Goal: Task Accomplishment & Management: Complete application form

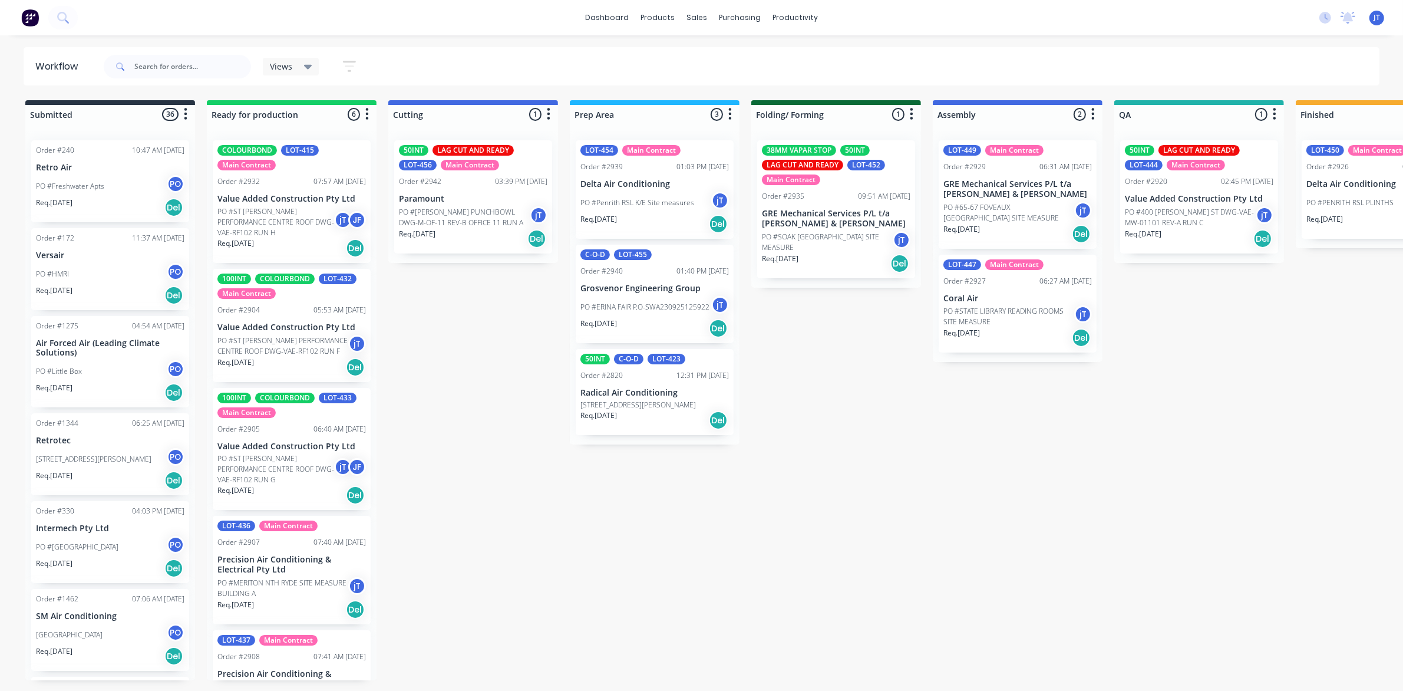
click at [292, 230] on p "PO #ST [PERSON_NAME] PERFORMANCE CENTRE ROOF DWG-VAE-RF102 RUN H" at bounding box center [275, 222] width 117 height 32
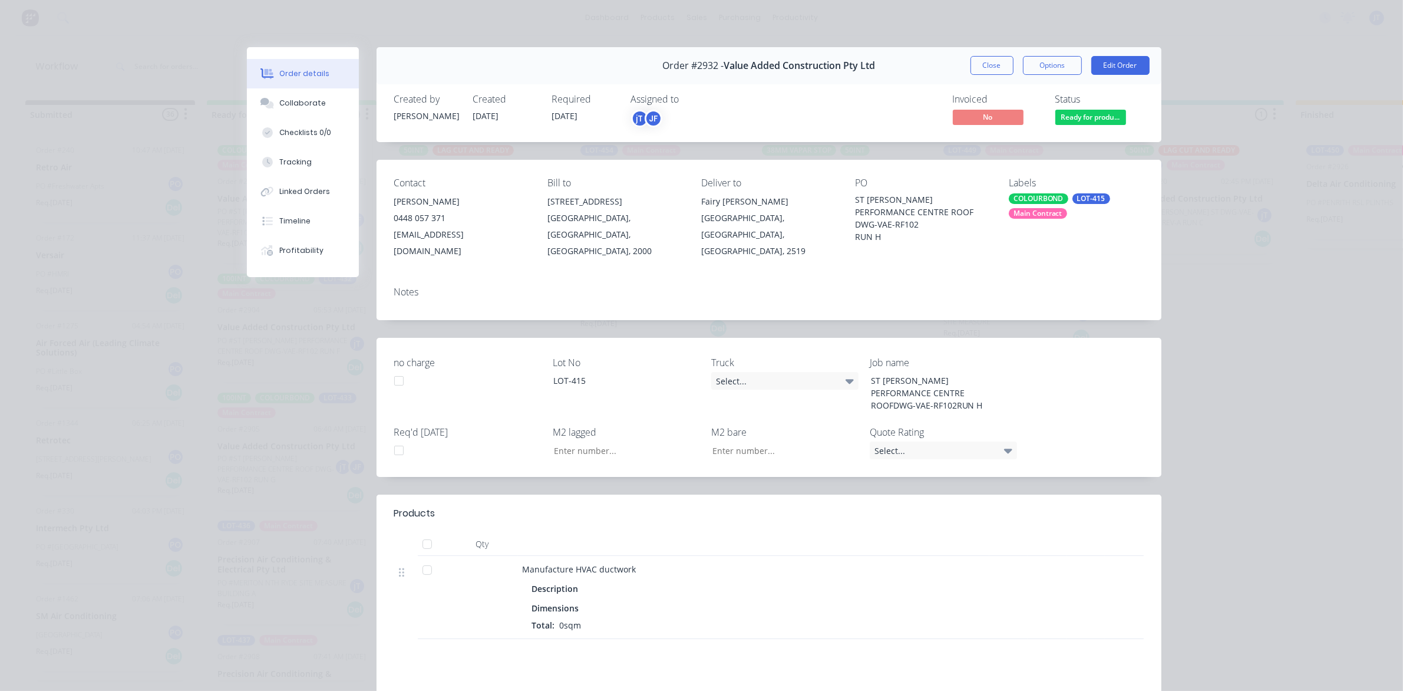
type input "58.37"
drag, startPoint x: 848, startPoint y: 196, endPoint x: 921, endPoint y: 221, distance: 77.4
click at [921, 221] on div "Contact [PERSON_NAME] 0448 057 371 [EMAIL_ADDRESS][DOMAIN_NAME] Bill to [STREET…" at bounding box center [769, 218] width 785 height 117
copy div "ST [PERSON_NAME] PERFORMANCE CENTRE ROOF DWG-VAE-RF102"
click at [988, 63] on button "Close" at bounding box center [992, 65] width 43 height 19
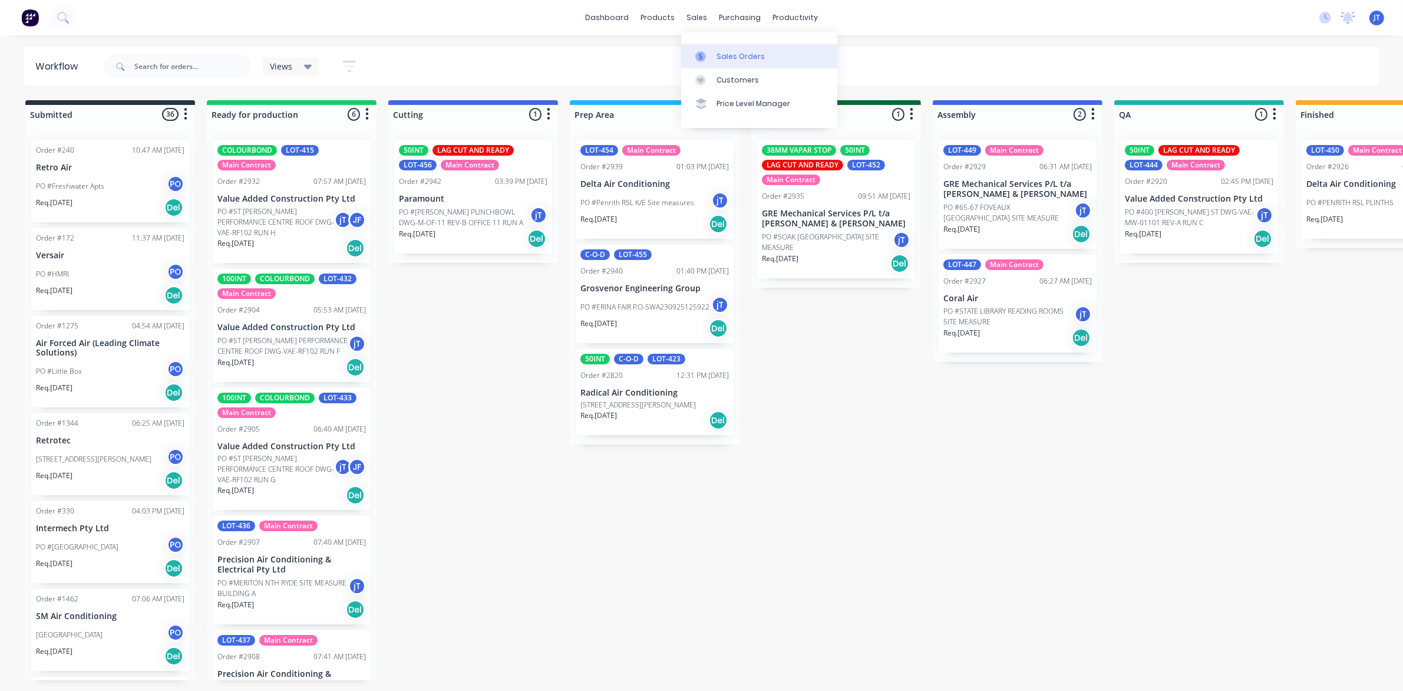
click at [722, 53] on div "Sales Orders" at bounding box center [741, 56] width 48 height 11
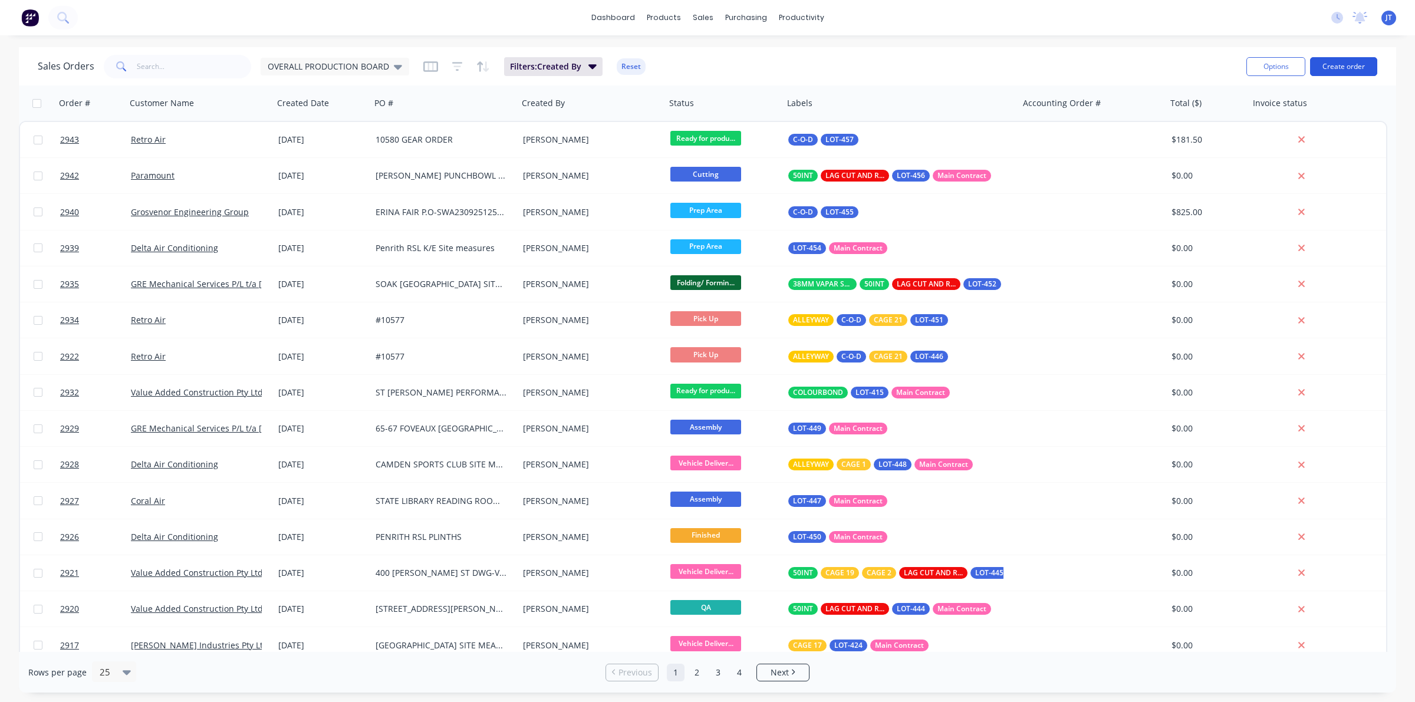
click at [1319, 74] on button "Create order" at bounding box center [1343, 66] width 67 height 19
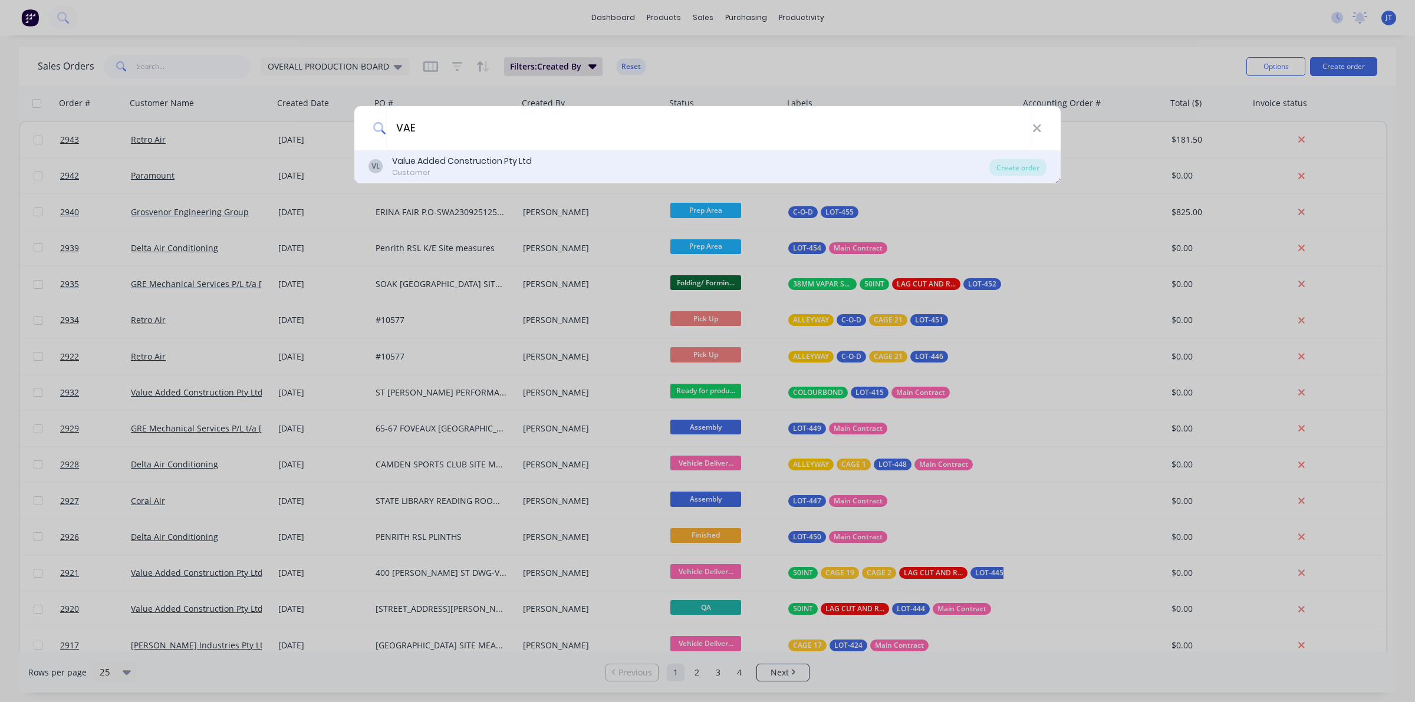
type input "VAE"
click at [502, 160] on div "Value Added Construction Pty Ltd" at bounding box center [462, 161] width 140 height 12
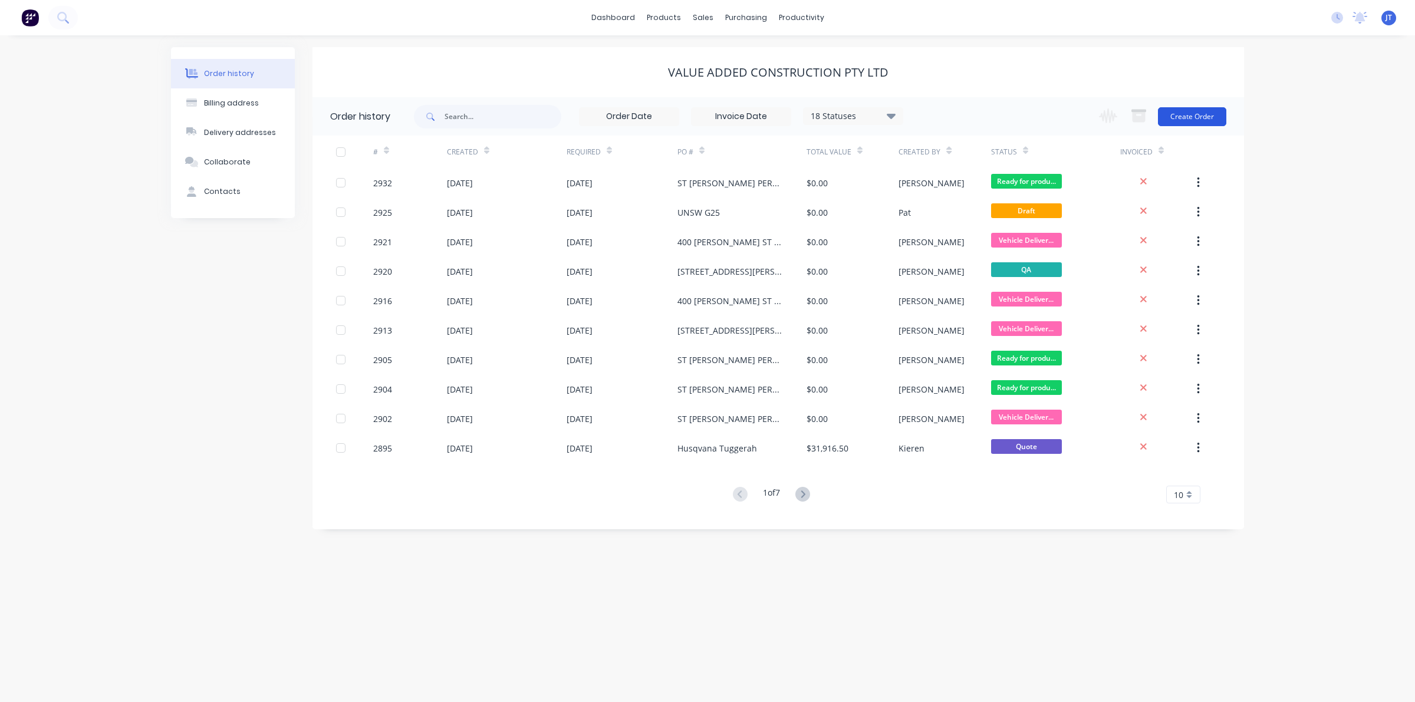
click at [1179, 120] on button "Create Order" at bounding box center [1192, 116] width 68 height 19
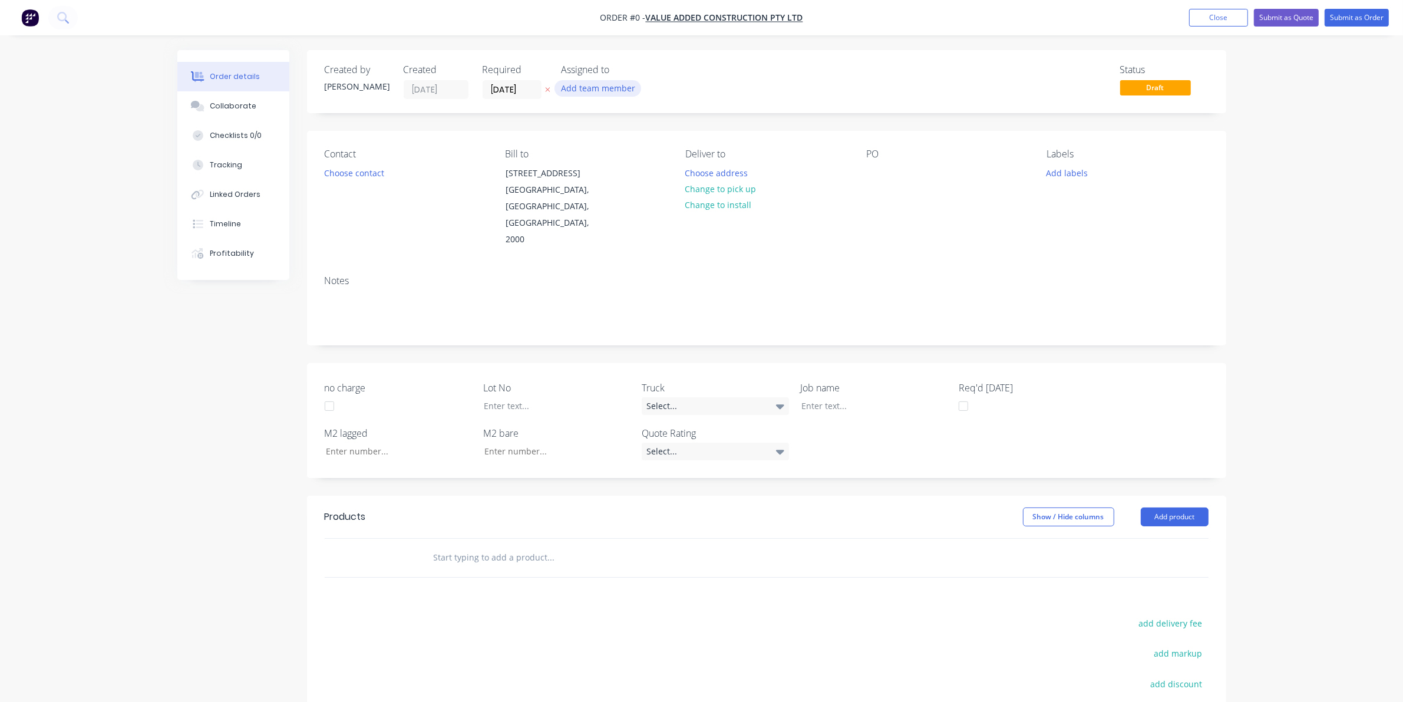
click at [571, 84] on button "Add team member" at bounding box center [598, 88] width 87 height 16
click at [640, 202] on button "[PERSON_NAME]" at bounding box center [650, 213] width 177 height 24
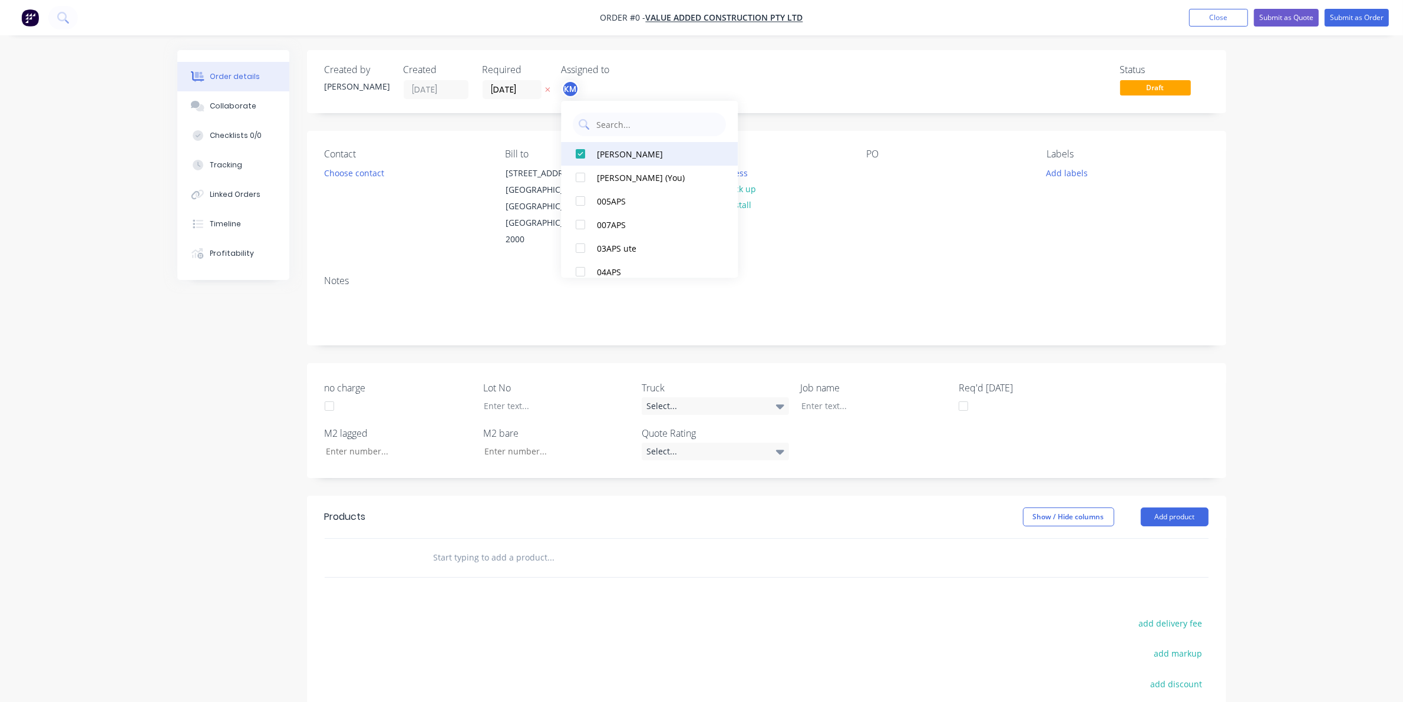
click at [635, 163] on button "[PERSON_NAME]" at bounding box center [650, 154] width 177 height 24
click at [635, 184] on div "Jet Fraider" at bounding box center [657, 189] width 118 height 12
click at [661, 78] on div "Order details Collaborate Checklists 0/0 Tracking Linked Orders Timeline Profit…" at bounding box center [702, 464] width 1073 height 828
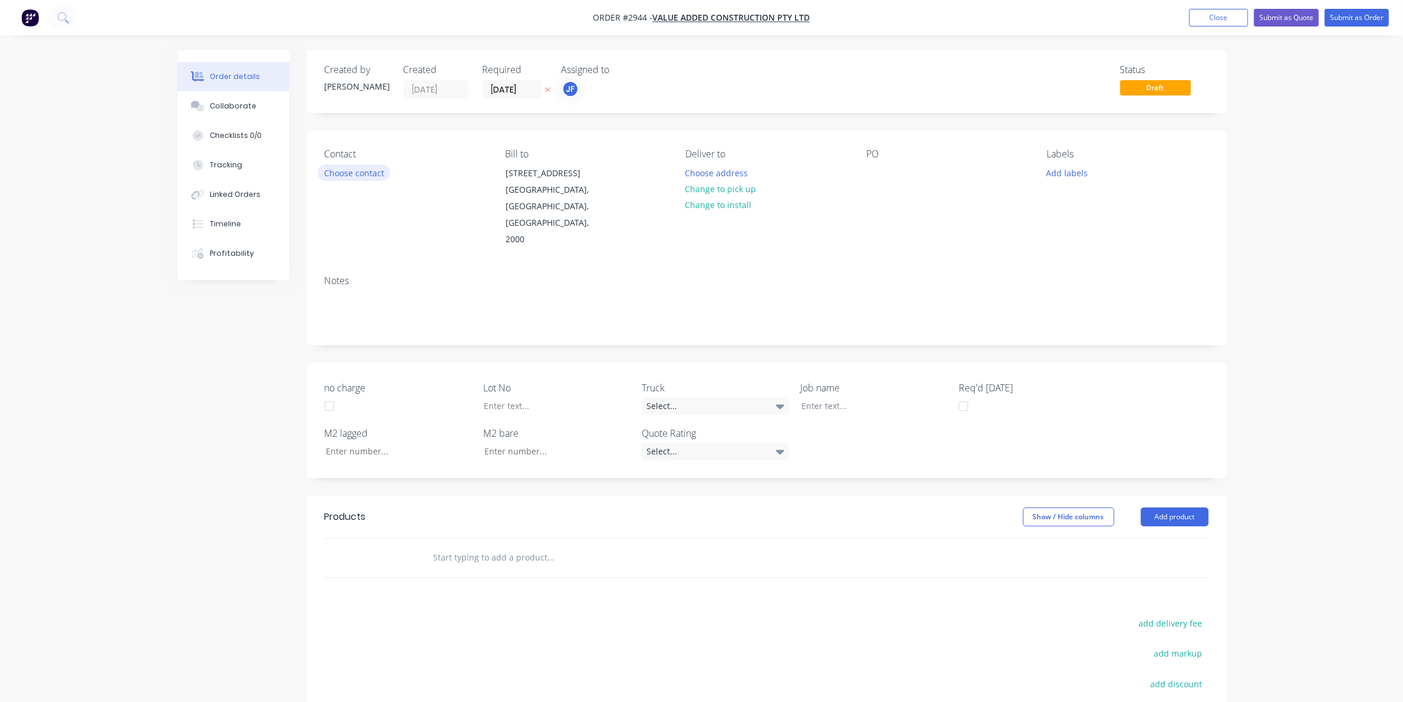
click at [381, 167] on button "Choose contact" at bounding box center [354, 172] width 72 height 16
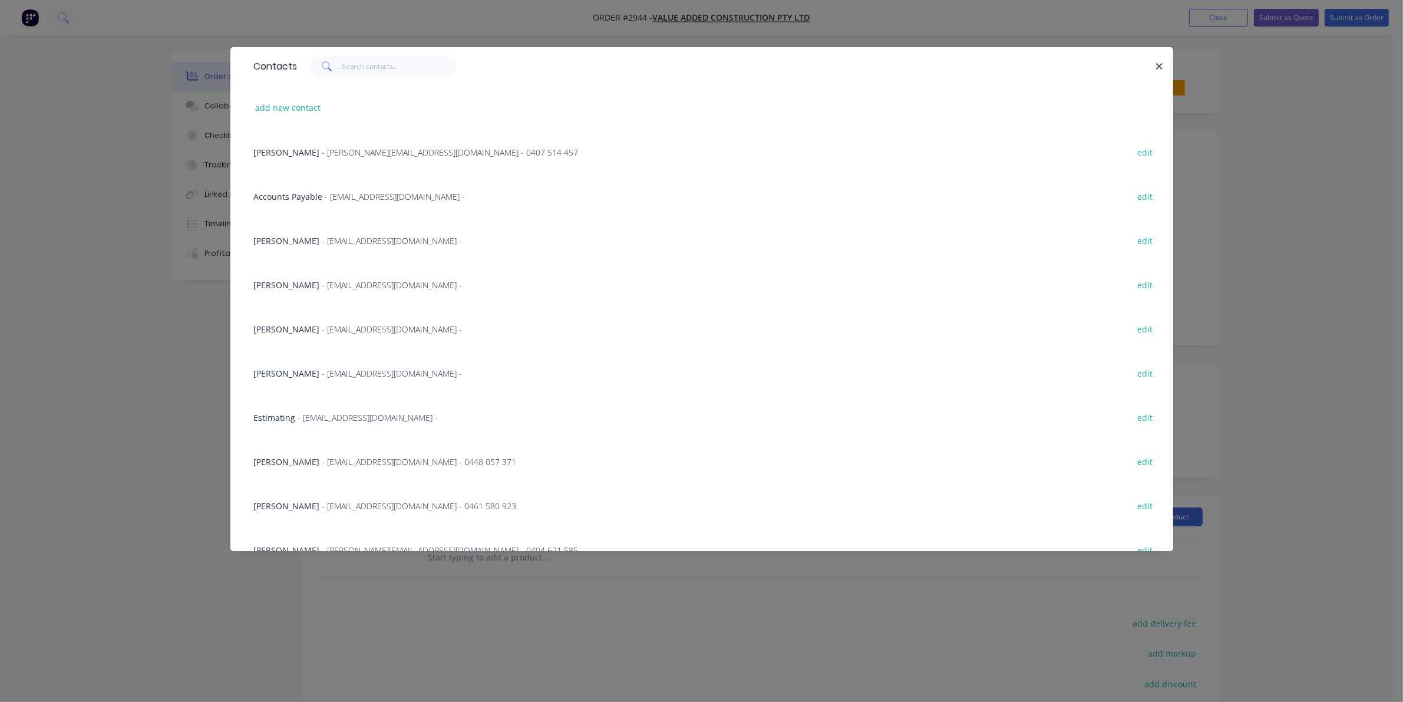
click at [323, 456] on span "- [EMAIL_ADDRESS][DOMAIN_NAME] - 0448 057 371" at bounding box center [419, 461] width 194 height 11
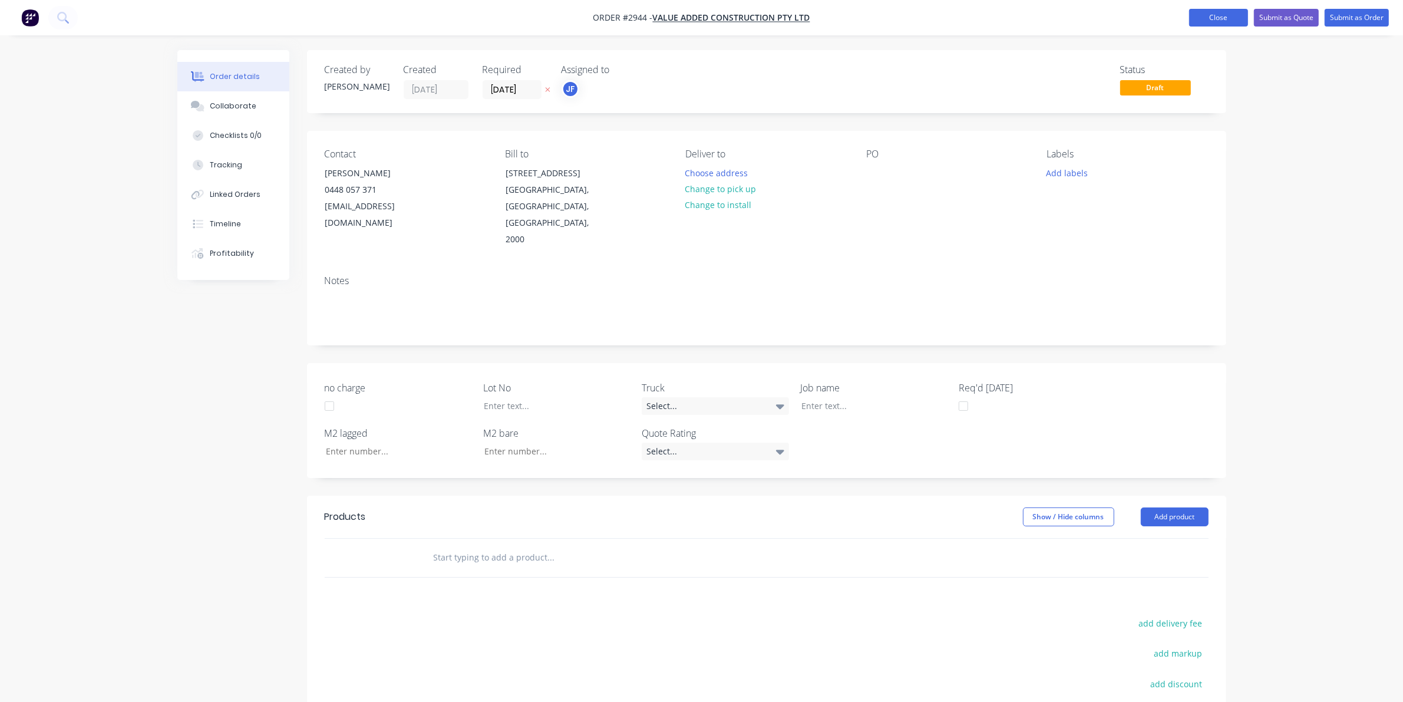
click at [1203, 18] on button "Close" at bounding box center [1218, 18] width 59 height 18
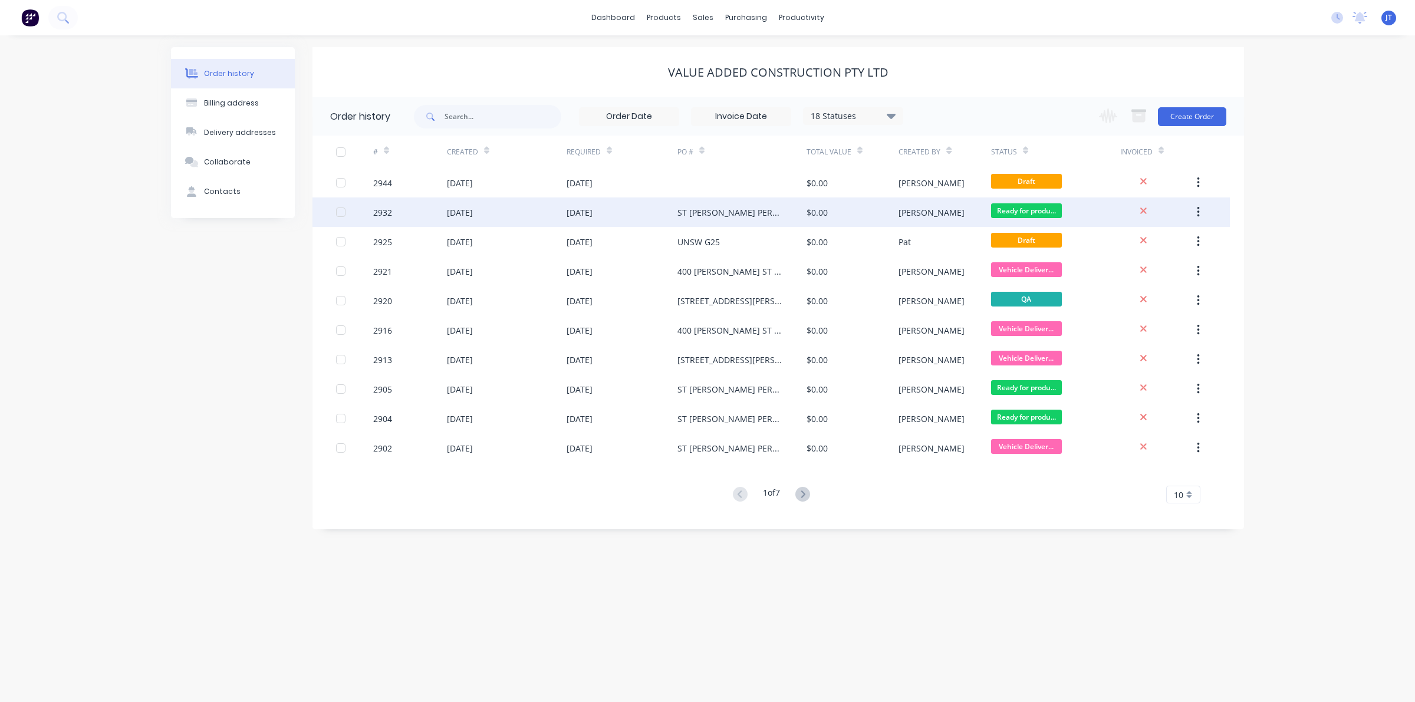
click at [654, 222] on div "[DATE]" at bounding box center [621, 211] width 111 height 29
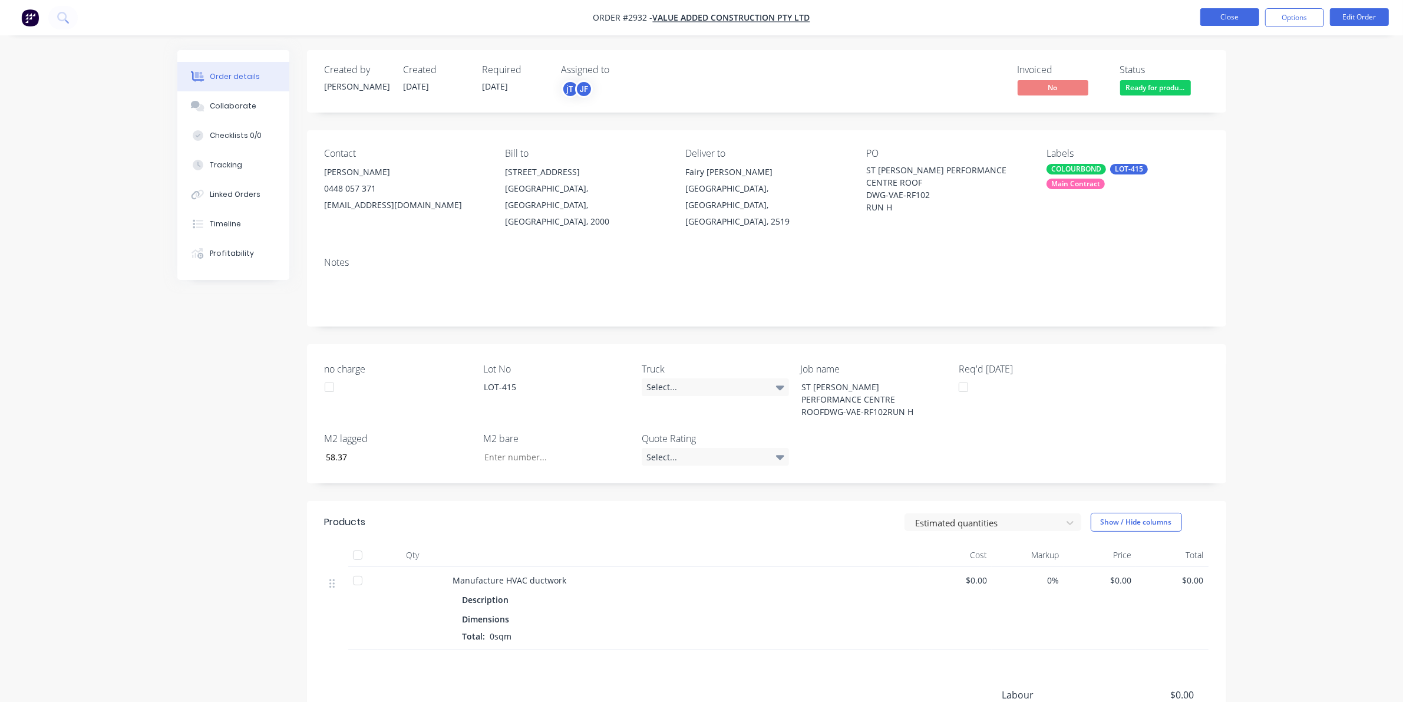
click at [1235, 15] on button "Close" at bounding box center [1230, 17] width 59 height 18
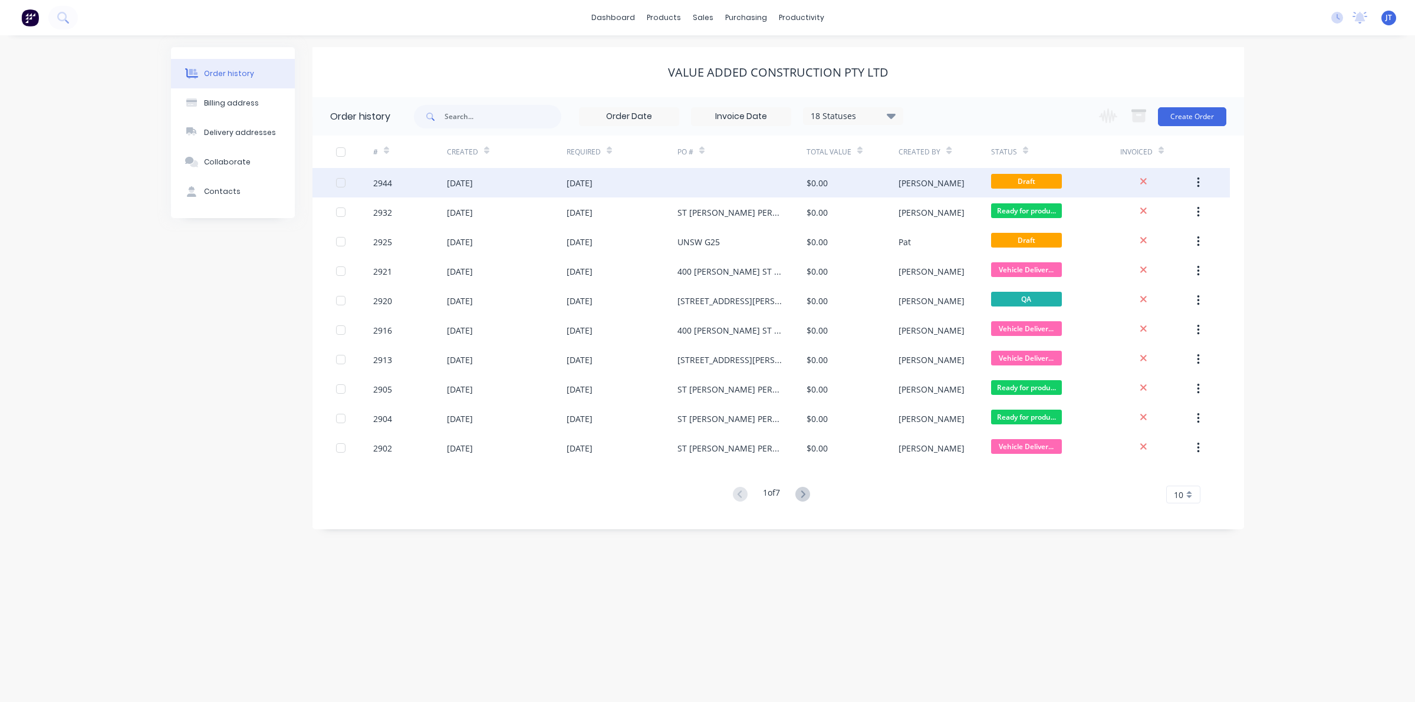
click at [558, 186] on div "[DATE]" at bounding box center [507, 182] width 120 height 29
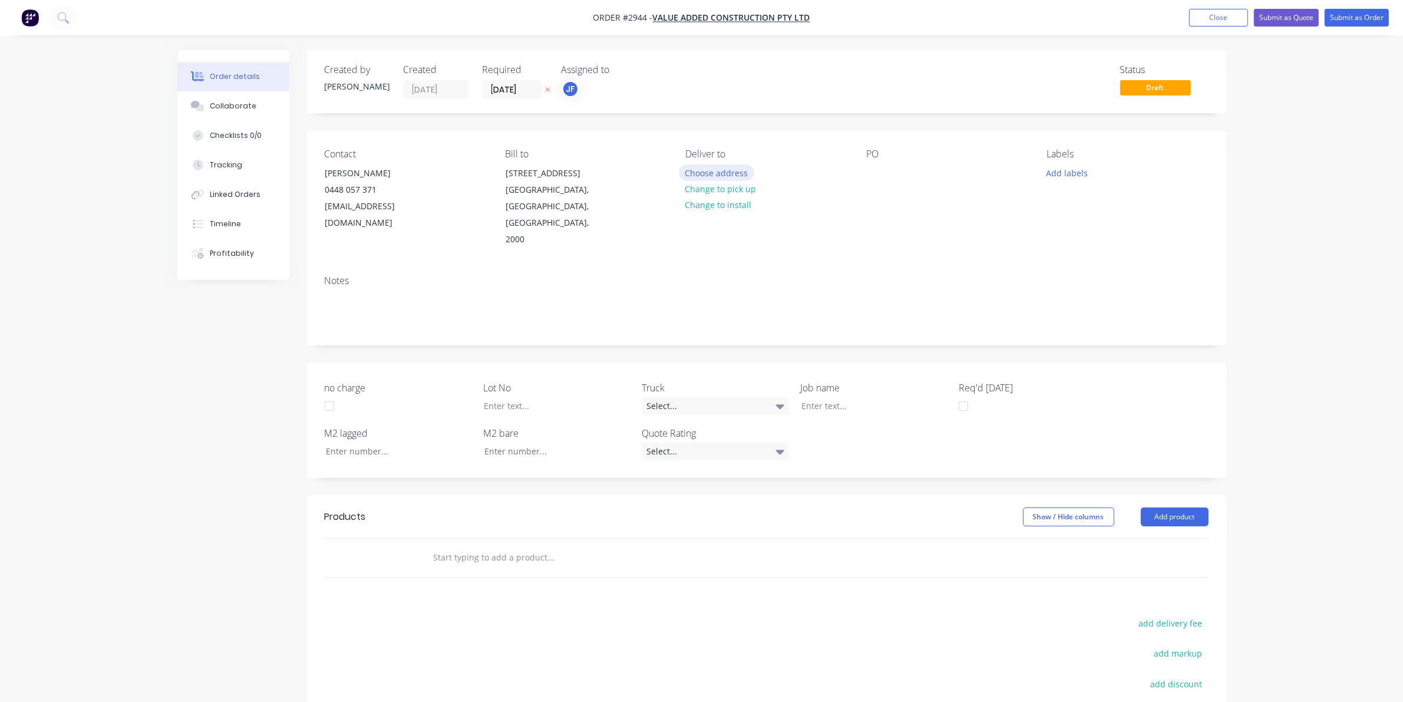
click at [716, 172] on button "Choose address" at bounding box center [716, 172] width 75 height 16
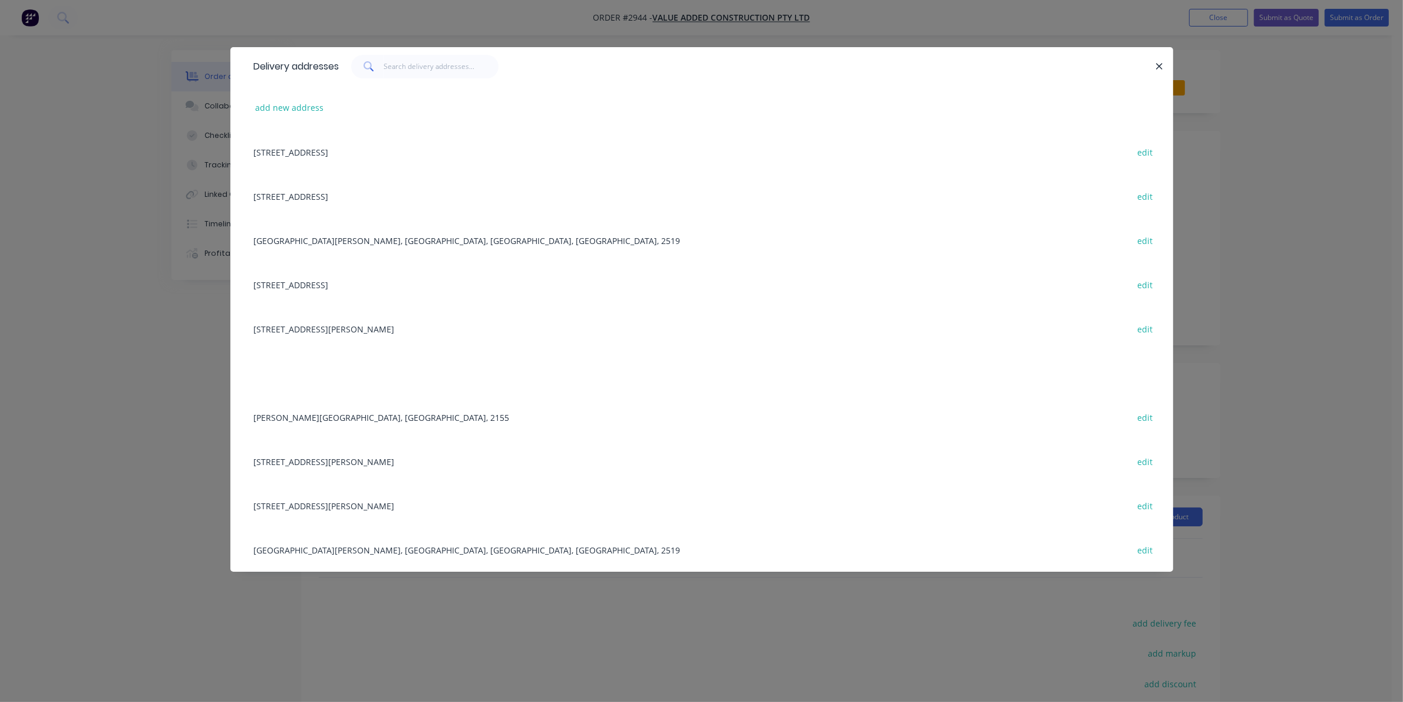
click at [354, 554] on div "[GEOGRAPHIC_DATA][PERSON_NAME], [GEOGRAPHIC_DATA], [GEOGRAPHIC_DATA], [GEOGRAPH…" at bounding box center [702, 549] width 908 height 44
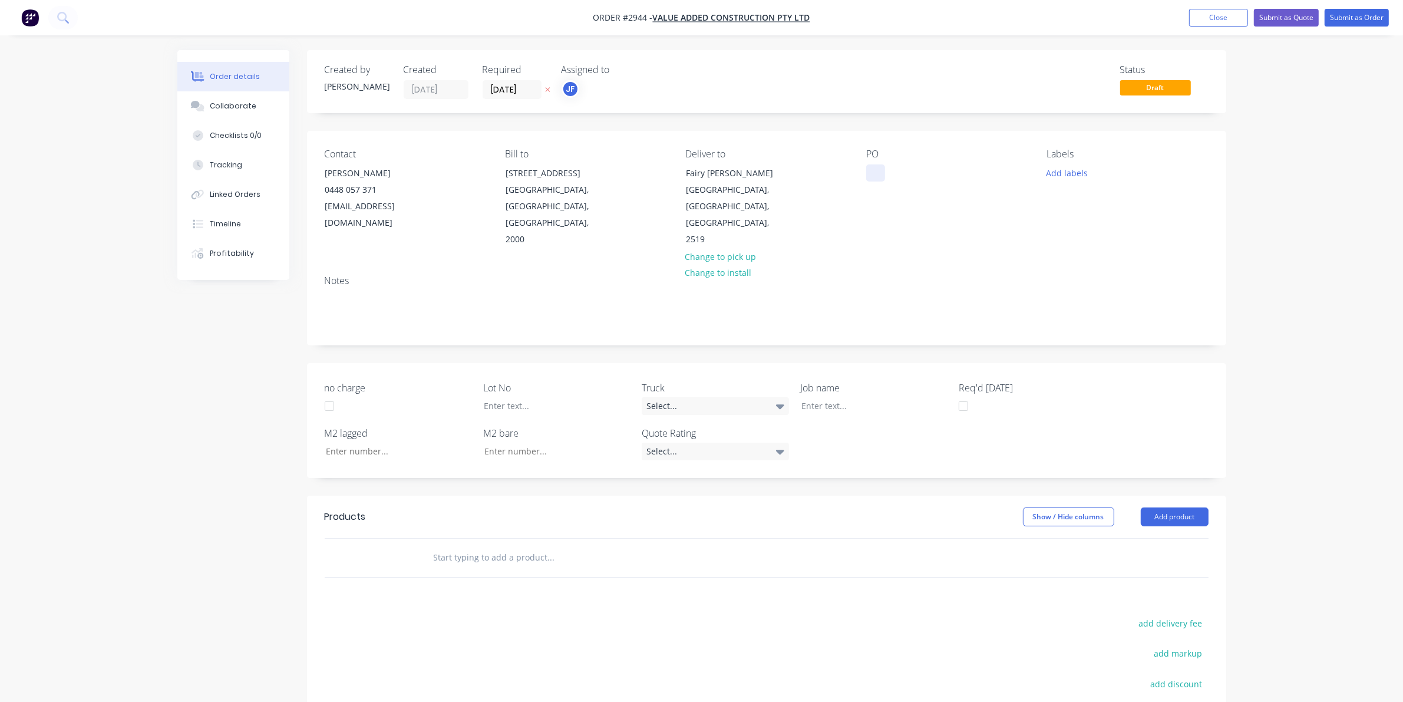
click at [871, 172] on div at bounding box center [875, 172] width 19 height 17
paste div
click at [911, 184] on div "ST [PERSON_NAME] PERFORMANCE CENTRE ROOFDWG-VAE-RF102" at bounding box center [939, 185] width 147 height 42
click at [908, 183] on div "ST [PERSON_NAME] PERFORMANCE CENTRE ROOFDWG-VAE-RF102" at bounding box center [939, 185] width 147 height 42
click at [1206, 25] on button "Close" at bounding box center [1218, 18] width 59 height 18
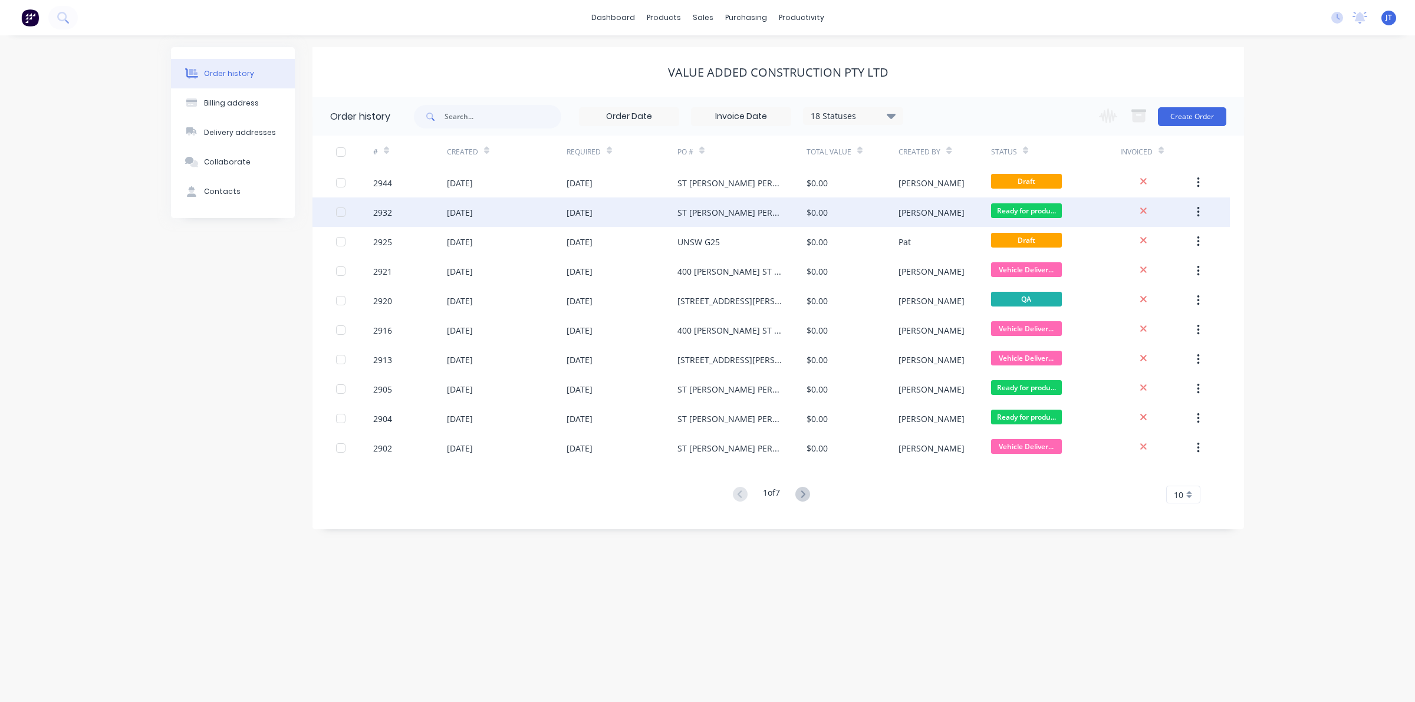
click at [664, 215] on div "[DATE]" at bounding box center [621, 211] width 111 height 29
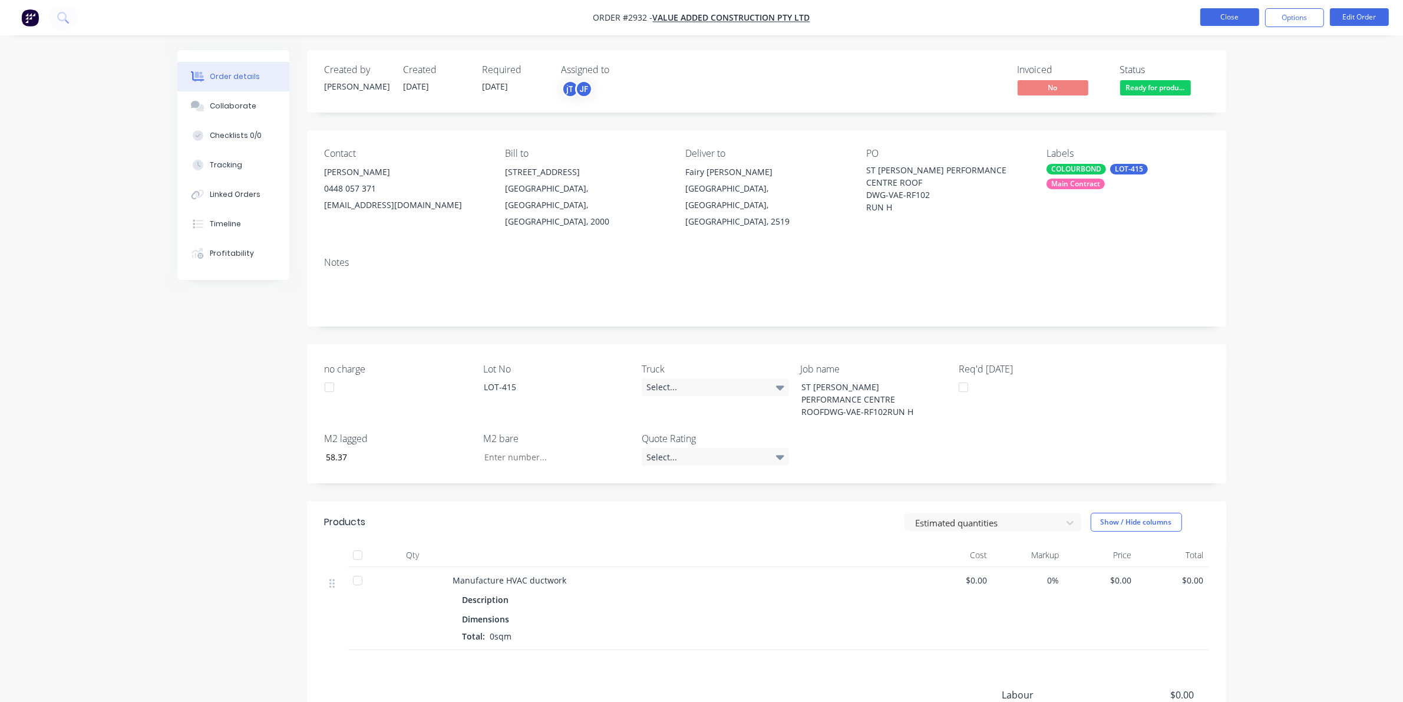
click at [1229, 18] on button "Close" at bounding box center [1230, 17] width 59 height 18
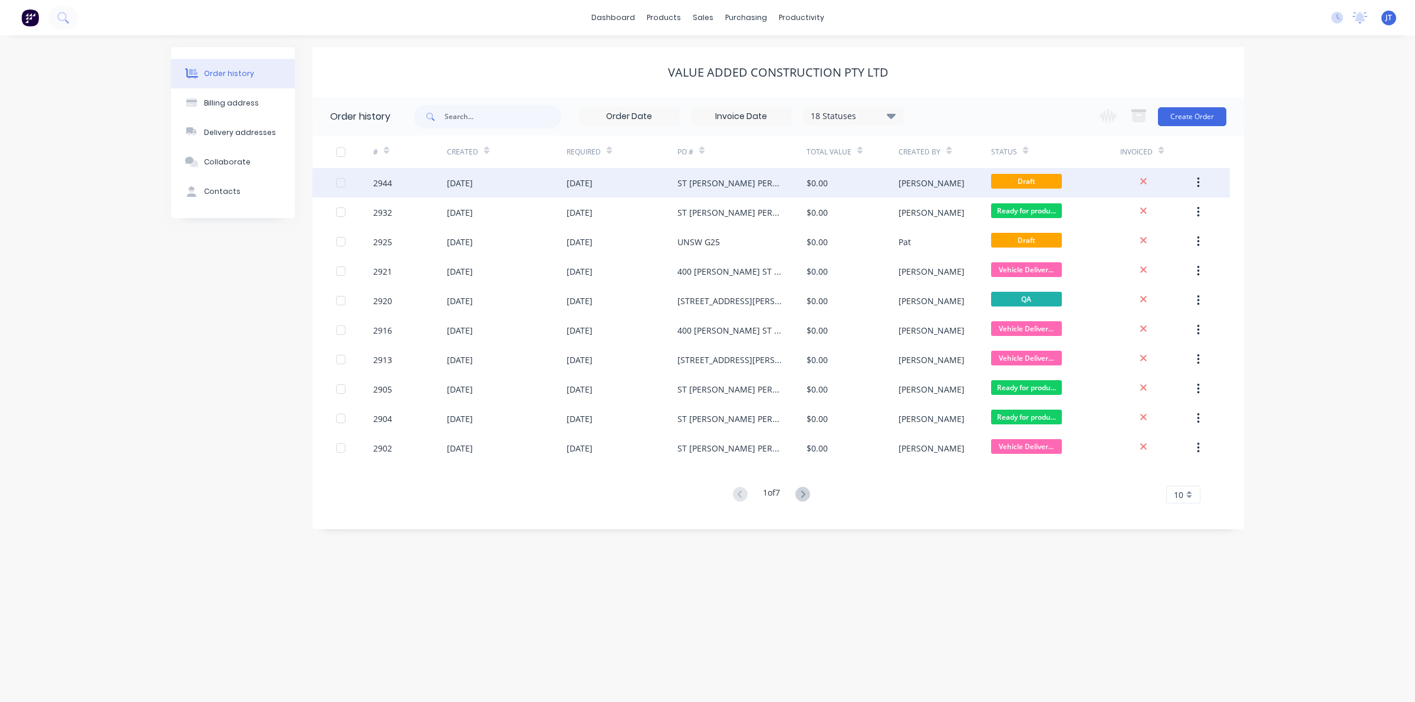
click at [1056, 178] on span "Draft" at bounding box center [1026, 181] width 71 height 15
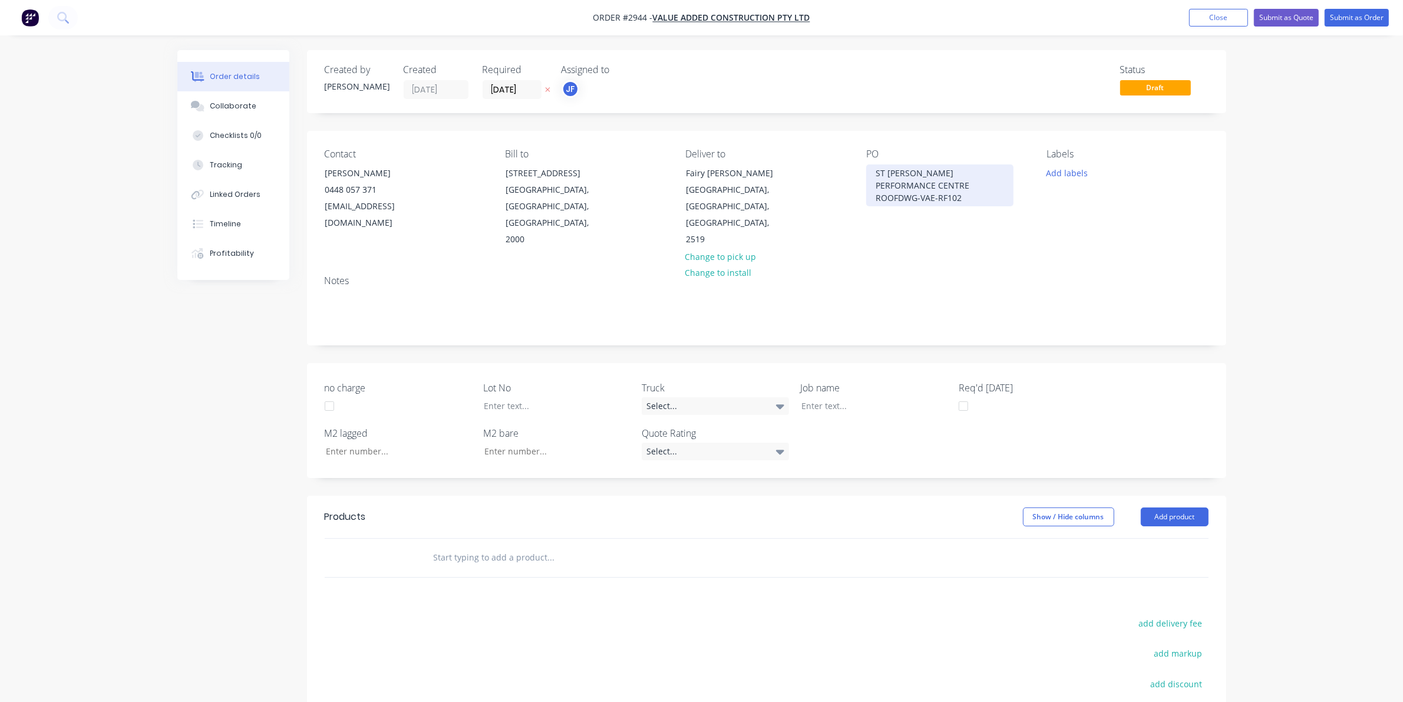
click at [896, 198] on div "ST [PERSON_NAME] PERFORMANCE CENTRE ROOFDWG-VAE-RF102" at bounding box center [939, 185] width 147 height 42
click at [952, 212] on div "ST [PERSON_NAME] PERFORMANCE CENTRE ROOF DWG-VAE-RF102" at bounding box center [939, 191] width 147 height 54
click at [897, 402] on div "no charge Lot No Truck Select... Job name Req'd [DATE] M2 lagged M2 bare Quote …" at bounding box center [766, 420] width 919 height 115
click at [893, 397] on div at bounding box center [865, 405] width 147 height 17
paste div
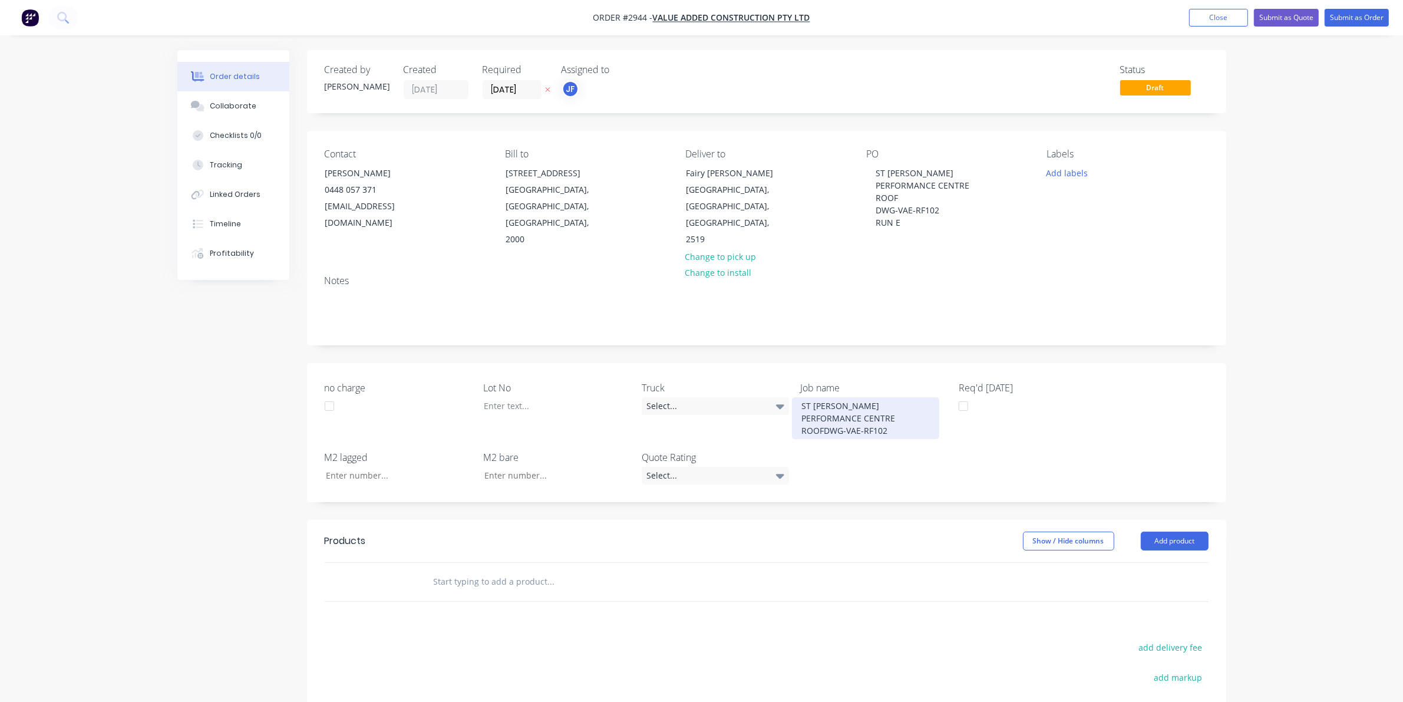
click at [833, 399] on div "ST [PERSON_NAME] PERFORMANCE CENTRE ROOFDWG-VAE-RF102" at bounding box center [865, 418] width 147 height 42
click at [819, 410] on div "ST [PERSON_NAME] PERFORMANCE CENTRE ROOFDWG-VAE-RF102" at bounding box center [865, 418] width 147 height 42
click at [823, 411] on div "ST [PERSON_NAME] PERFORMANCE CENTRE ROOFDWG-VAE-RF102" at bounding box center [865, 418] width 147 height 42
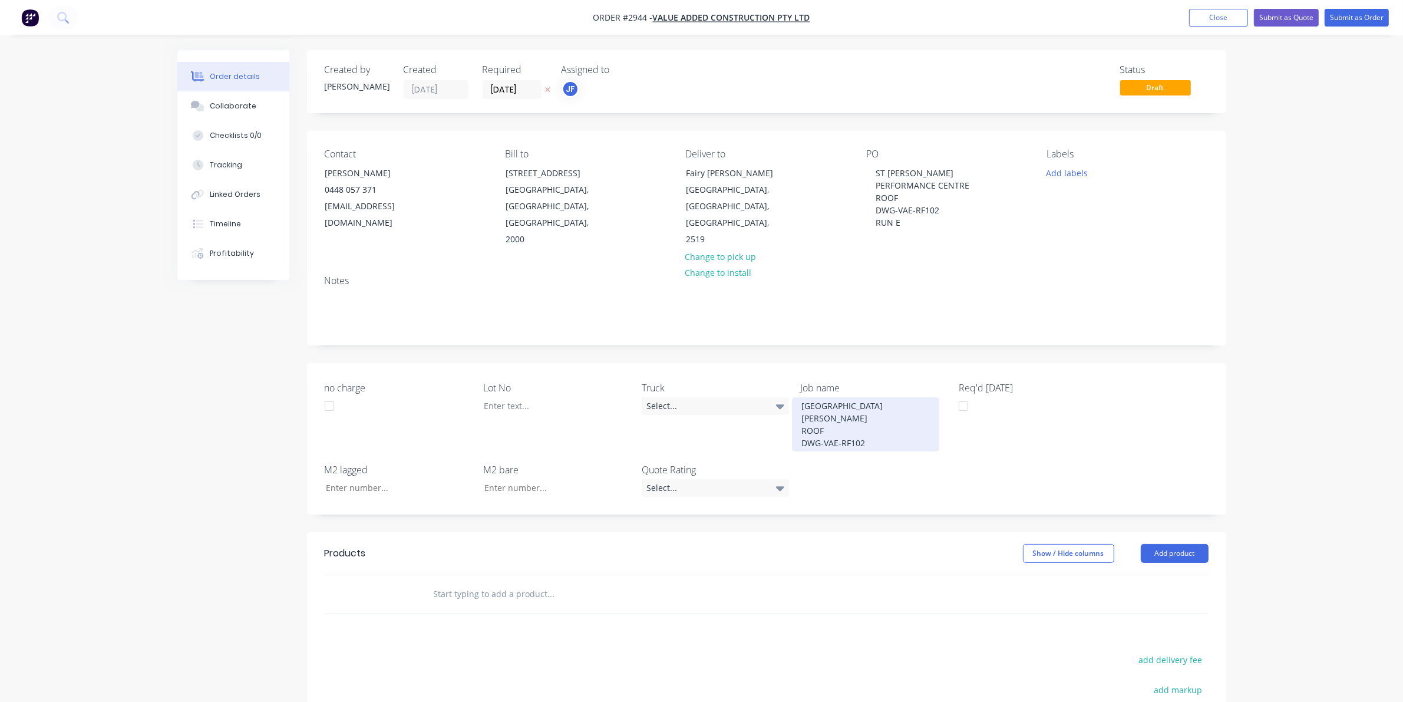
click at [869, 426] on div "ST [PERSON_NAME] PERFORMANCE CENTRE ROOF DWG-VAE-RF102" at bounding box center [865, 424] width 147 height 54
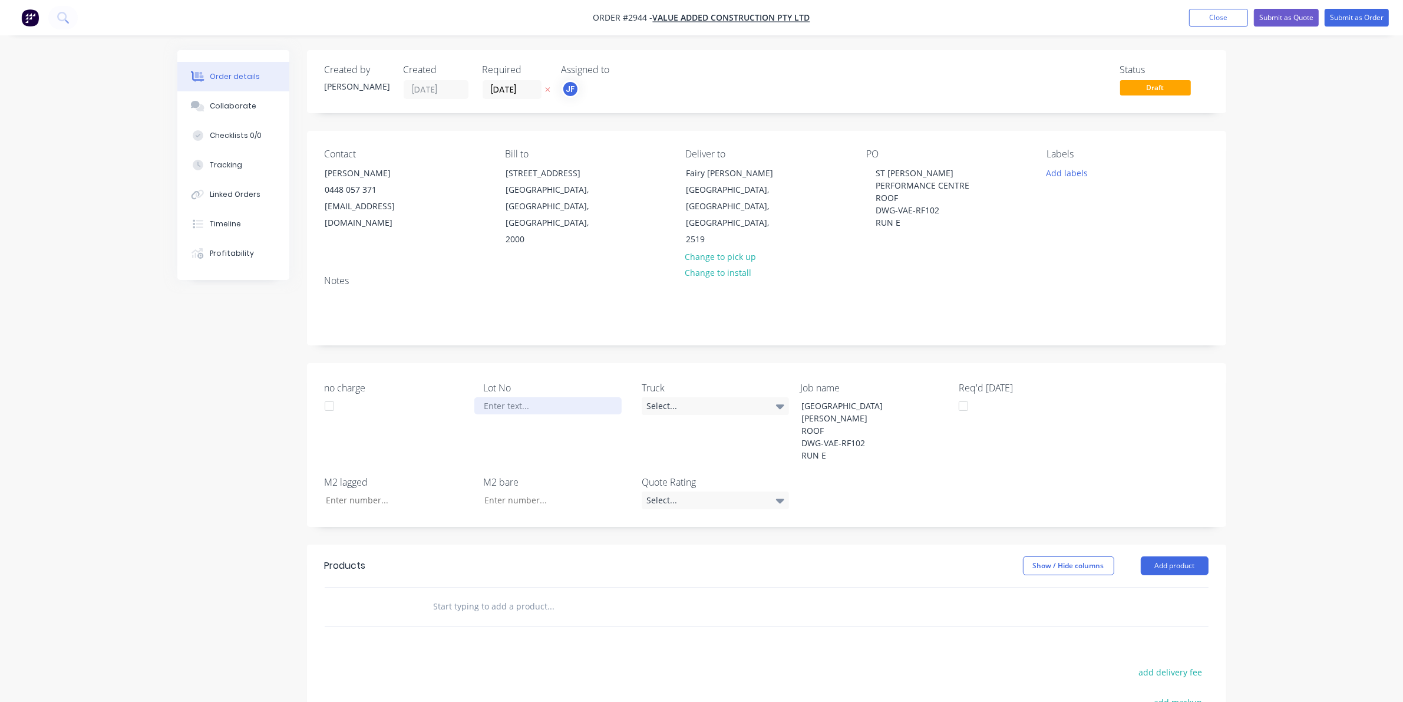
click at [583, 397] on div at bounding box center [547, 405] width 147 height 17
click at [1064, 183] on div "Labels Add labels" at bounding box center [1127, 199] width 161 height 100
click at [1067, 175] on button "Add labels" at bounding box center [1067, 172] width 54 height 16
click at [1086, 205] on input "text" at bounding box center [1144, 208] width 123 height 24
click at [520, 397] on div "#01020" at bounding box center [547, 405] width 147 height 17
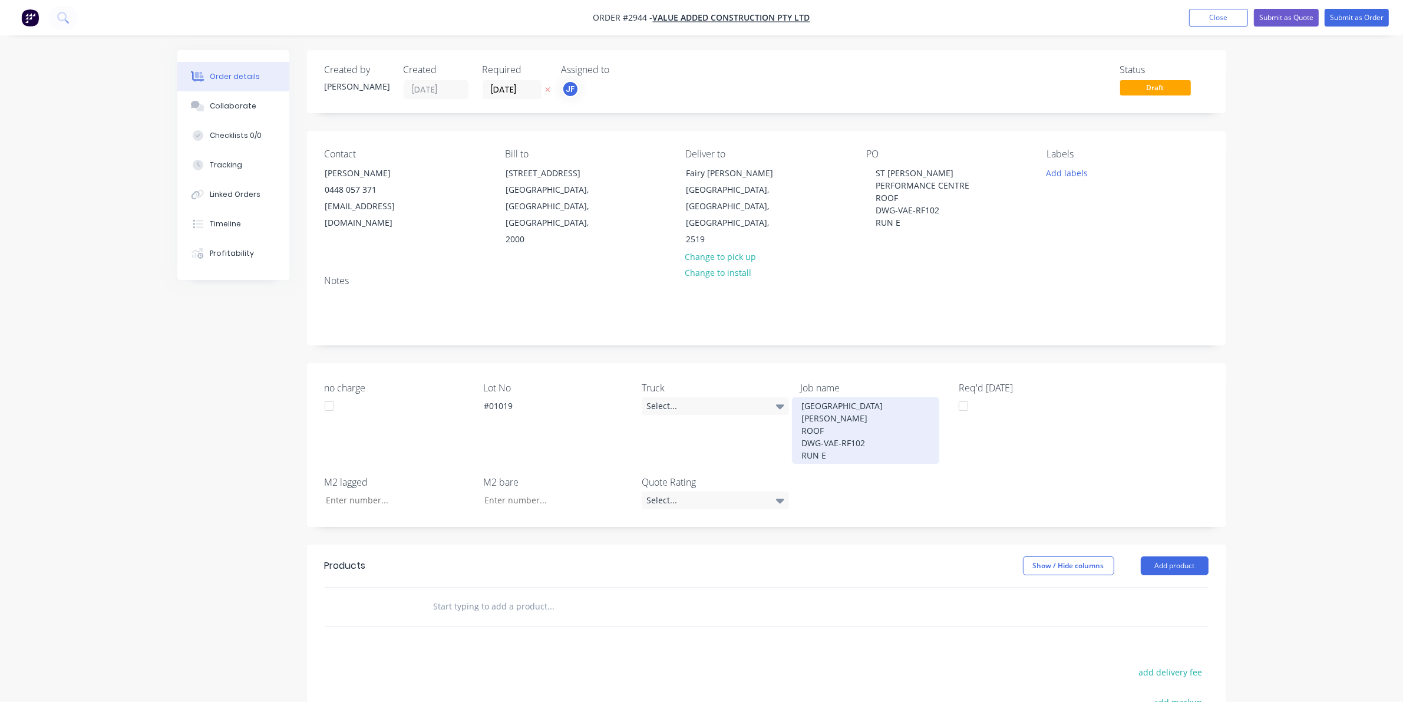
click at [845, 434] on div "ST [PERSON_NAME] PERFORMANCE CENTRE ROOF DWG-VAE-RF102 RUN E" at bounding box center [865, 430] width 147 height 67
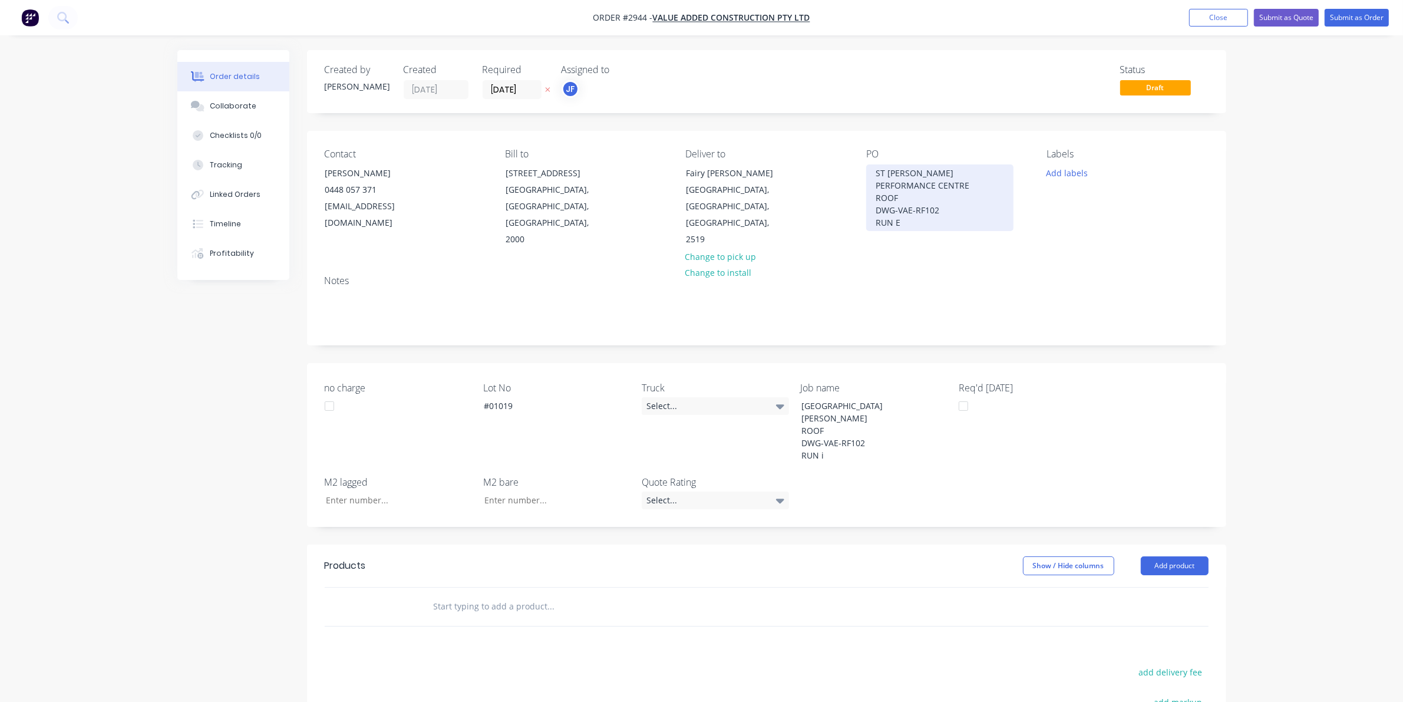
click at [899, 230] on div "ST [PERSON_NAME] PERFORMANCE CENTRE ROOF DWG-VAE-RF102 RUN E" at bounding box center [939, 197] width 147 height 67
click at [1055, 173] on button "Add labels" at bounding box center [1067, 172] width 54 height 16
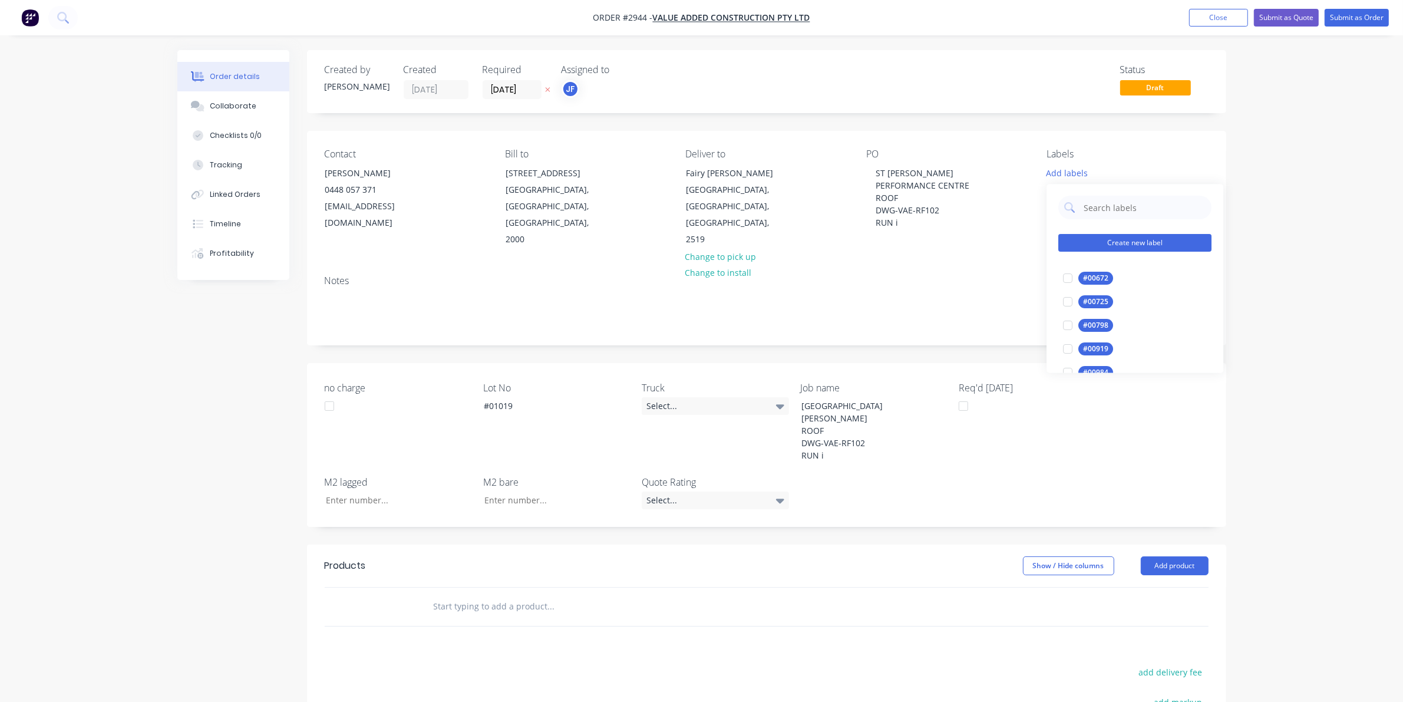
click at [1125, 236] on button "Create new label" at bounding box center [1135, 244] width 153 height 18
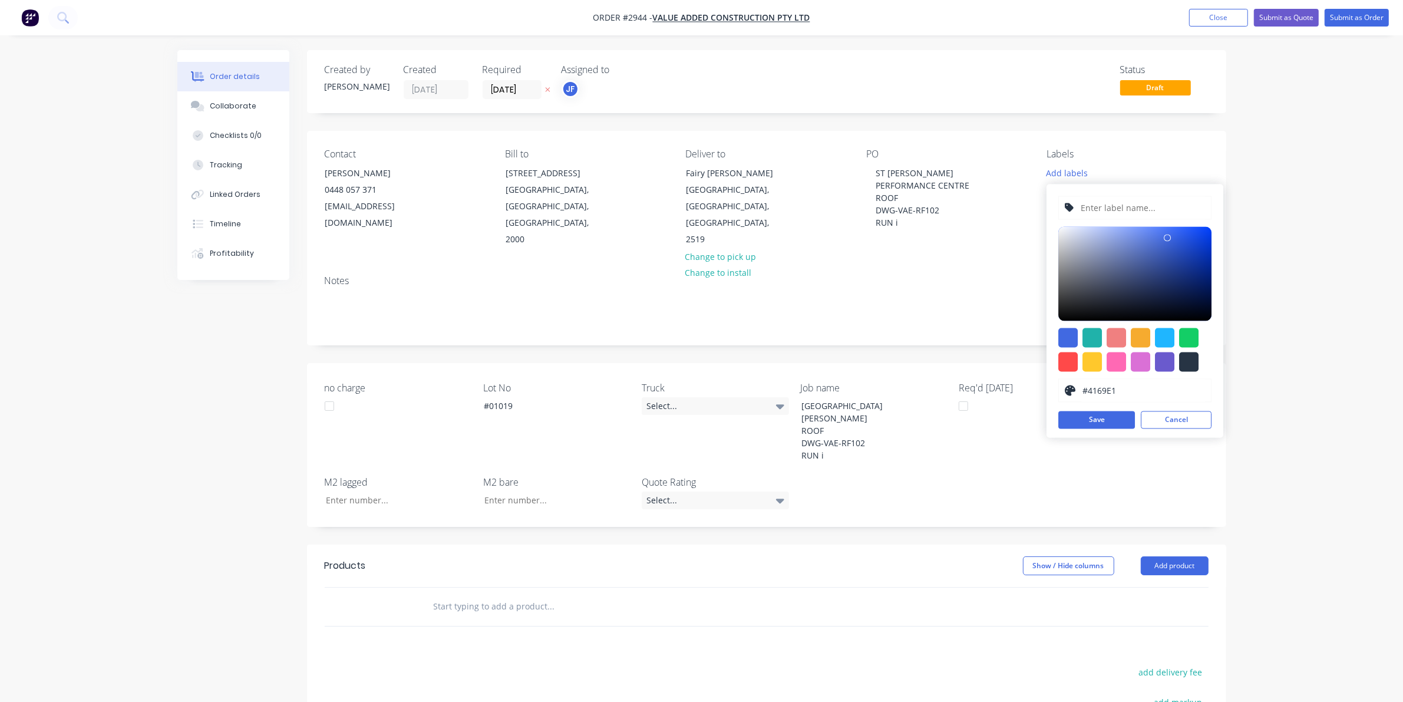
drag, startPoint x: 1125, startPoint y: 236, endPoint x: 1129, endPoint y: 209, distance: 27.5
click at [1129, 209] on input "text" at bounding box center [1143, 208] width 126 height 22
type input "LOT-#01019"
click at [1132, 414] on button "Save" at bounding box center [1097, 420] width 77 height 18
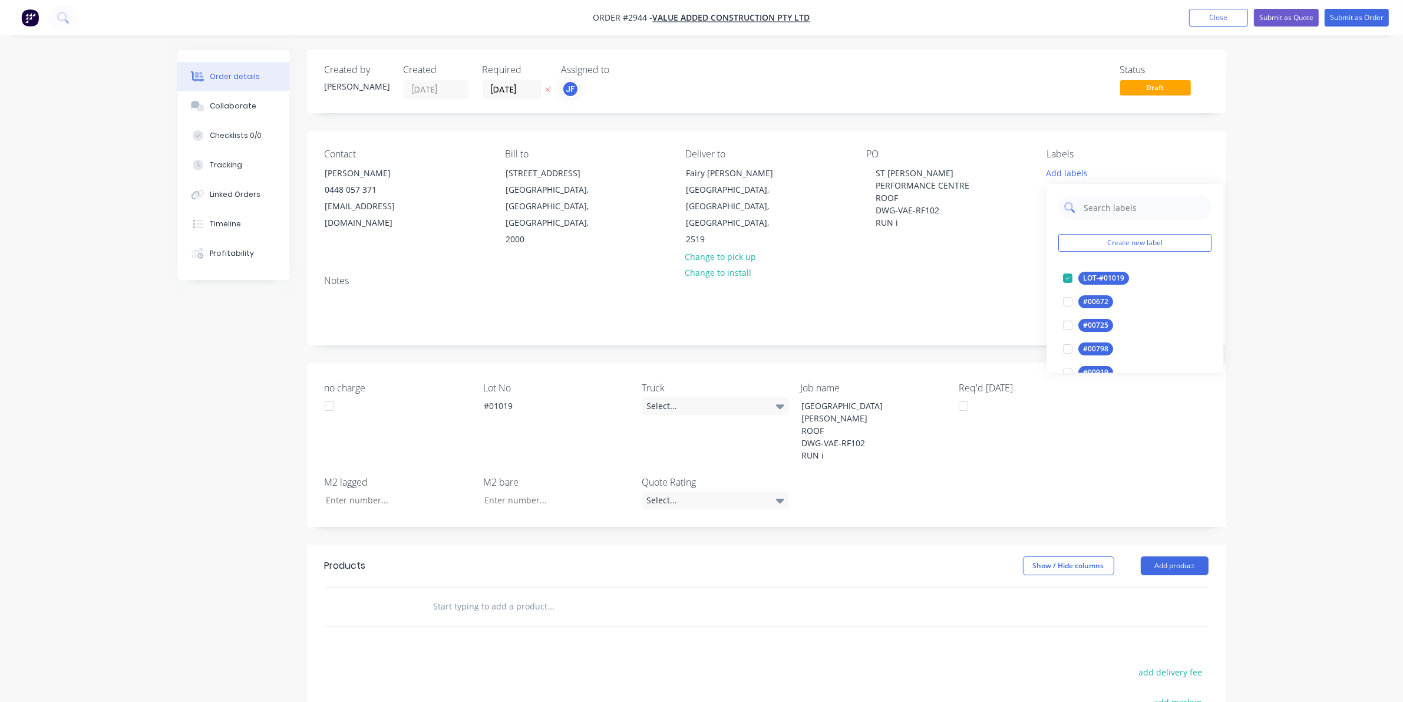
click at [1130, 210] on input "text" at bounding box center [1144, 208] width 123 height 24
click at [1112, 278] on div "Main Contract" at bounding box center [1108, 278] width 58 height 13
click at [1113, 217] on div "MAIN Create new label Main Contract edit" at bounding box center [1135, 238] width 177 height 118
click at [1113, 208] on input "MAIN" at bounding box center [1144, 202] width 123 height 24
click at [1114, 207] on input "MAIN" at bounding box center [1144, 202] width 123 height 24
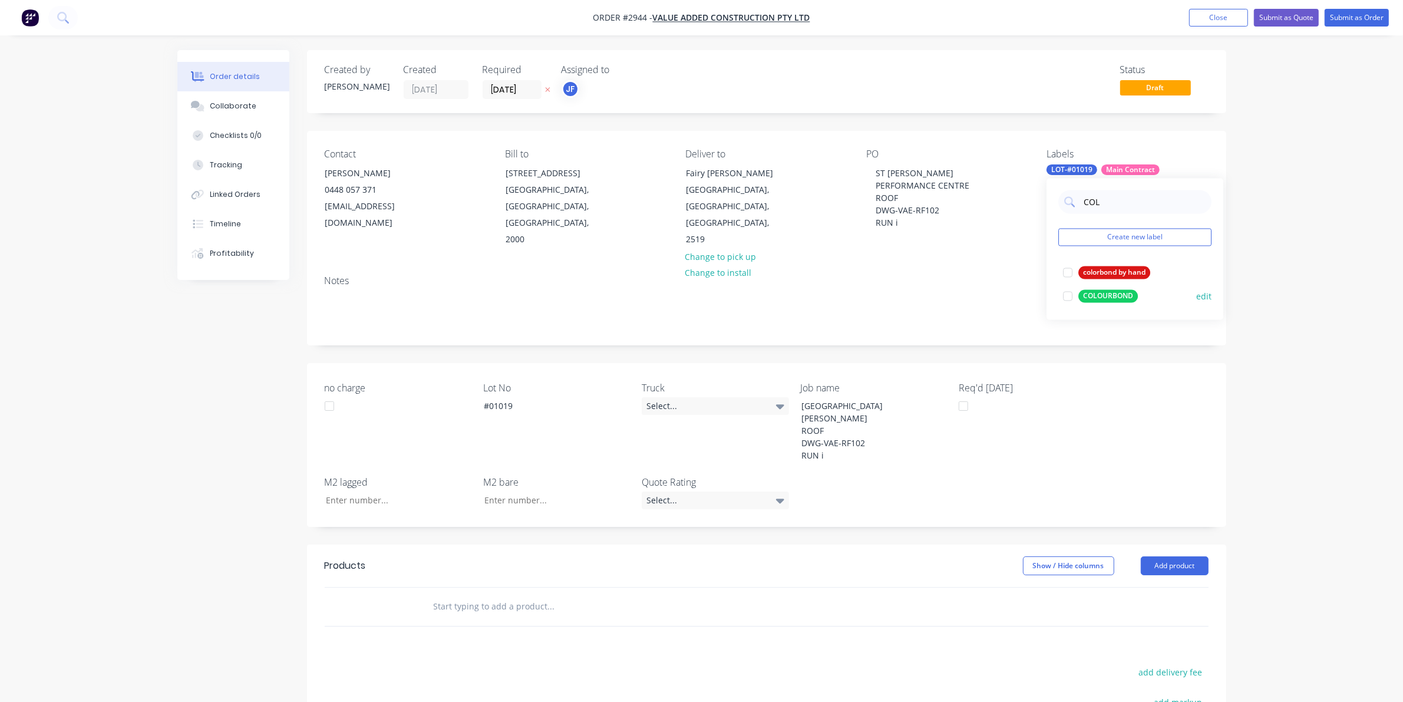
click at [1101, 298] on div "COLOURBOND" at bounding box center [1109, 296] width 60 height 13
click at [1119, 221] on input "COL" at bounding box center [1144, 217] width 123 height 24
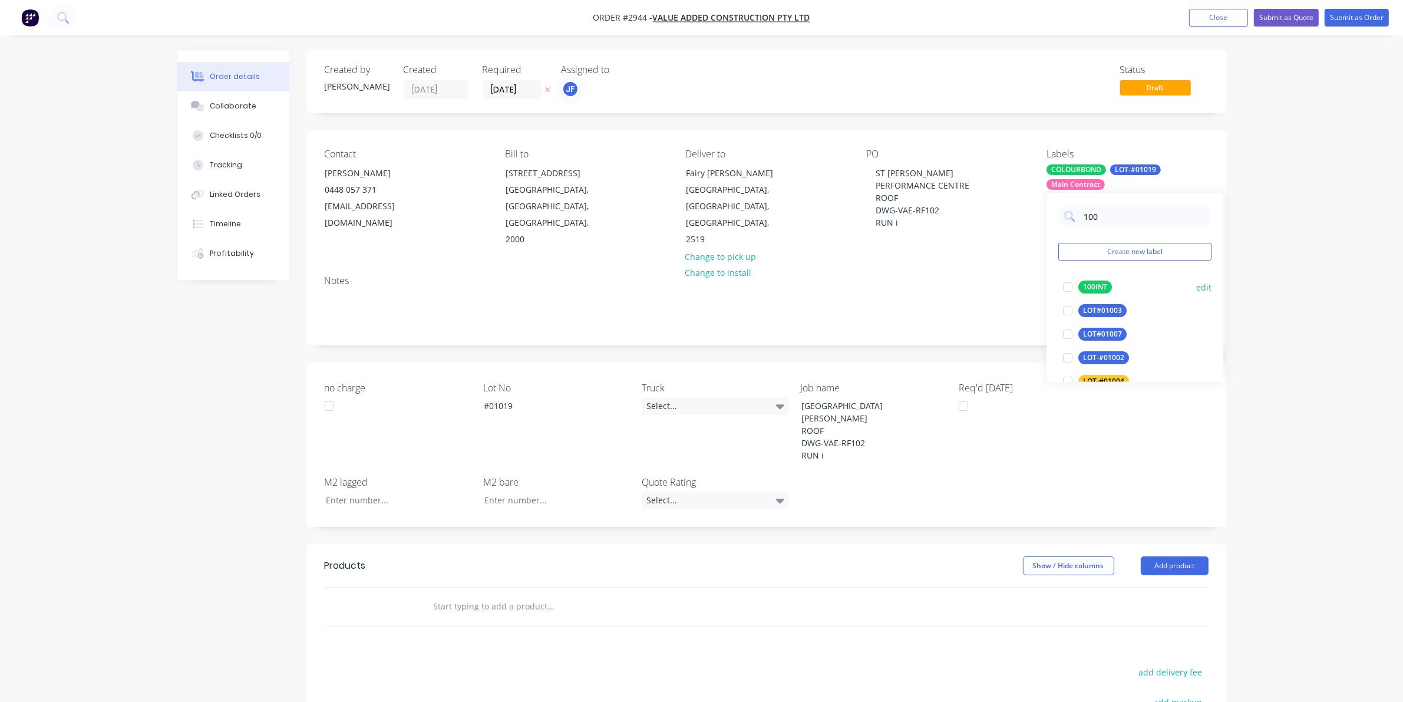
type input "100"
click at [1098, 287] on div "100INT" at bounding box center [1096, 287] width 34 height 13
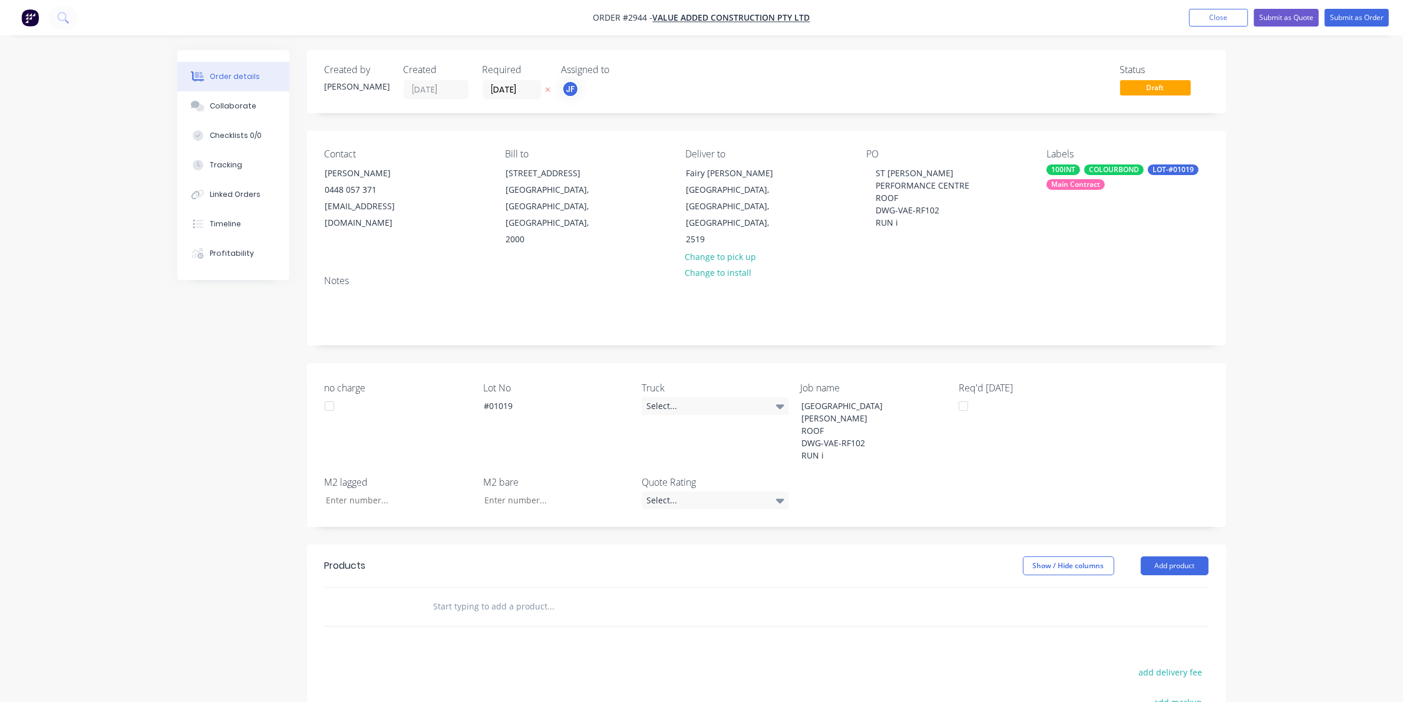
click at [1288, 295] on div "Order details Collaborate Checklists 0/0 Tracking Linked Orders Timeline Profit…" at bounding box center [701, 463] width 1403 height 927
click at [542, 595] on input "text" at bounding box center [551, 607] width 236 height 24
type input "MANU"
click at [538, 670] on div "Manu facture HVAC ductwork Product" at bounding box center [615, 695] width 354 height 50
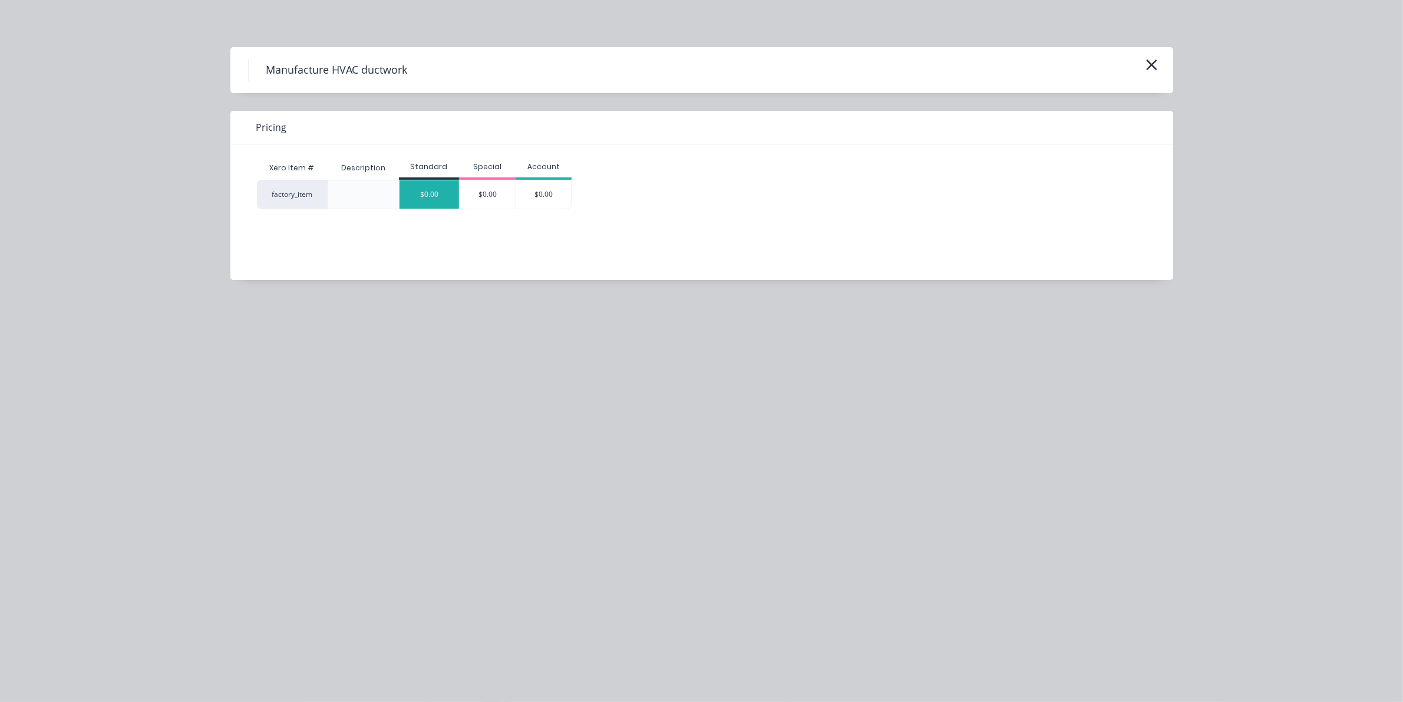
click at [442, 198] on div "$0.00" at bounding box center [430, 194] width 60 height 28
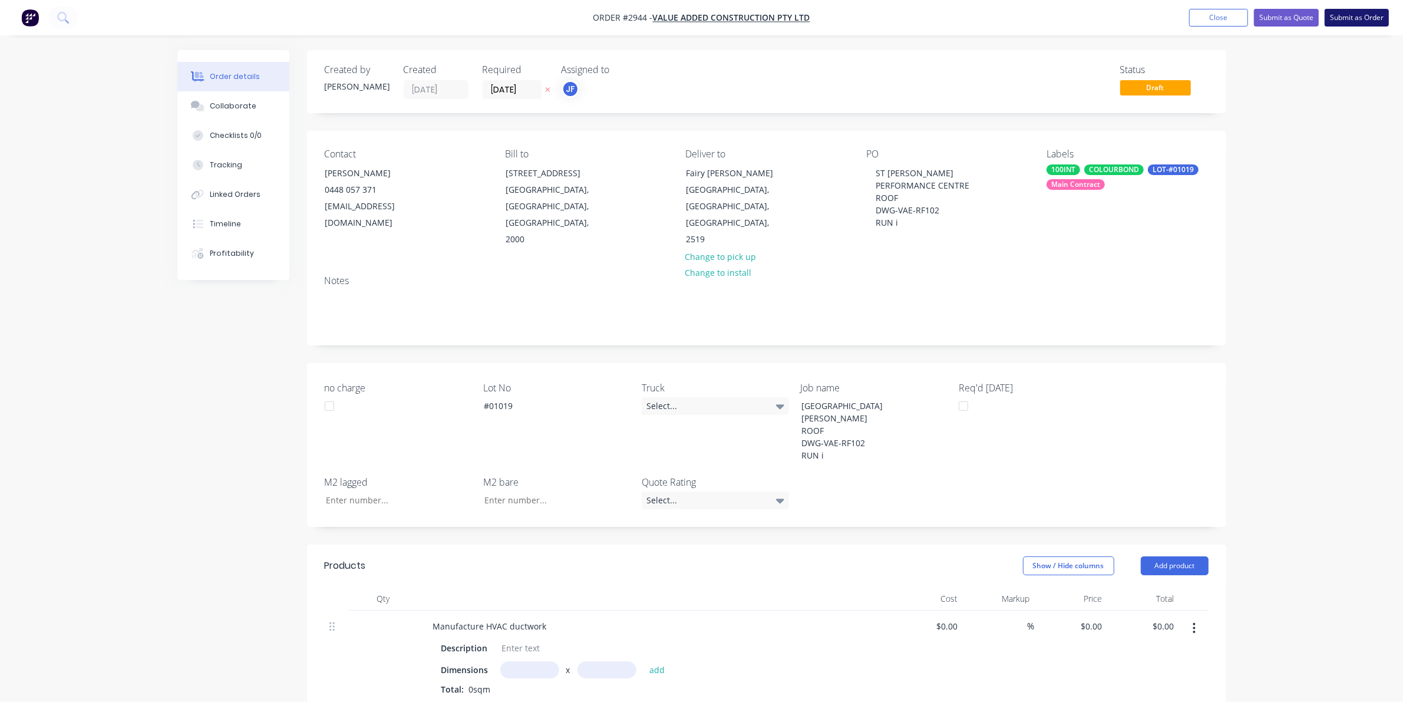
click at [1363, 21] on button "Submit as Order" at bounding box center [1357, 18] width 64 height 18
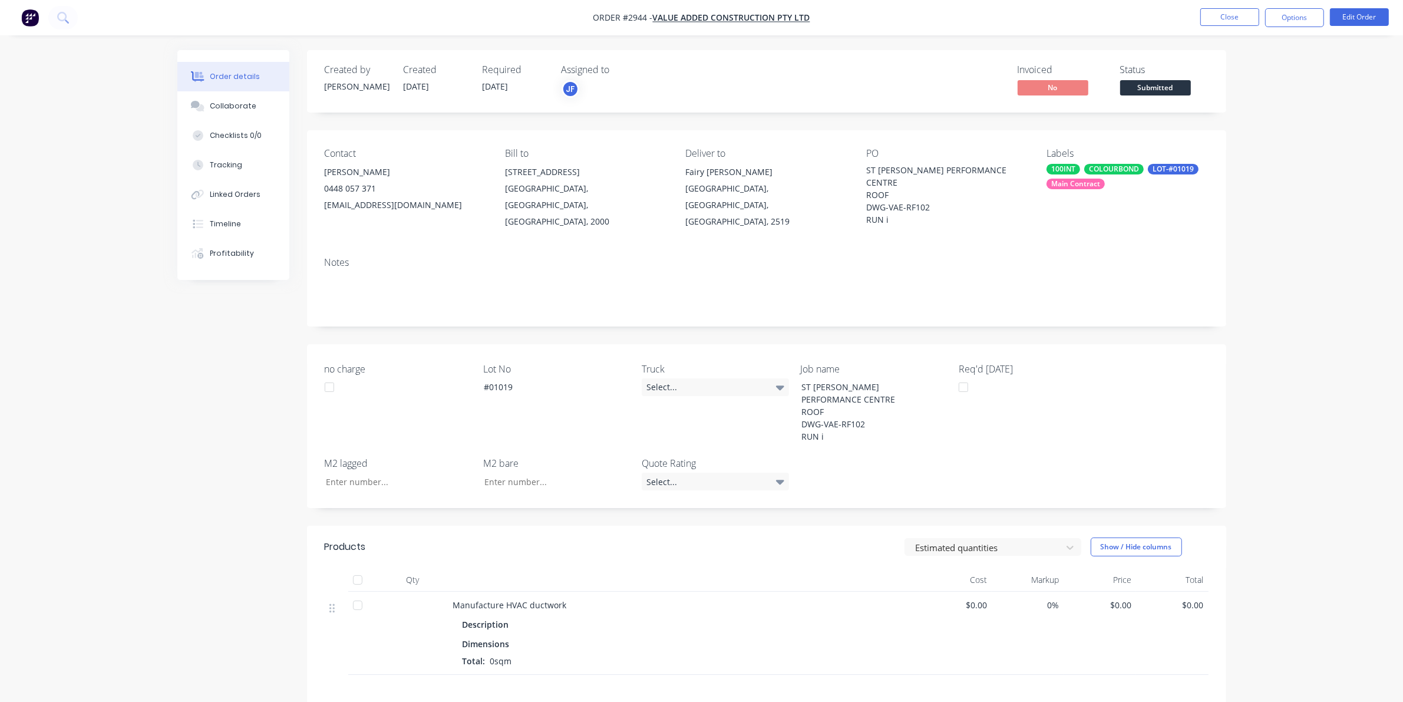
click at [1164, 97] on button "Submitted" at bounding box center [1155, 89] width 71 height 18
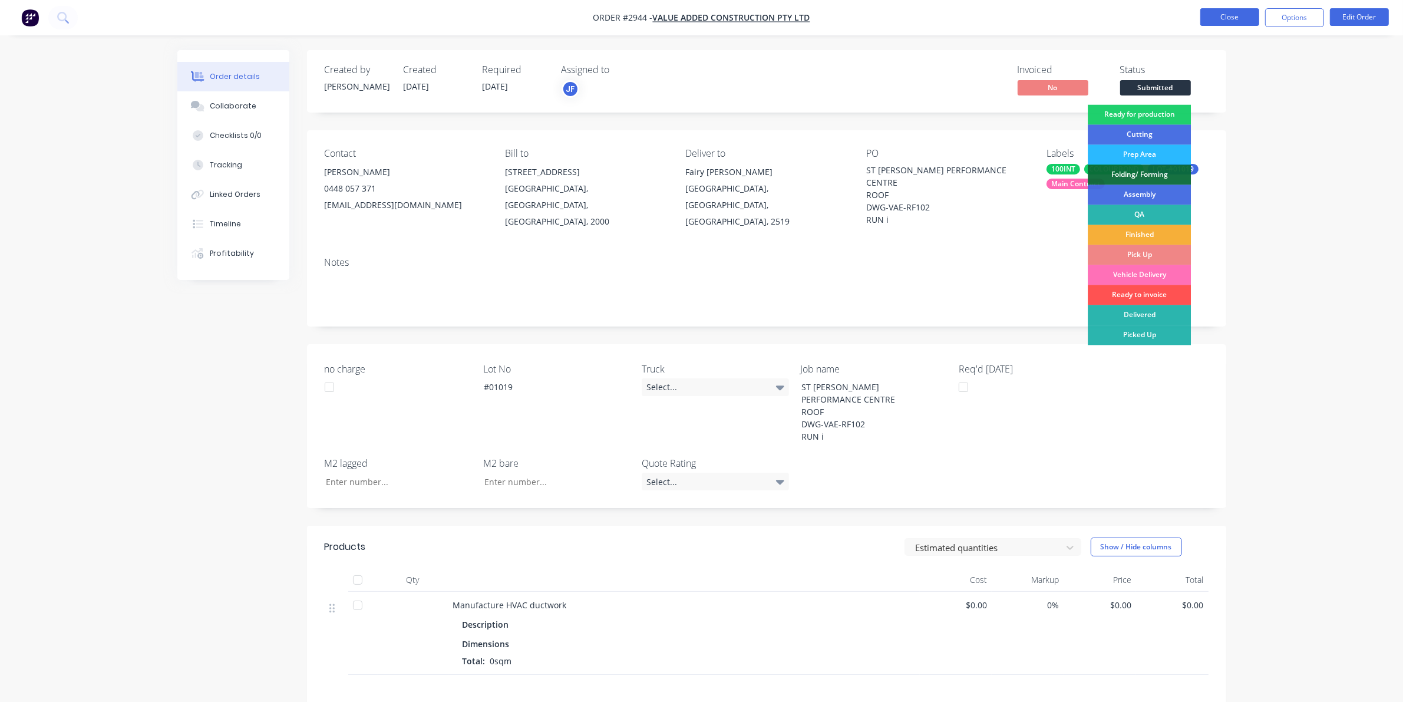
click at [1221, 22] on button "Close" at bounding box center [1230, 17] width 59 height 18
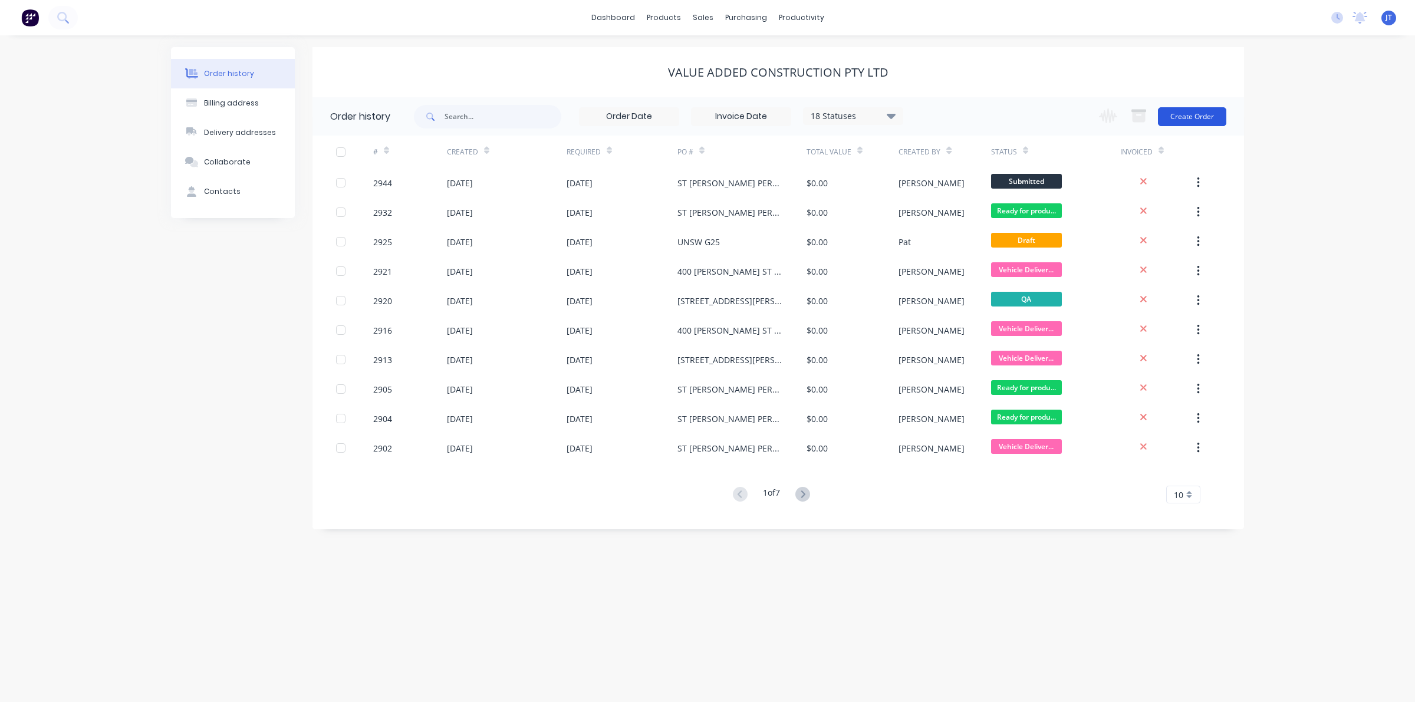
click at [1171, 111] on button "Create Order" at bounding box center [1192, 116] width 68 height 19
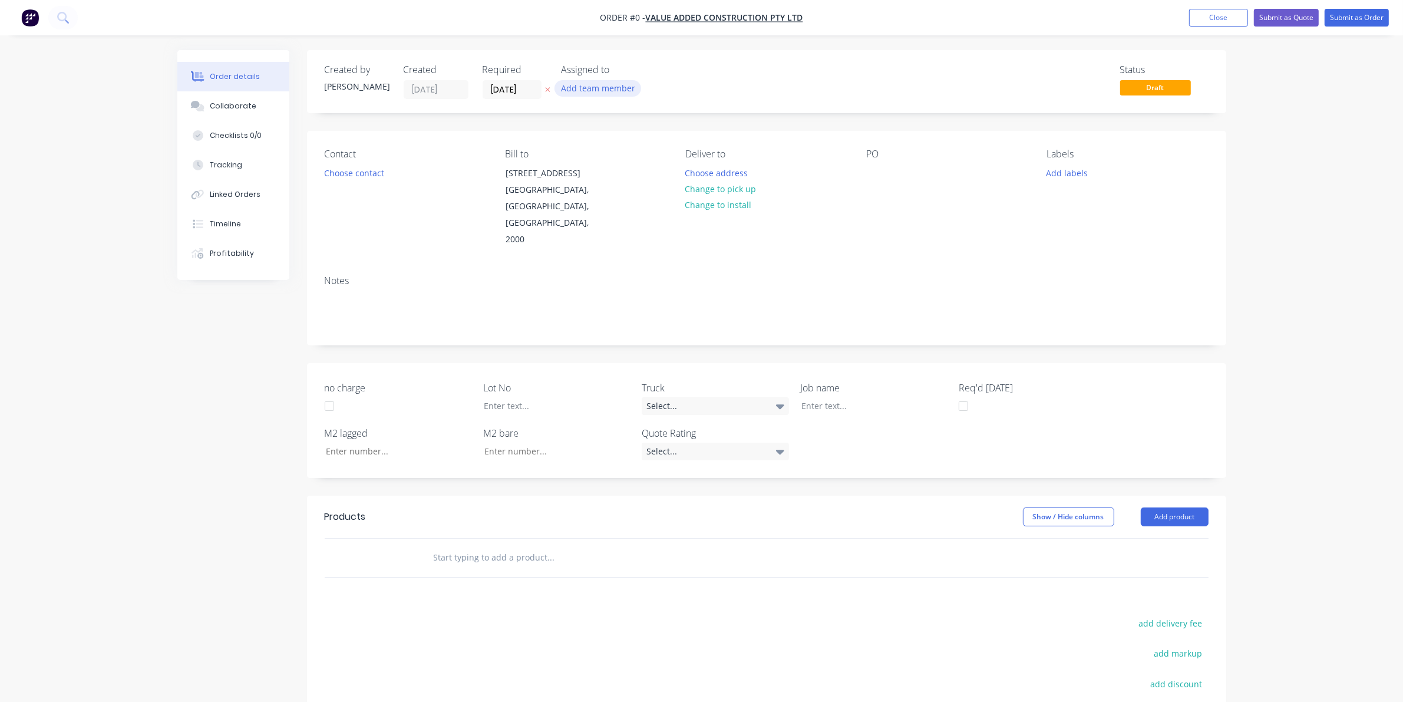
click at [626, 85] on button "Add team member" at bounding box center [598, 88] width 87 height 16
click at [627, 117] on input "text" at bounding box center [658, 125] width 125 height 24
type input "J"
click at [625, 178] on div "Jet Fraider" at bounding box center [657, 178] width 118 height 12
click at [687, 90] on div "Order details Collaborate Checklists 0/0 Tracking Linked Orders Timeline Profit…" at bounding box center [702, 464] width 1073 height 828
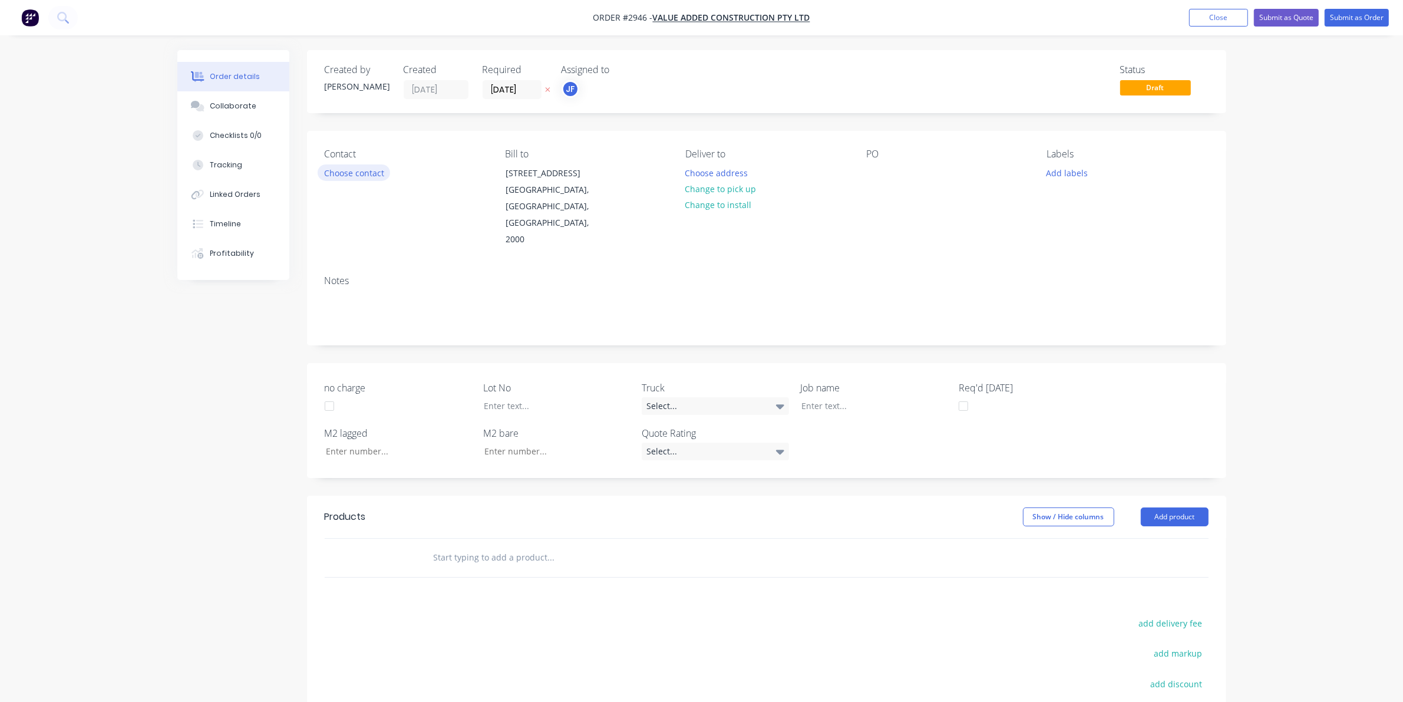
click at [375, 173] on button "Choose contact" at bounding box center [354, 172] width 72 height 16
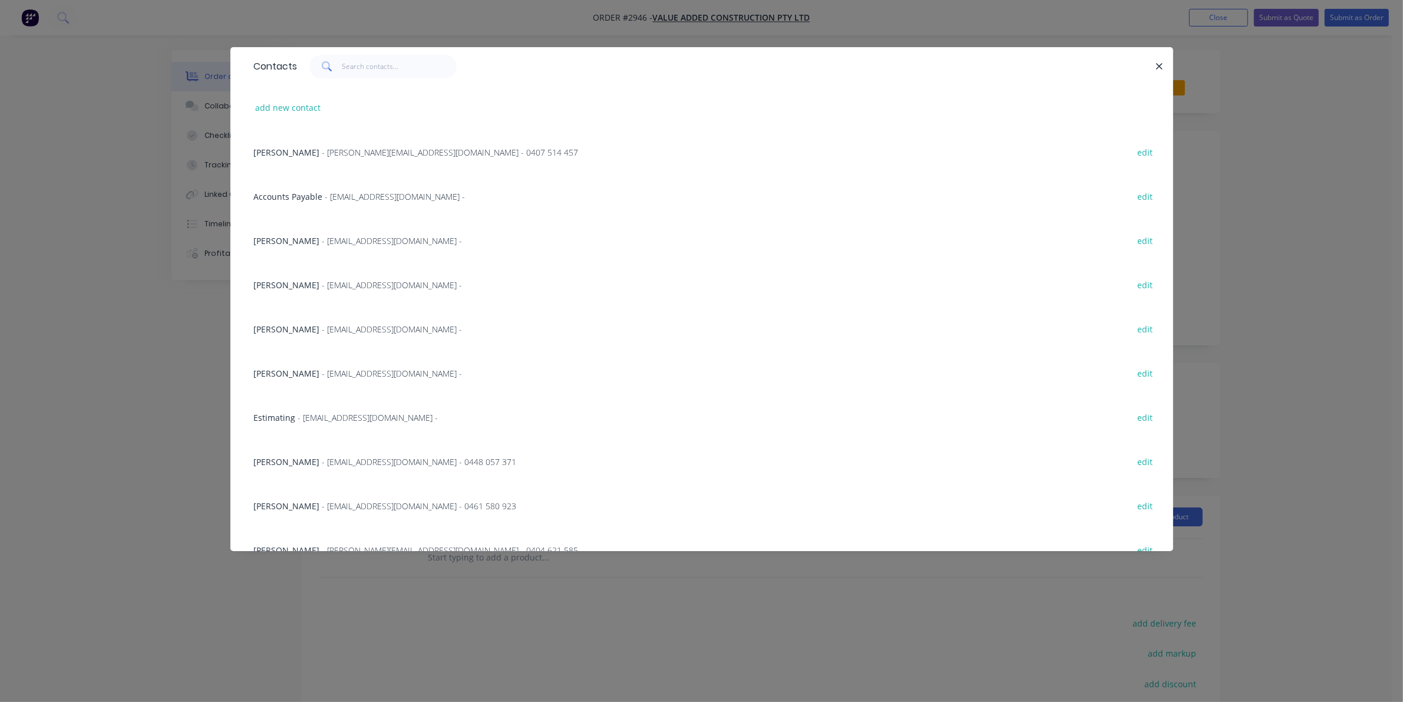
click at [306, 470] on div "[PERSON_NAME] - [EMAIL_ADDRESS][DOMAIN_NAME] - 0448 057 371 edit" at bounding box center [702, 461] width 908 height 44
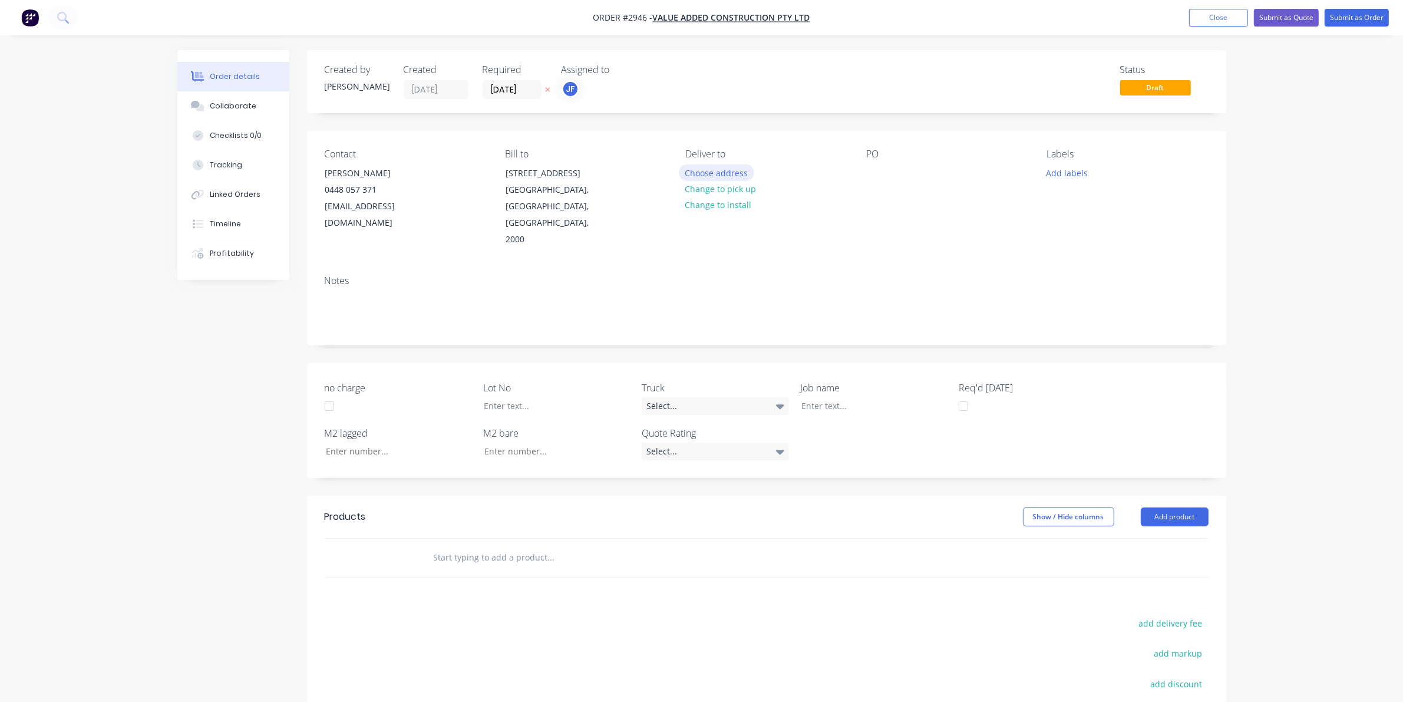
click at [734, 171] on button "Choose address" at bounding box center [716, 172] width 75 height 16
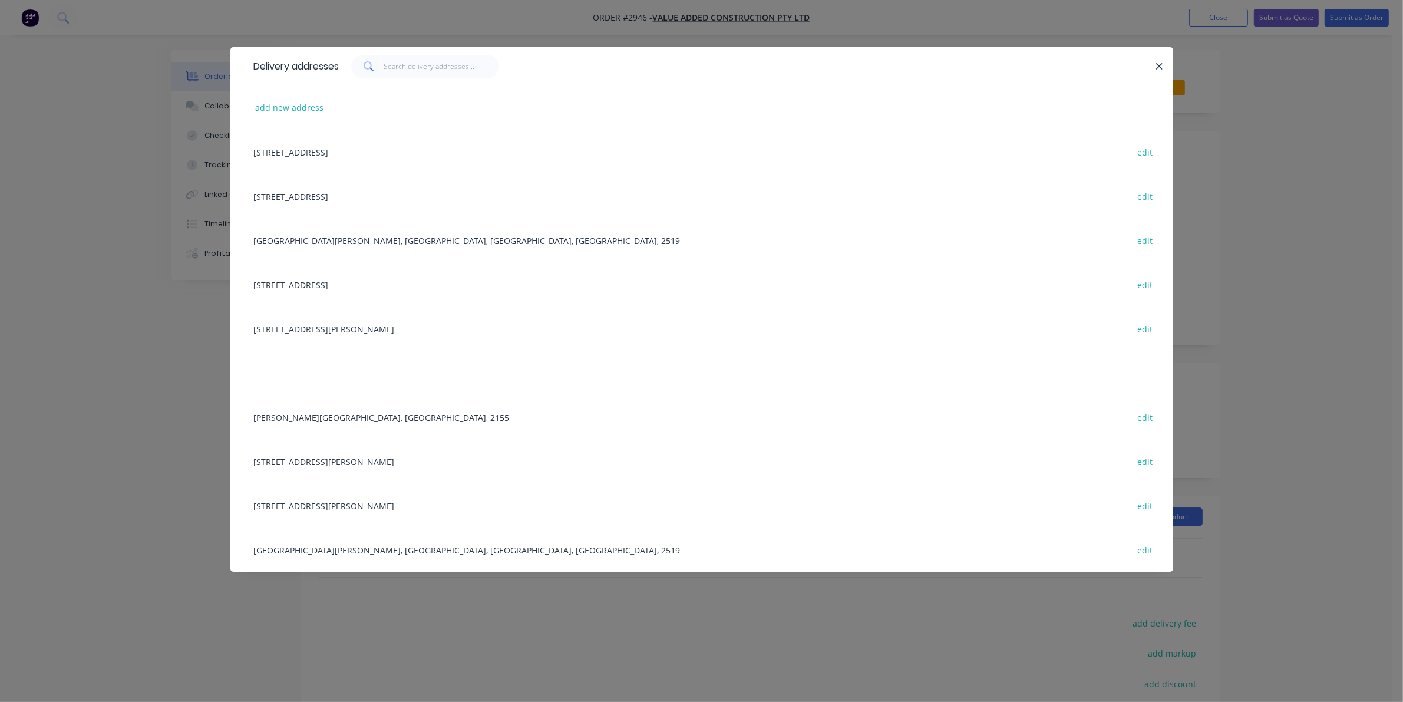
click at [311, 246] on div "[GEOGRAPHIC_DATA][PERSON_NAME], [GEOGRAPHIC_DATA], [GEOGRAPHIC_DATA], [GEOGRAPH…" at bounding box center [702, 240] width 908 height 44
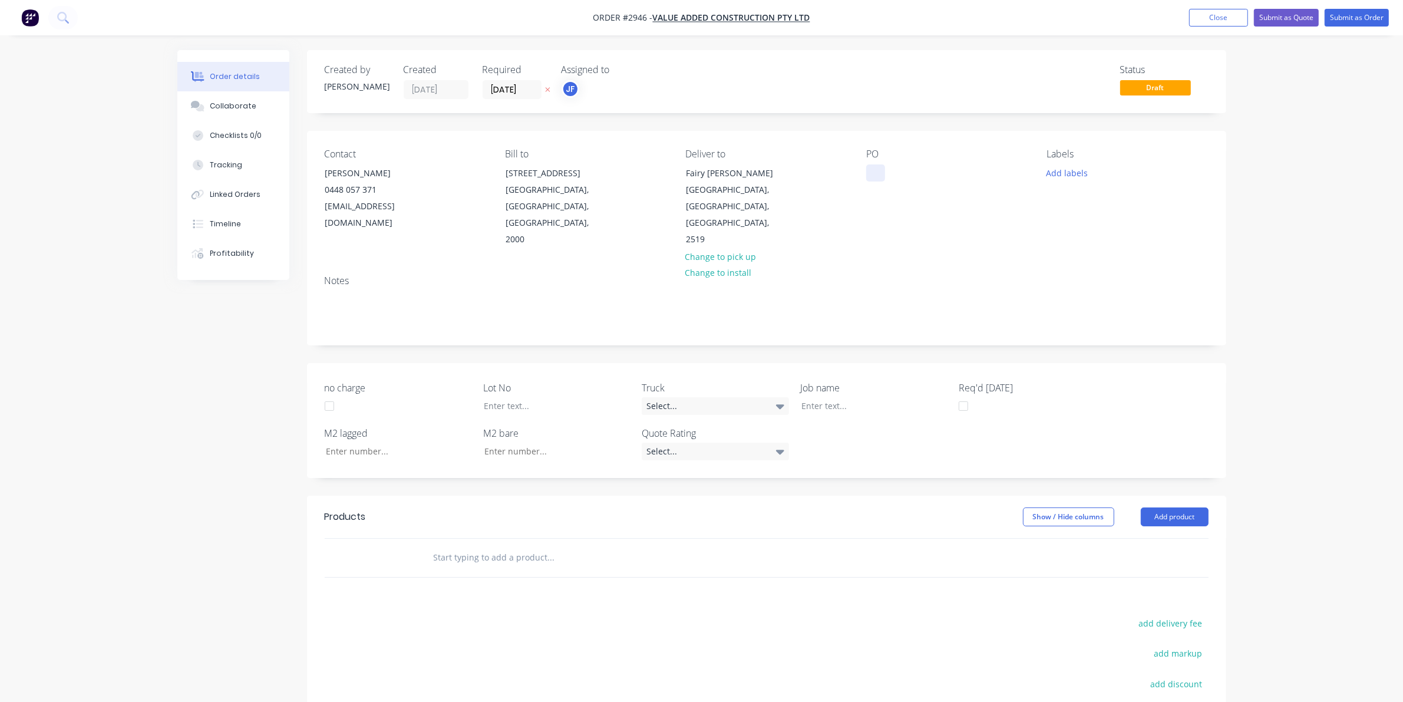
click at [870, 177] on div at bounding box center [875, 172] width 19 height 17
paste div
click at [909, 180] on div "ST [PERSON_NAME] PERFORMANCE CENTRE ROOFDWG-VAE-RF102" at bounding box center [939, 185] width 147 height 42
click at [897, 196] on div "ST [PERSON_NAME] PERFORMANCE CENTRE ROOFDWG-VAE-RF102" at bounding box center [939, 185] width 147 height 42
click at [900, 196] on div "ST [PERSON_NAME] PERFORMANCE CENTRE ROOFDWG-VAE-RF102" at bounding box center [939, 185] width 147 height 42
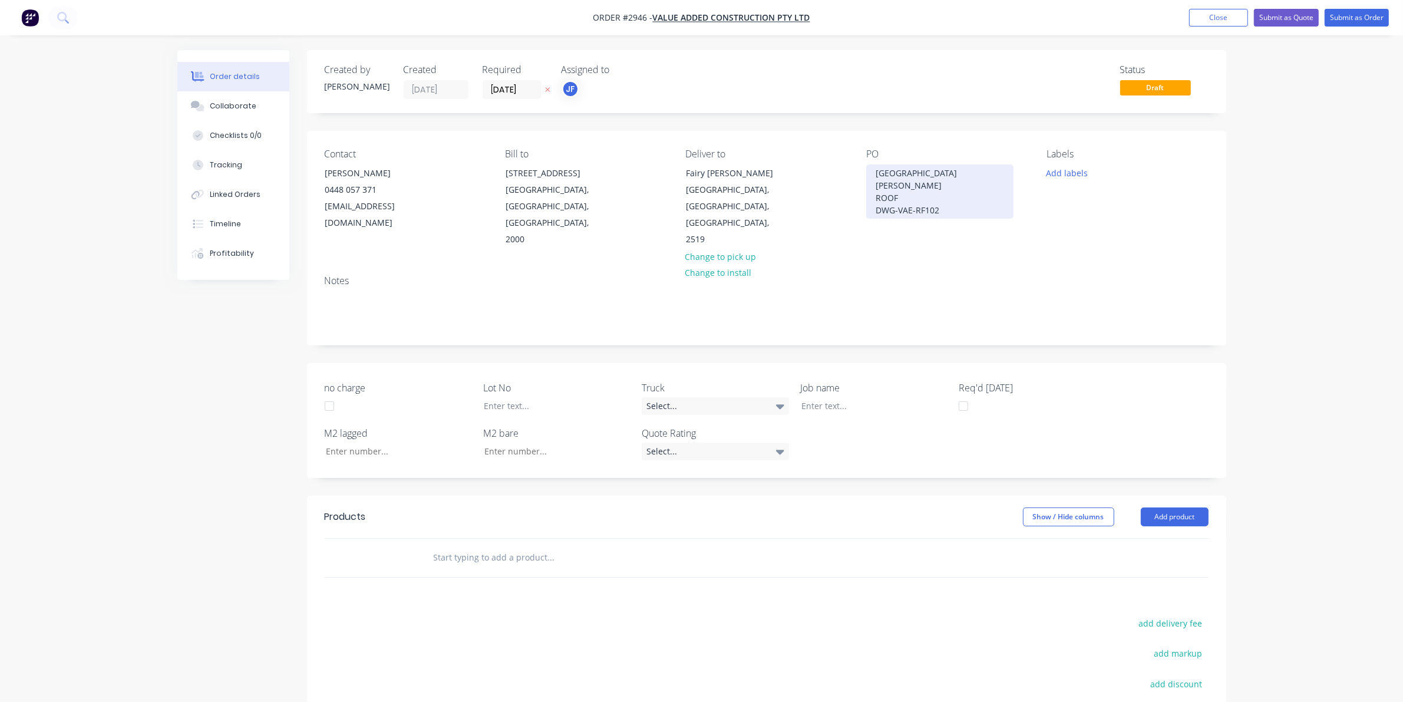
click at [955, 216] on div "ST [PERSON_NAME] PERFORMANCE CENTRE ROOF DWG-VAE-RF102" at bounding box center [939, 191] width 147 height 54
click at [814, 397] on div at bounding box center [865, 405] width 147 height 17
paste div
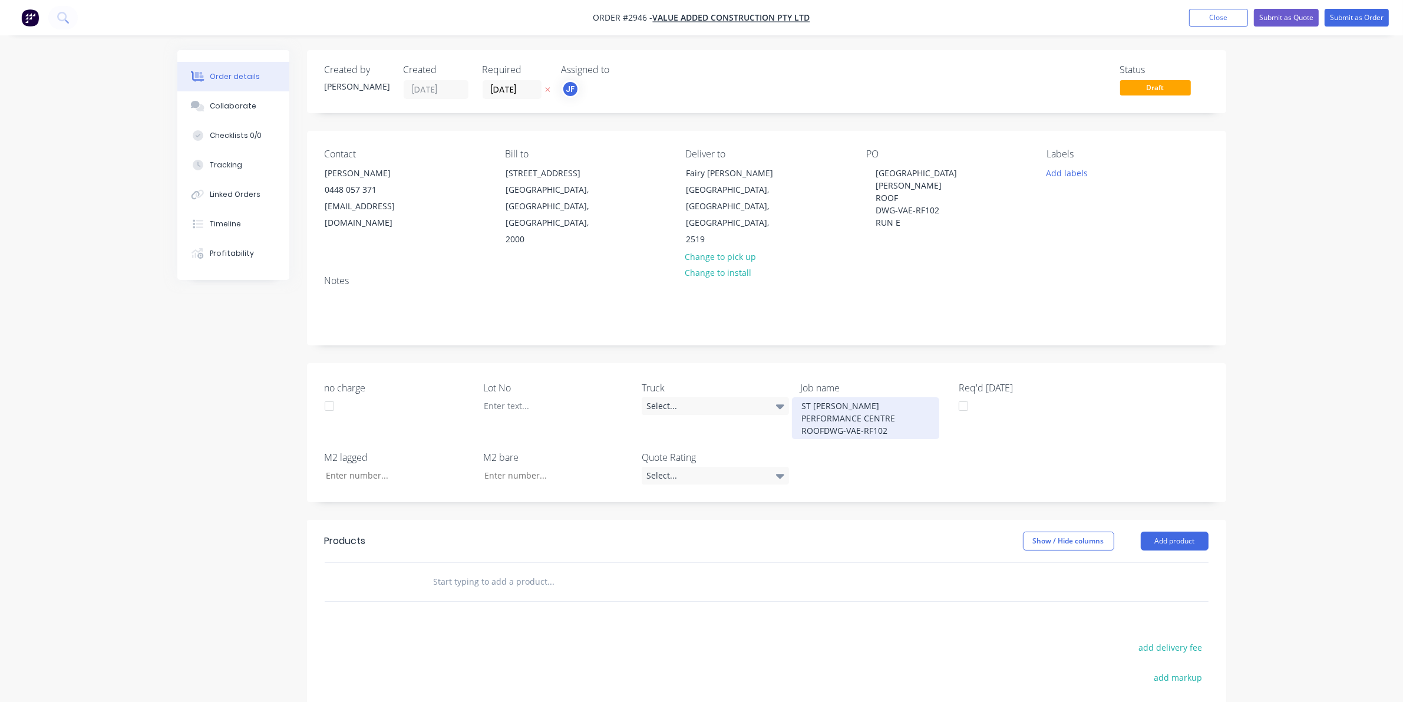
click at [831, 401] on div "ST [PERSON_NAME] PERFORMANCE CENTRE ROOFDWG-VAE-RF102" at bounding box center [865, 418] width 147 height 42
click at [825, 413] on div "ST [PERSON_NAME] PERFORMANCE CENTRE ROOFDWG-VAE-RF102" at bounding box center [865, 418] width 147 height 42
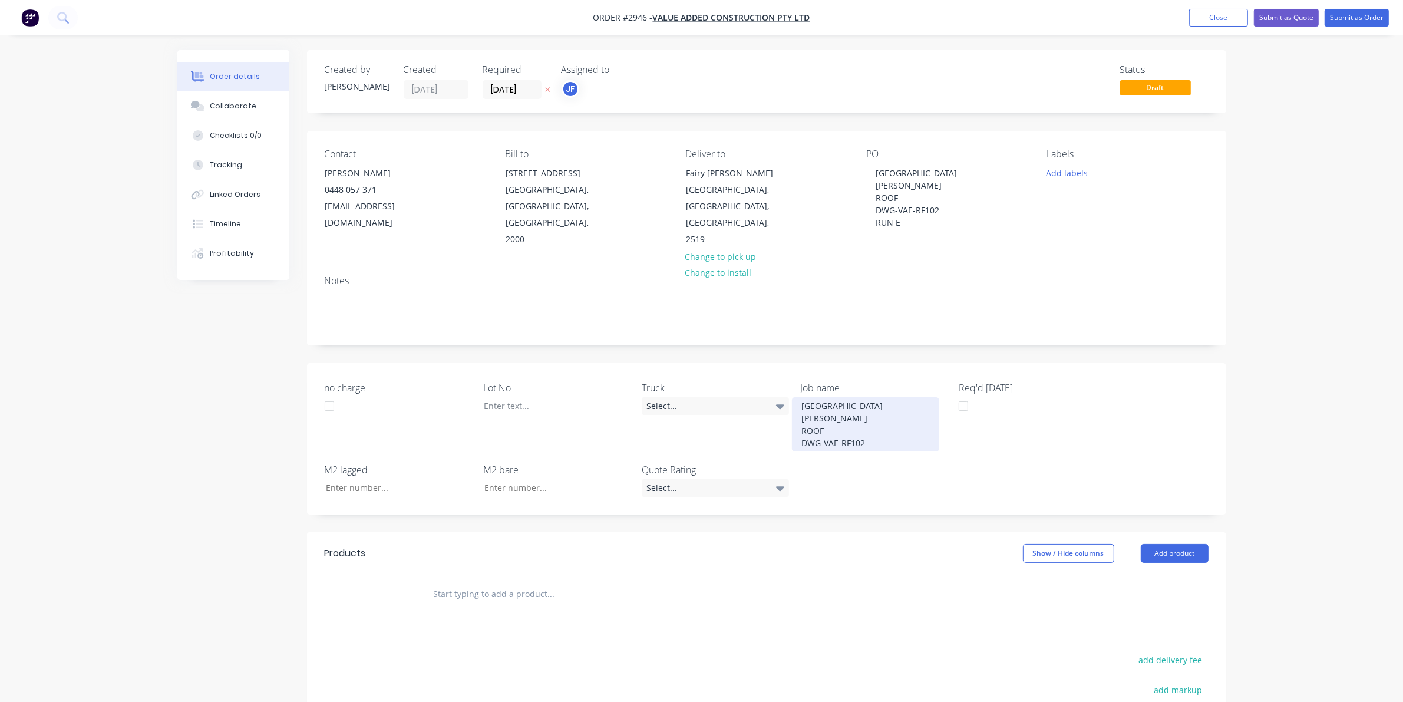
click at [873, 434] on div "ST [PERSON_NAME] PERFORMANCE CENTRE ROOF DWG-VAE-RF102" at bounding box center [865, 424] width 147 height 54
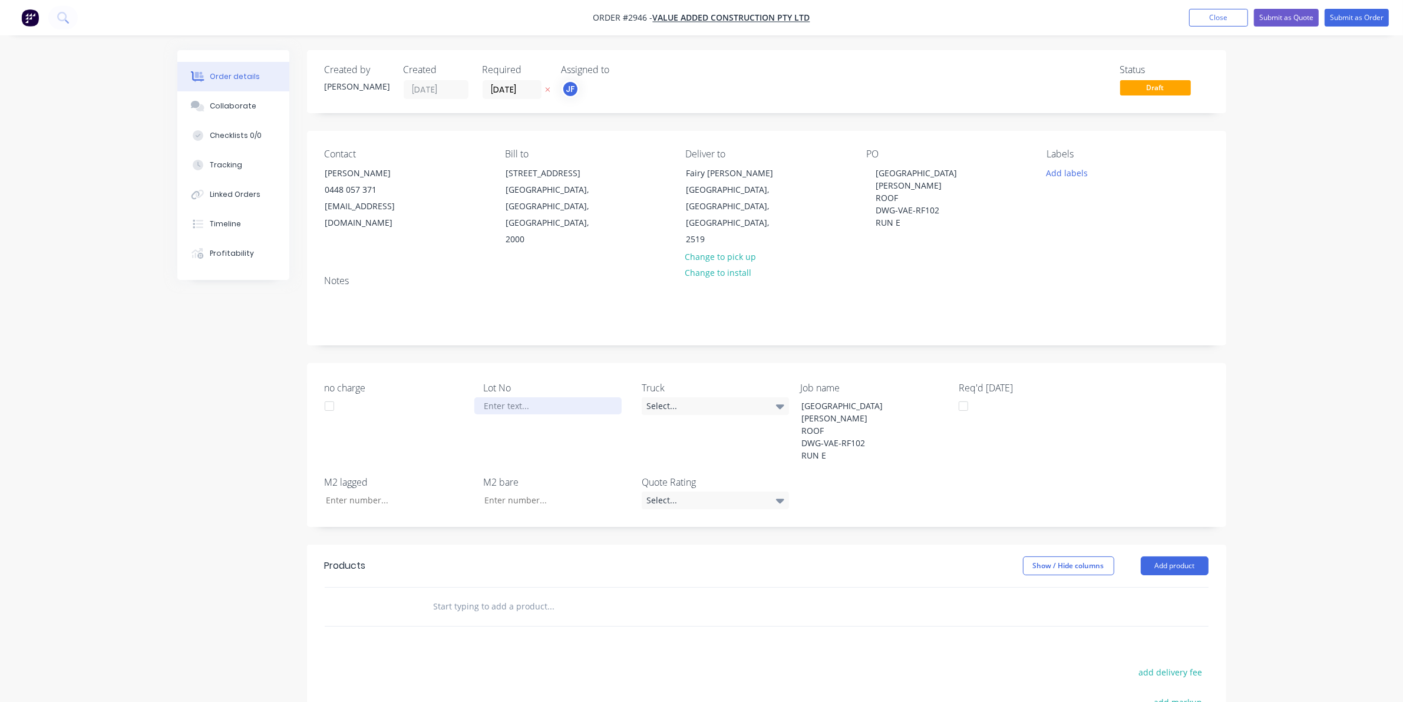
click at [569, 397] on div at bounding box center [547, 405] width 147 height 17
click at [1059, 176] on button "Add labels" at bounding box center [1067, 172] width 54 height 16
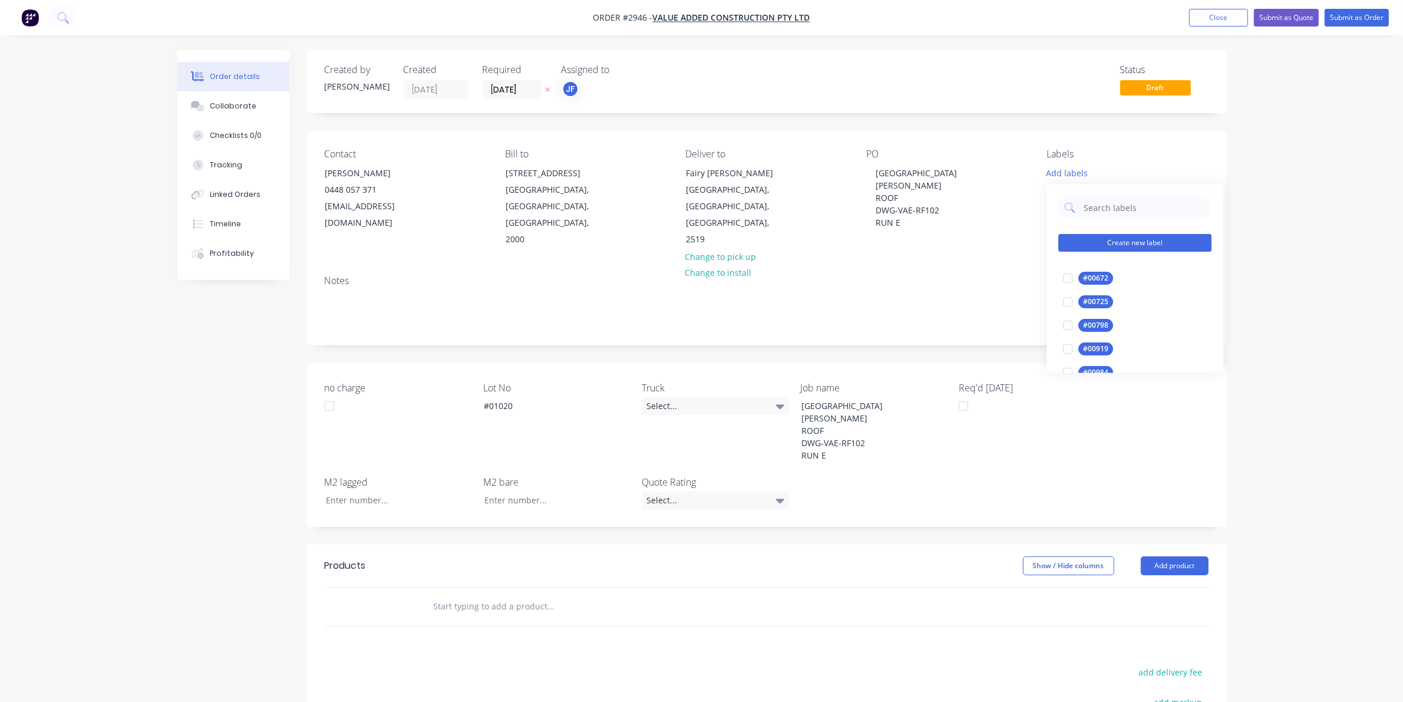
click at [1100, 239] on button "Create new label" at bounding box center [1135, 244] width 153 height 18
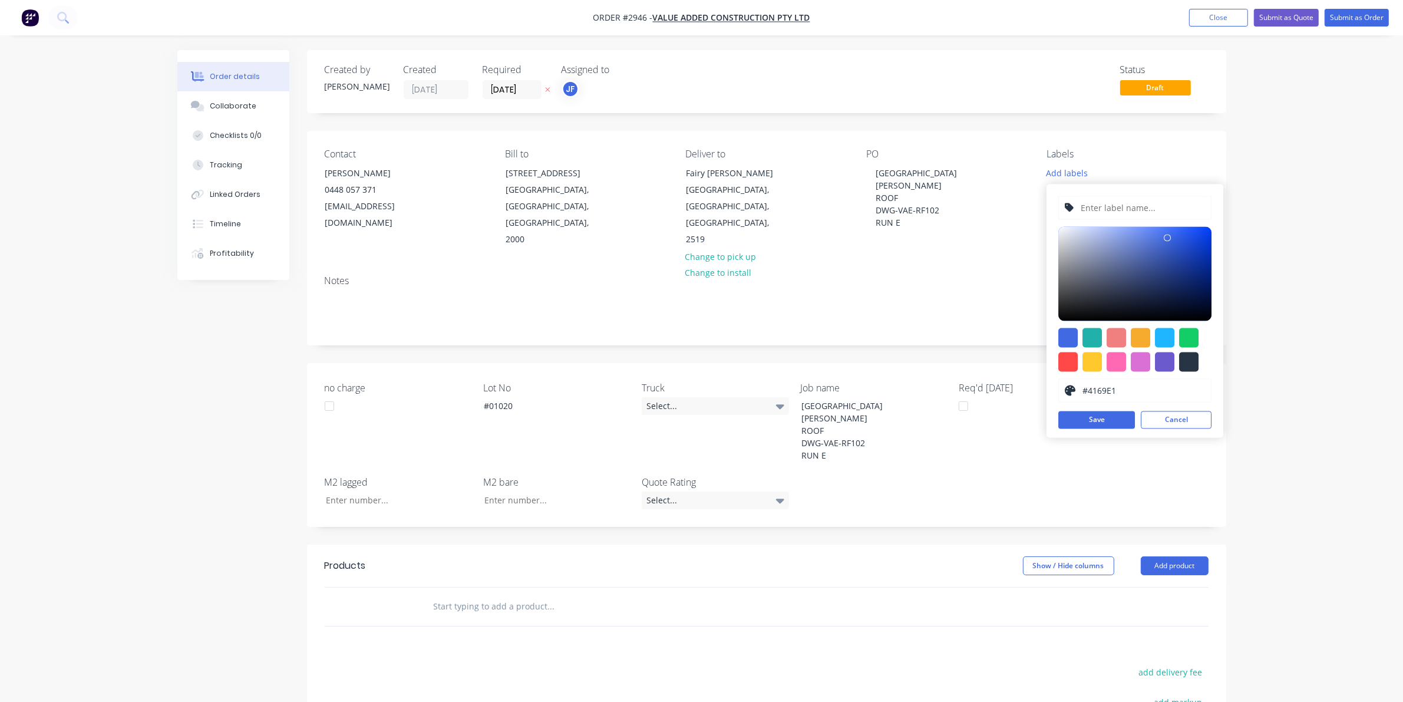
click at [1103, 207] on input "text" at bounding box center [1143, 208] width 126 height 22
type input "LOT-#01020"
click at [1102, 420] on button "Save" at bounding box center [1097, 420] width 77 height 18
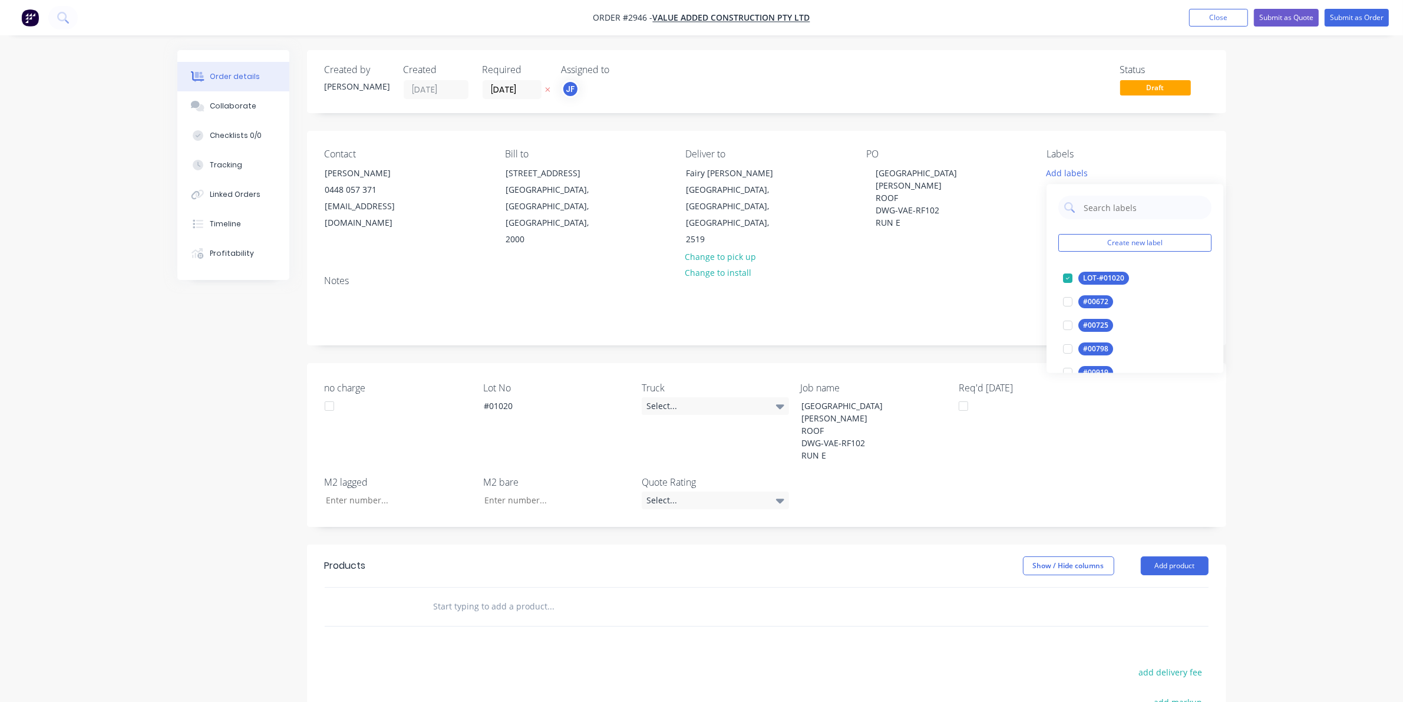
click at [1139, 219] on div "Create new label LOT-#01020 edit #00672 edit #00725 edit #00798 edit #00919 edi…" at bounding box center [1135, 278] width 177 height 189
click at [1143, 210] on input "text" at bounding box center [1144, 208] width 123 height 24
click at [1100, 281] on div "Main Contract" at bounding box center [1108, 278] width 58 height 13
click at [1121, 205] on input "MA" at bounding box center [1144, 202] width 123 height 24
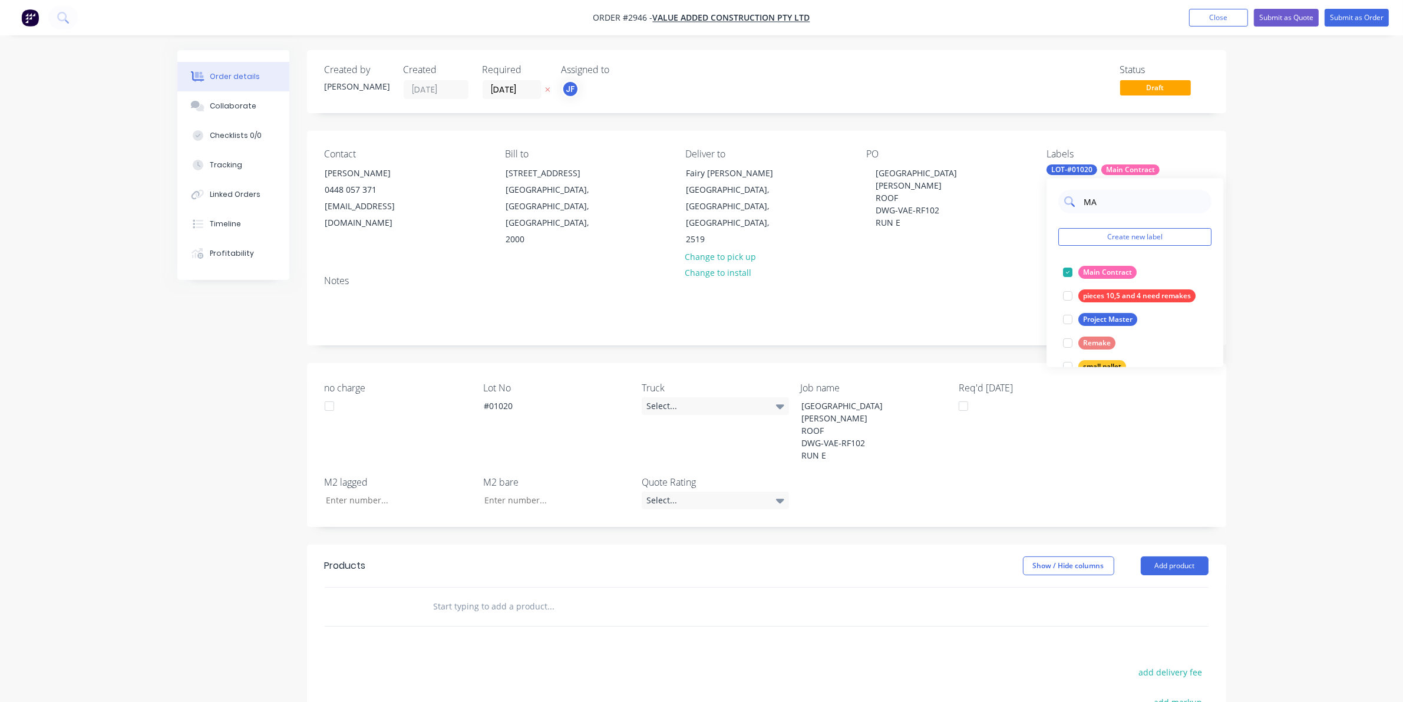
click at [1121, 205] on input "MA" at bounding box center [1144, 202] width 123 height 24
click at [1073, 295] on div at bounding box center [1068, 297] width 24 height 24
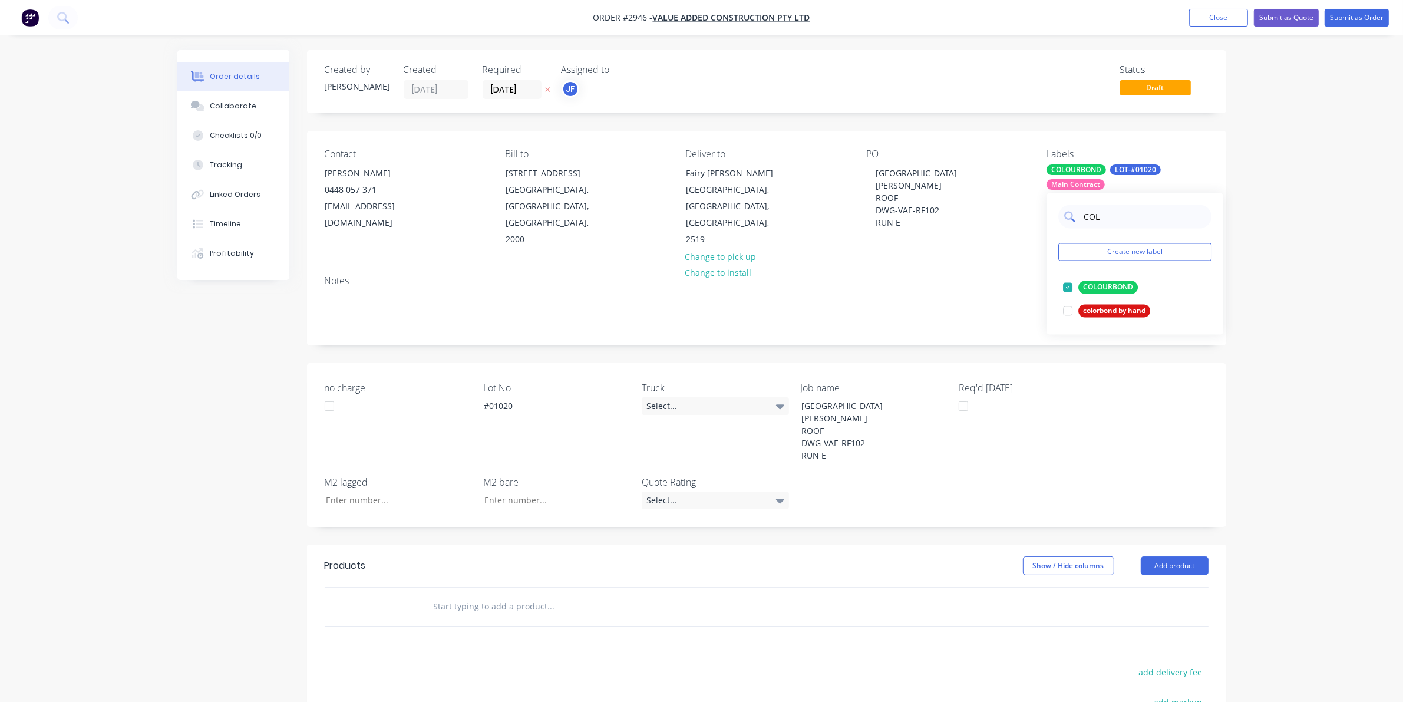
click at [1104, 206] on input "COL" at bounding box center [1144, 217] width 123 height 24
drag, startPoint x: 1104, startPoint y: 206, endPoint x: 1110, endPoint y: 216, distance: 11.1
click at [1106, 206] on input "COL" at bounding box center [1144, 217] width 123 height 24
click at [1100, 285] on div "100INT" at bounding box center [1096, 287] width 34 height 13
click at [1120, 211] on input "100" at bounding box center [1144, 217] width 123 height 24
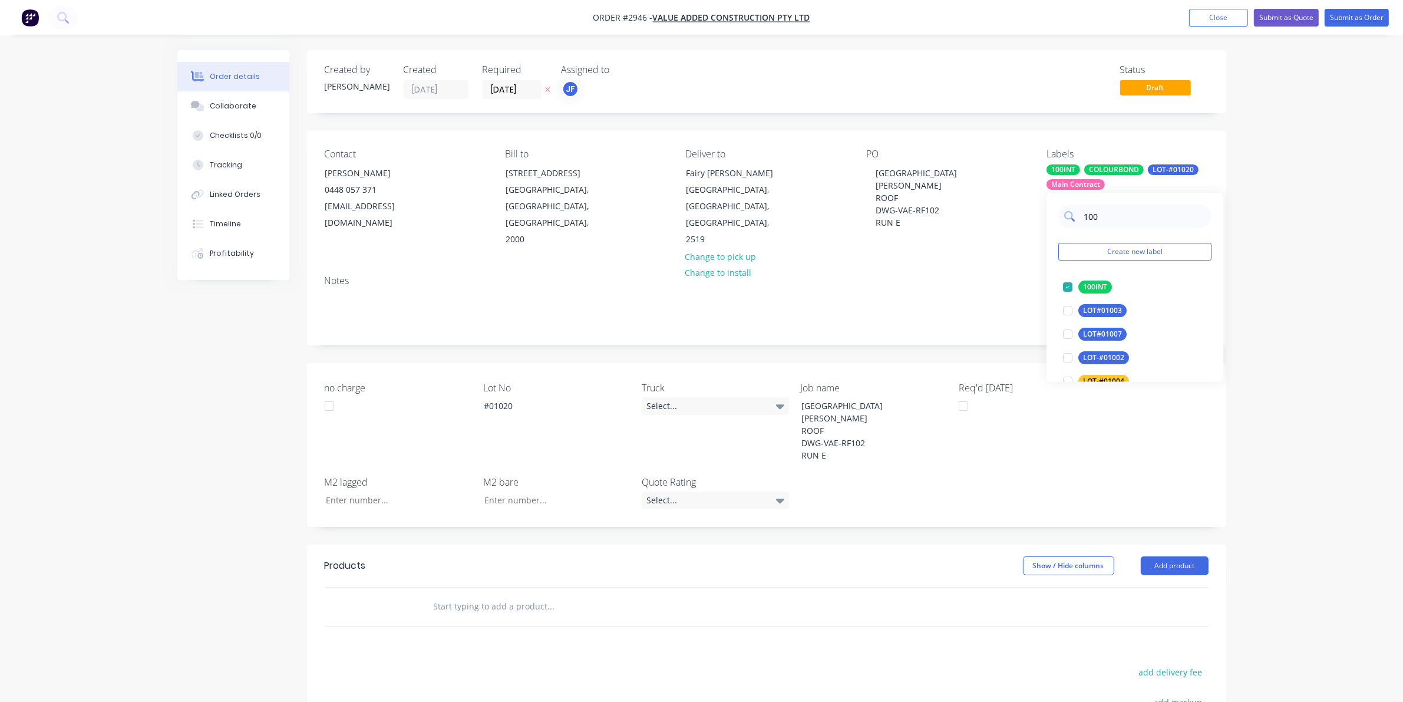
click at [1120, 211] on input "100" at bounding box center [1144, 217] width 123 height 24
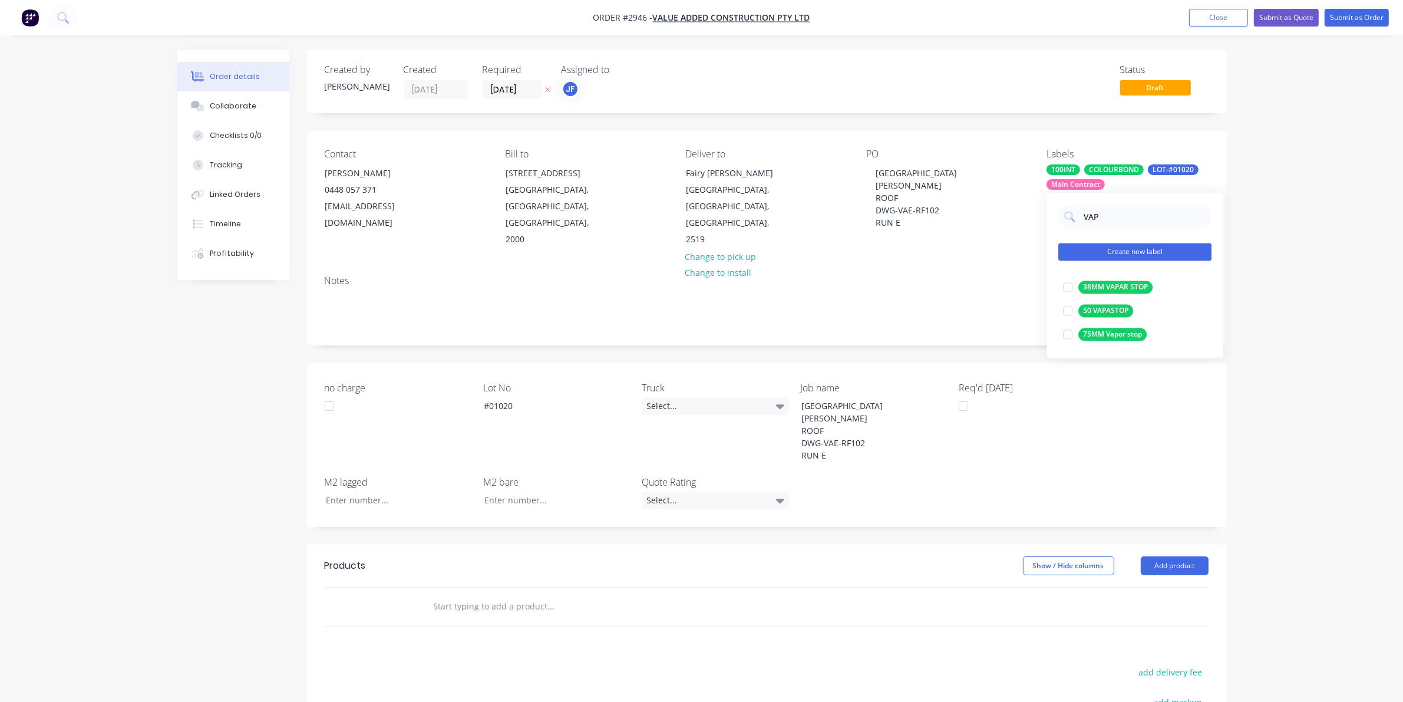
type input "VAP"
click at [1124, 248] on button "Create new label" at bounding box center [1135, 252] width 153 height 18
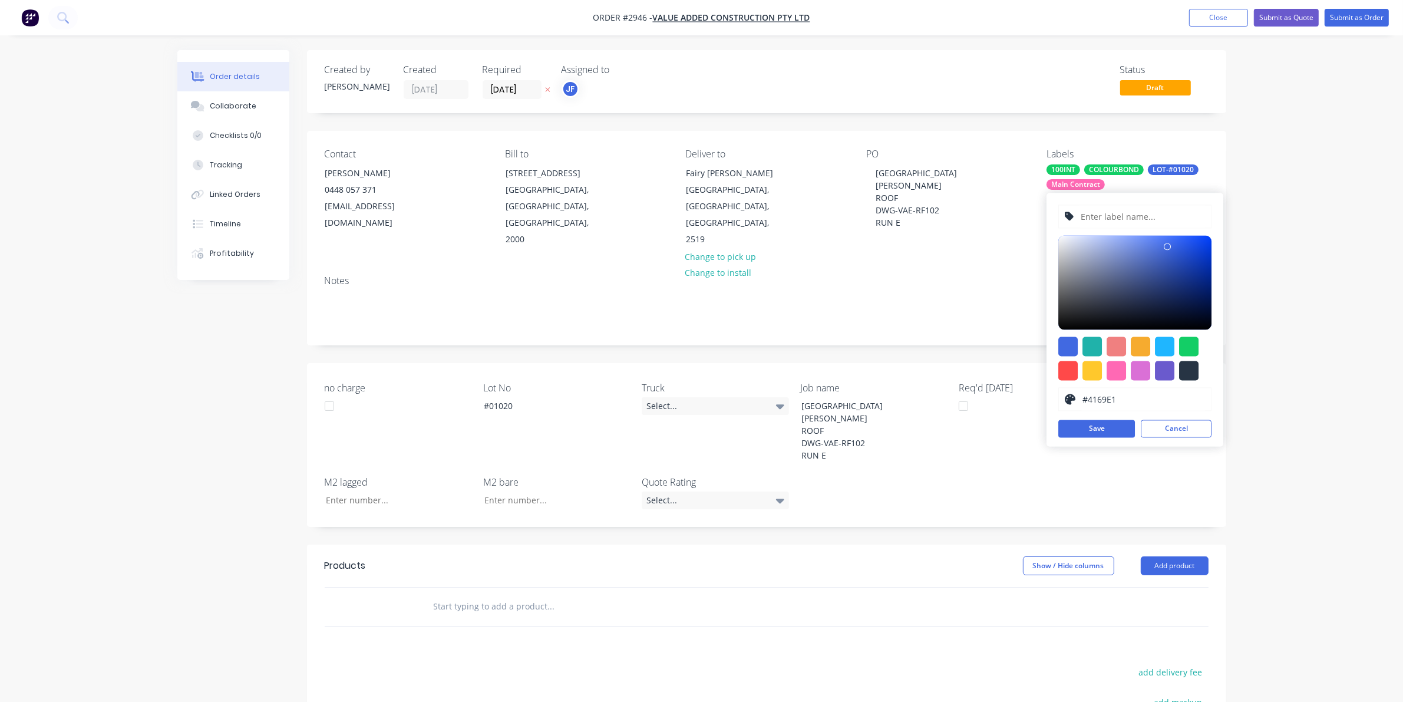
click at [1123, 214] on input "text" at bounding box center [1143, 217] width 126 height 22
click at [1120, 216] on input "100 VAPO" at bounding box center [1143, 217] width 126 height 22
type input "100 VAPASTOP"
drag, startPoint x: 1106, startPoint y: 437, endPoint x: 1109, endPoint y: 399, distance: 37.8
click at [1106, 434] on button "Save" at bounding box center [1097, 429] width 77 height 18
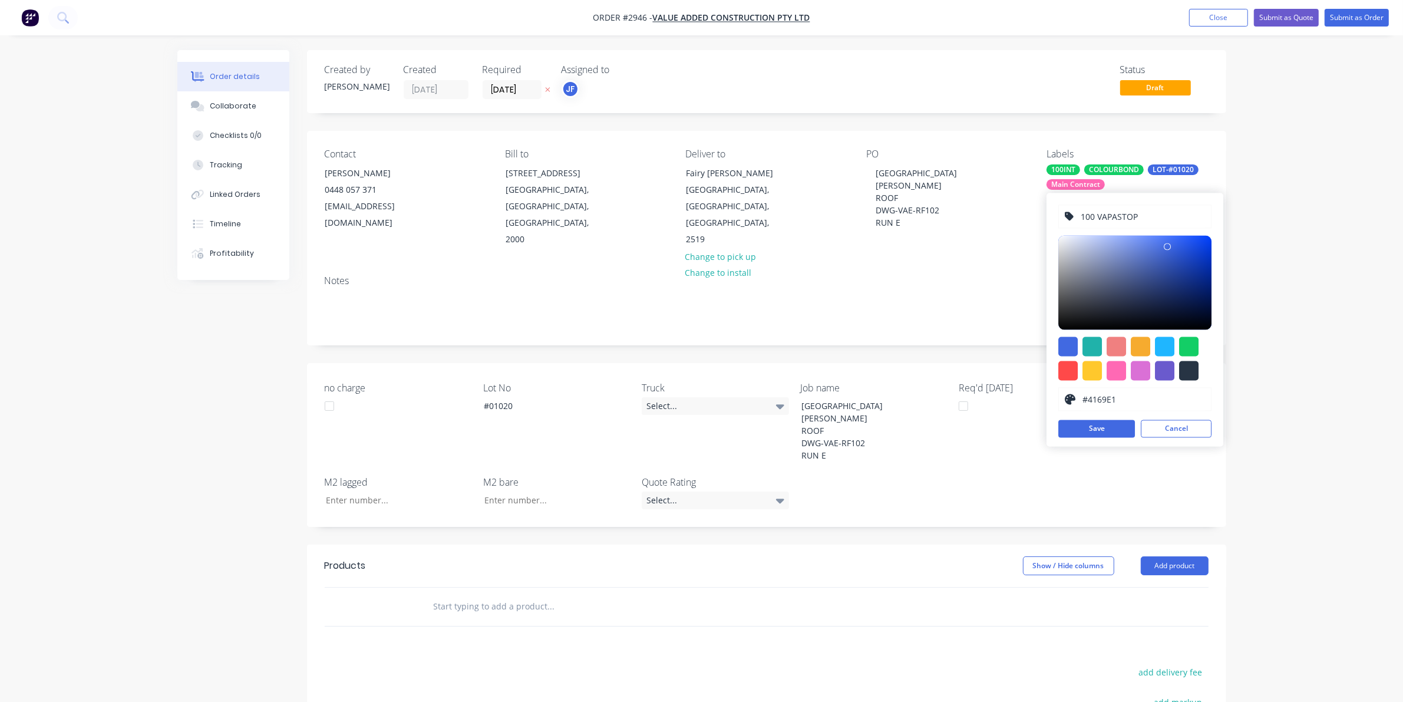
click at [1104, 432] on div "Req'd [DATE]" at bounding box center [1032, 422] width 147 height 83
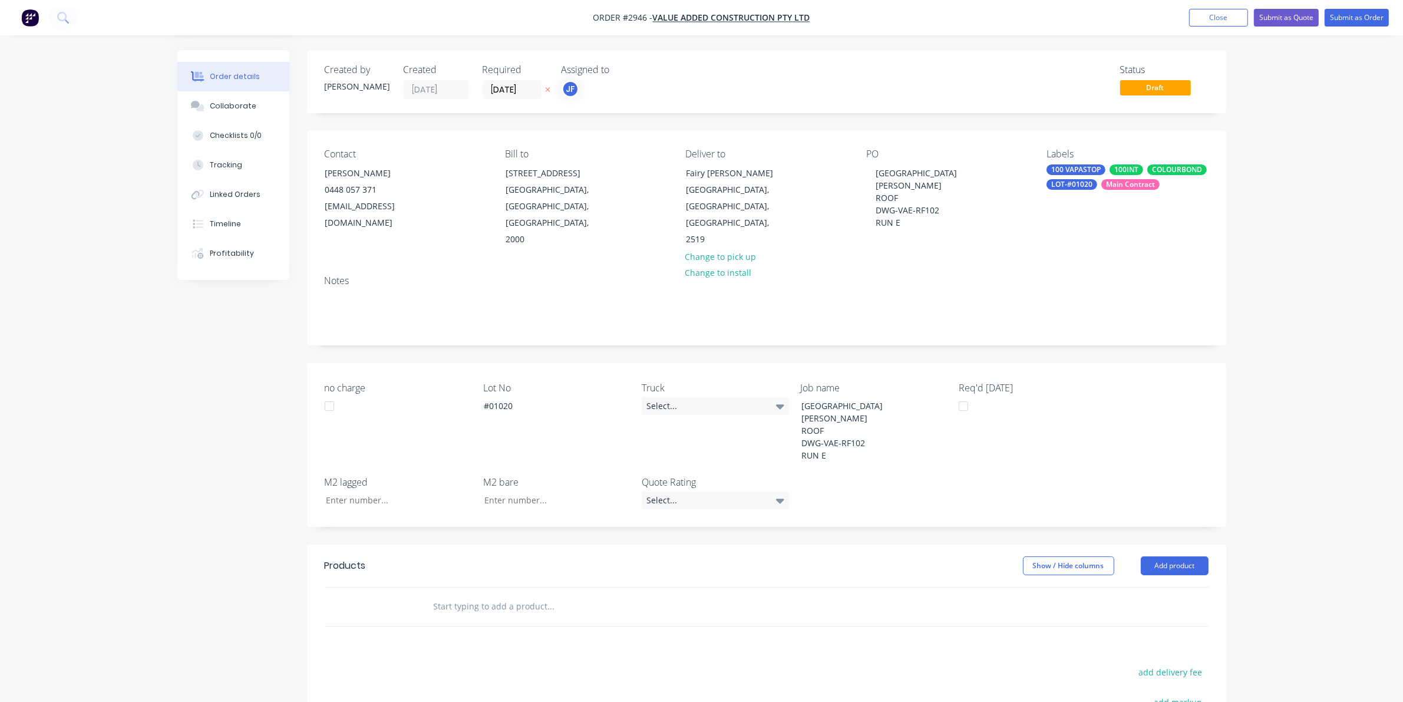
click at [1149, 166] on div "COLOURBOND" at bounding box center [1178, 169] width 60 height 11
click at [1073, 314] on div at bounding box center [1068, 311] width 24 height 24
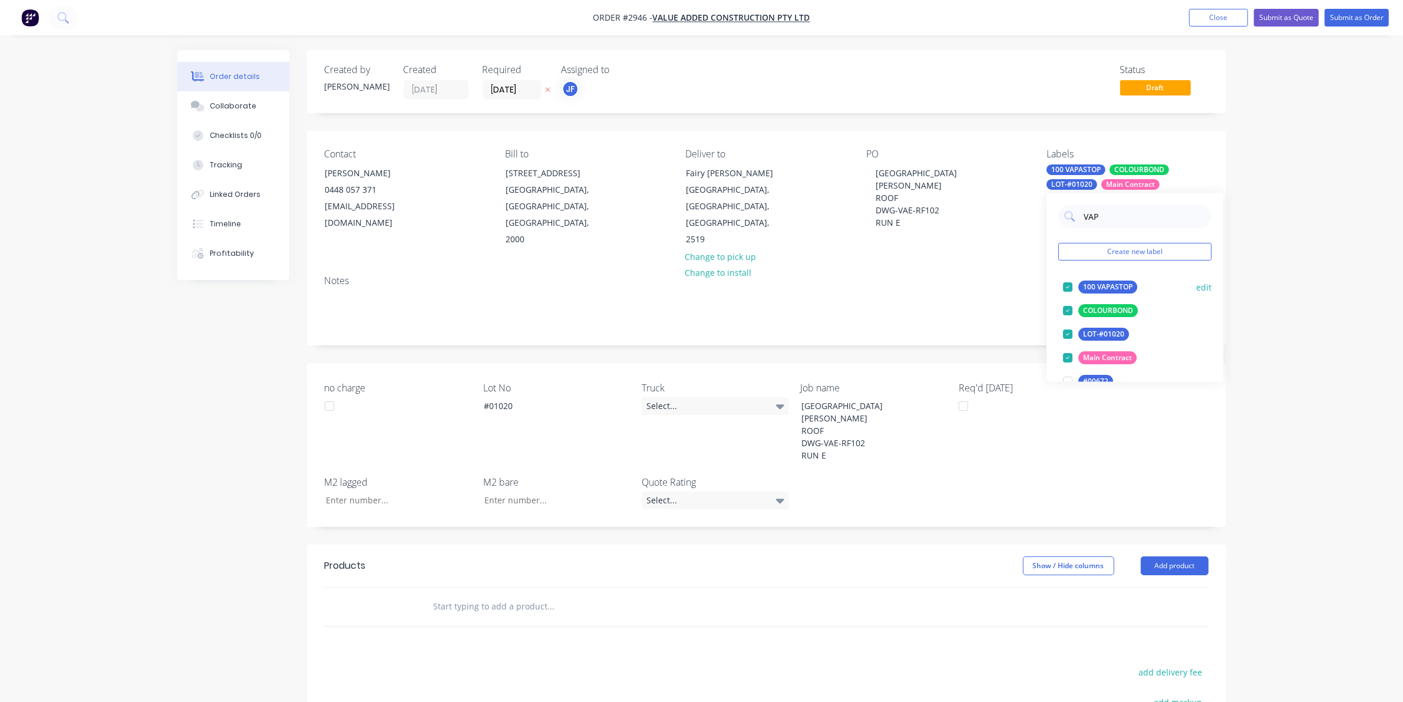
click at [1196, 286] on button "edit" at bounding box center [1203, 287] width 15 height 12
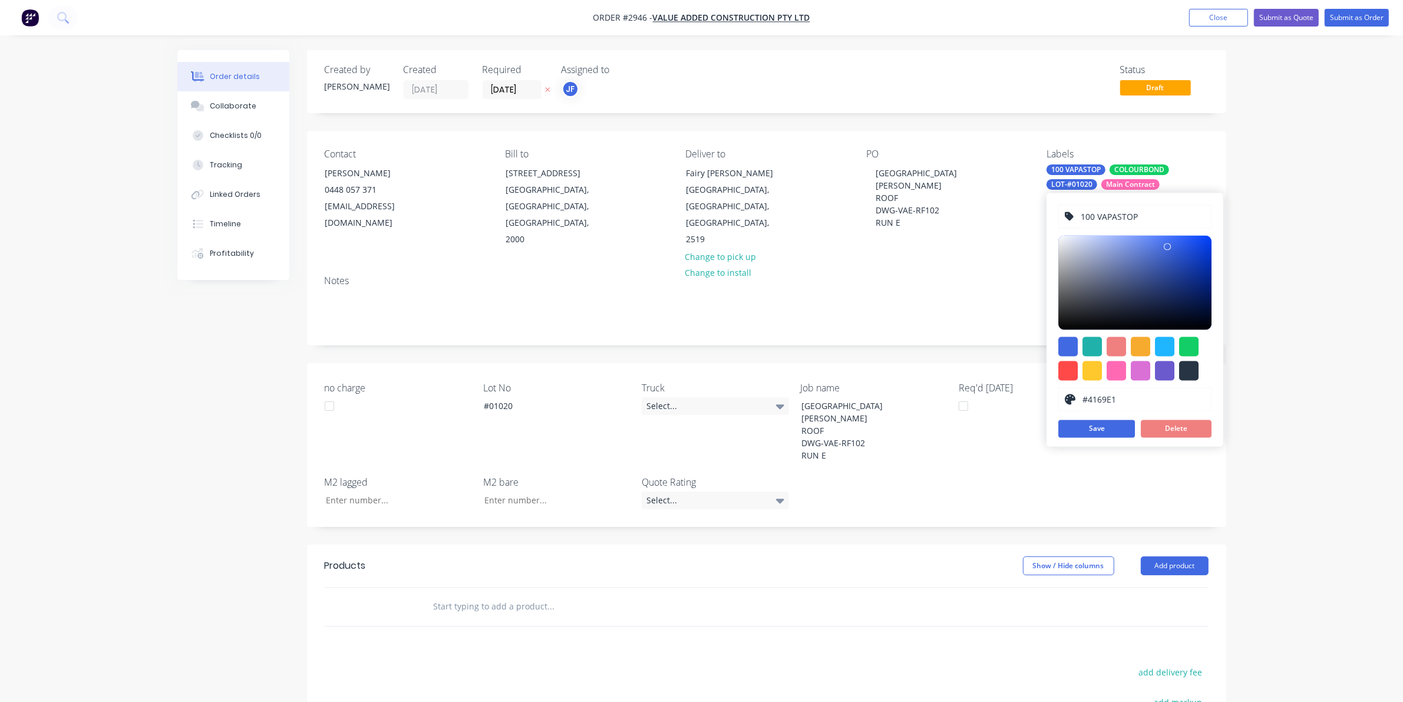
click at [1095, 216] on input "100 VAPASTOP" at bounding box center [1143, 217] width 126 height 22
type input "100INT VAPASTOP"
click at [1183, 351] on div at bounding box center [1188, 346] width 19 height 19
type input "#13CE66"
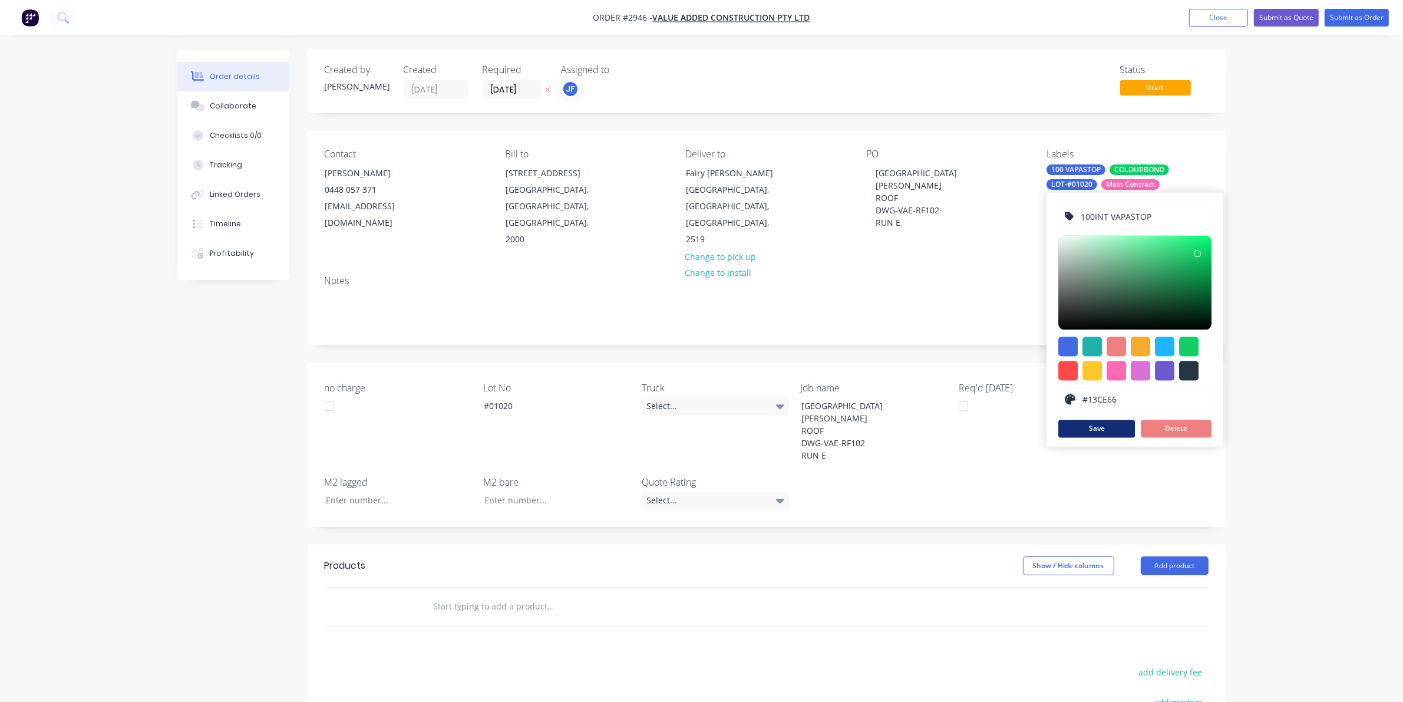
click at [1107, 431] on button "Save" at bounding box center [1097, 429] width 77 height 18
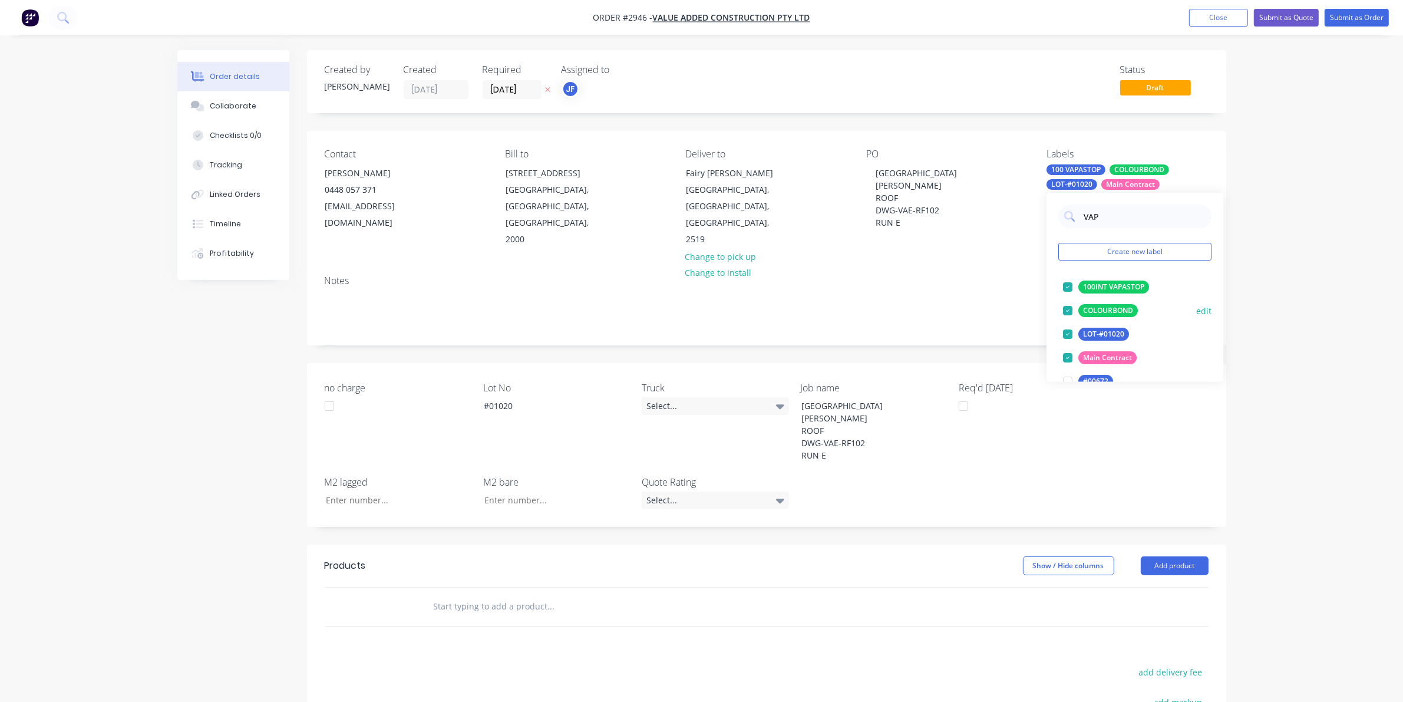
click at [1132, 283] on div "100INT VAPASTOP" at bounding box center [1114, 287] width 71 height 13
click at [1080, 282] on div "COLOURBOND" at bounding box center [1109, 287] width 60 height 13
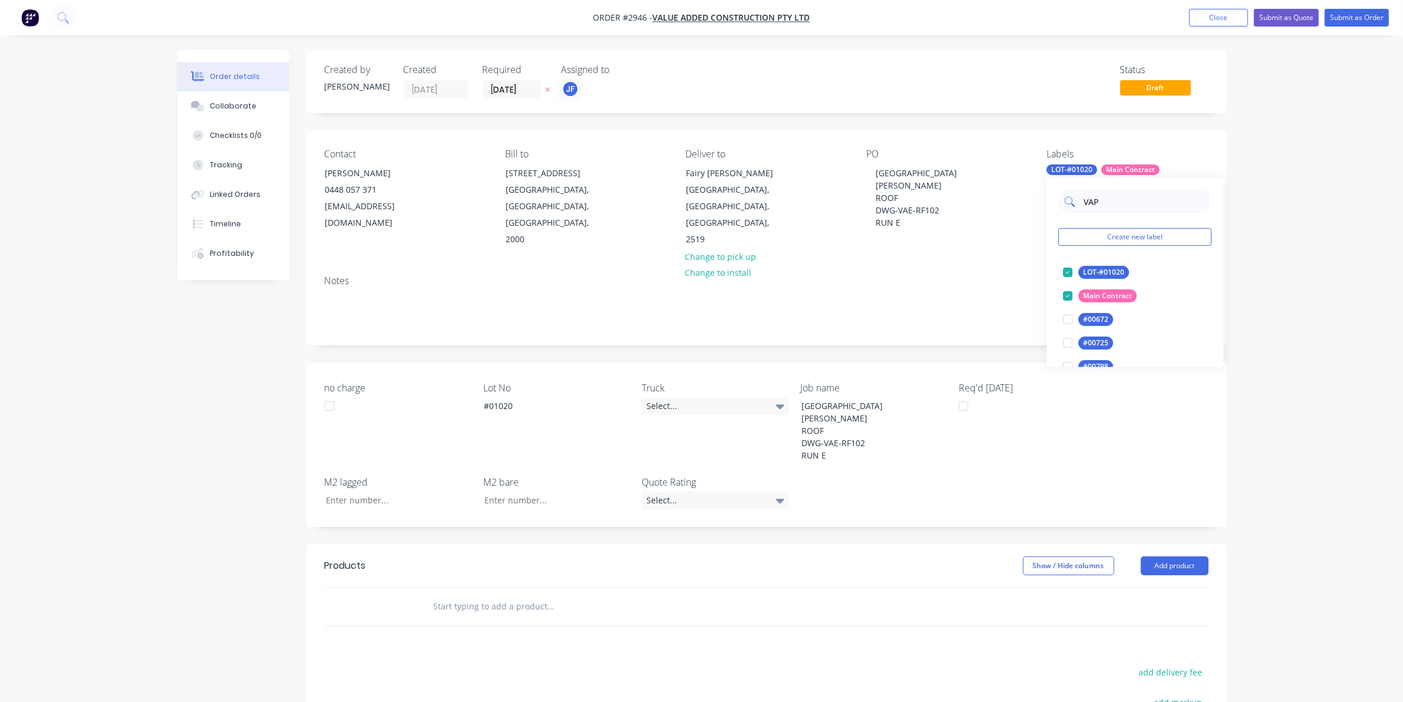
click at [1124, 203] on input "VAP" at bounding box center [1144, 202] width 123 height 24
type input "100"
click at [1117, 299] on div "100INT VAPASTOP" at bounding box center [1114, 296] width 71 height 13
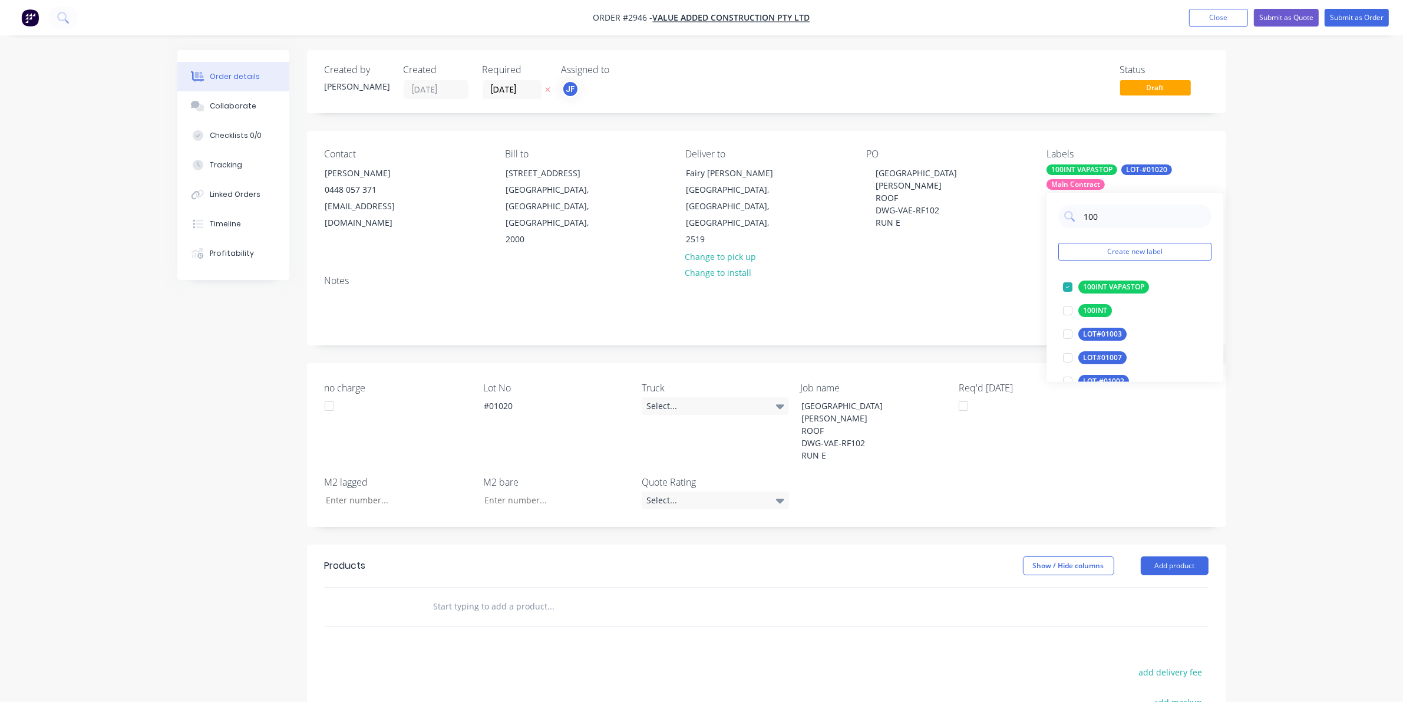
click at [1280, 272] on div "Order details Collaborate Checklists 0/0 Tracking Linked Orders Timeline Profit…" at bounding box center [701, 463] width 1403 height 927
click at [1104, 174] on div "100INT VAPASTOP" at bounding box center [1082, 169] width 71 height 11
click at [1108, 209] on input "100" at bounding box center [1144, 217] width 123 height 24
type input "COL"
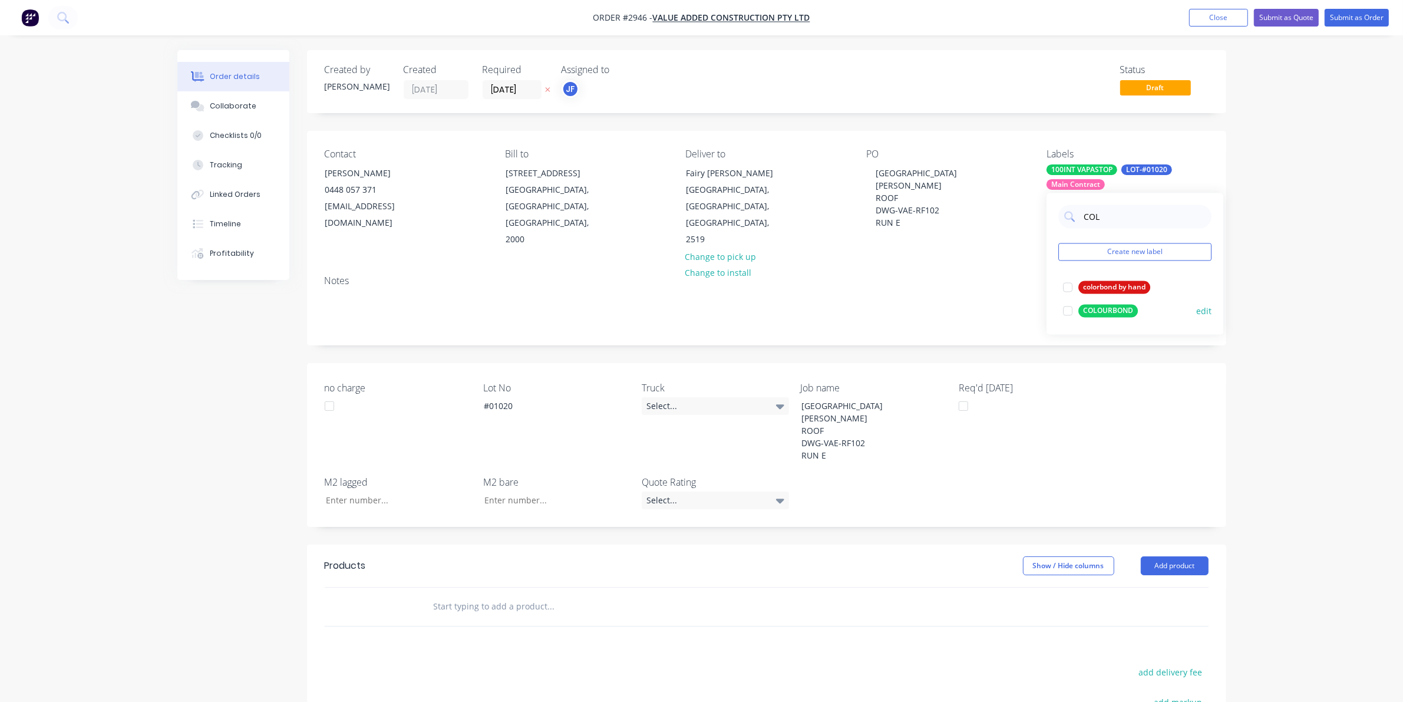
click at [1115, 305] on div "COLOURBOND" at bounding box center [1109, 311] width 60 height 13
click at [1271, 304] on div "Order details Collaborate Checklists 0/0 Tracking Linked Orders Timeline Profit…" at bounding box center [701, 463] width 1403 height 927
click at [476, 595] on input "text" at bounding box center [551, 607] width 236 height 24
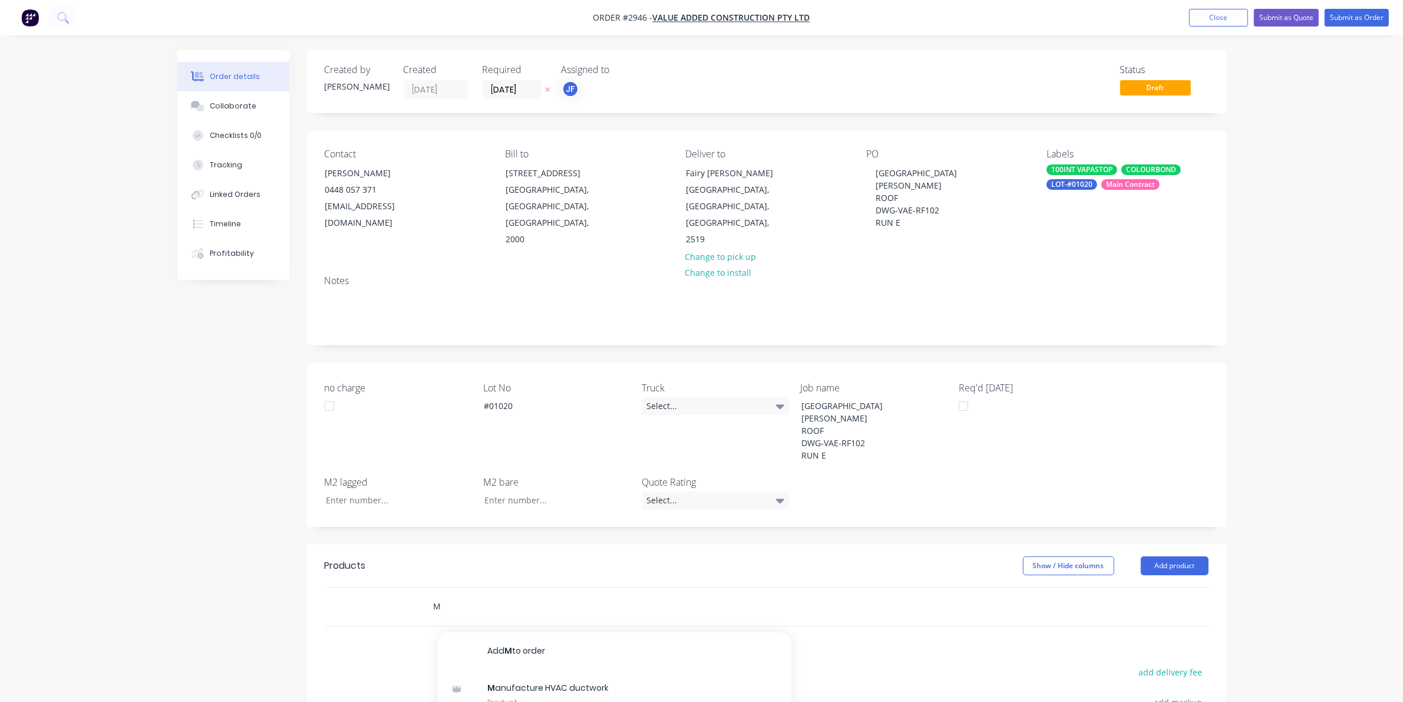
type input "M"
click at [547, 677] on div "M anufacture HVAC ductwork Product" at bounding box center [615, 695] width 354 height 50
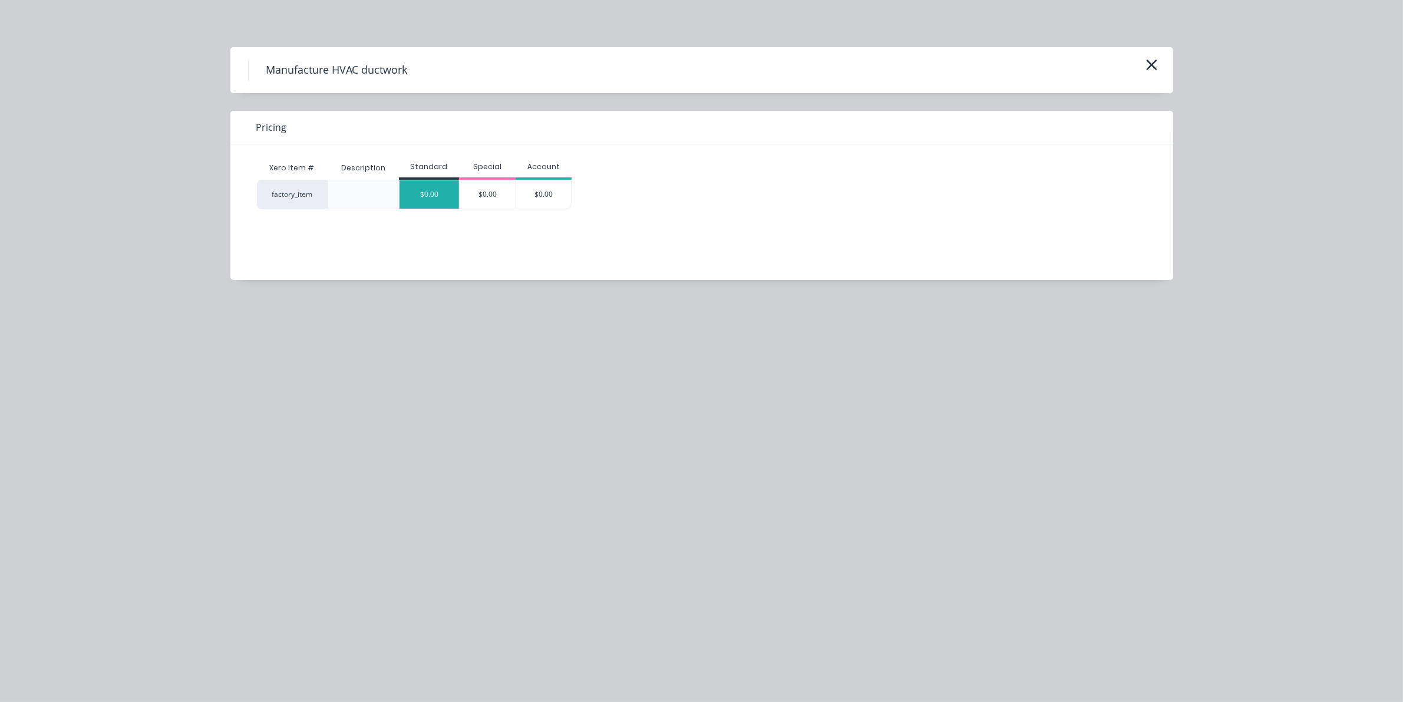
click at [425, 193] on div "$0.00" at bounding box center [430, 194] width 60 height 28
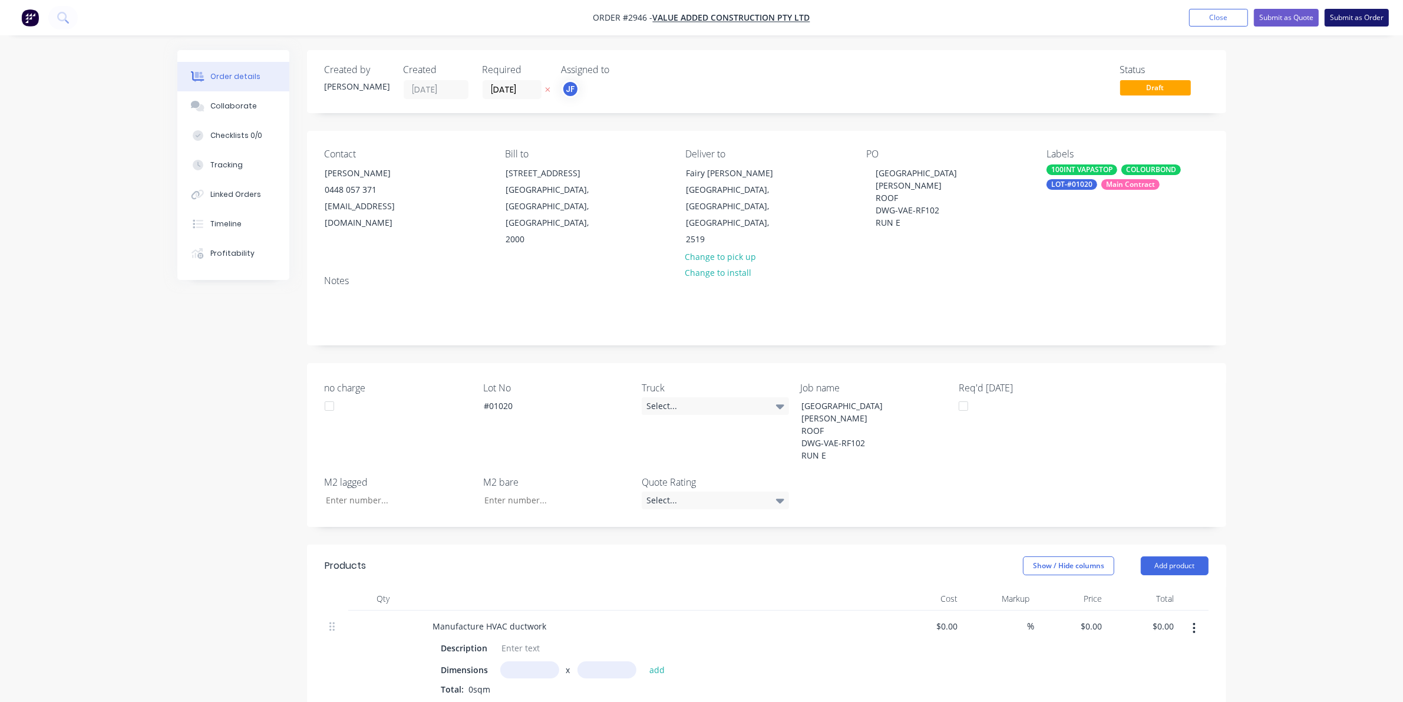
click at [1343, 13] on button "Submit as Order" at bounding box center [1357, 18] width 64 height 18
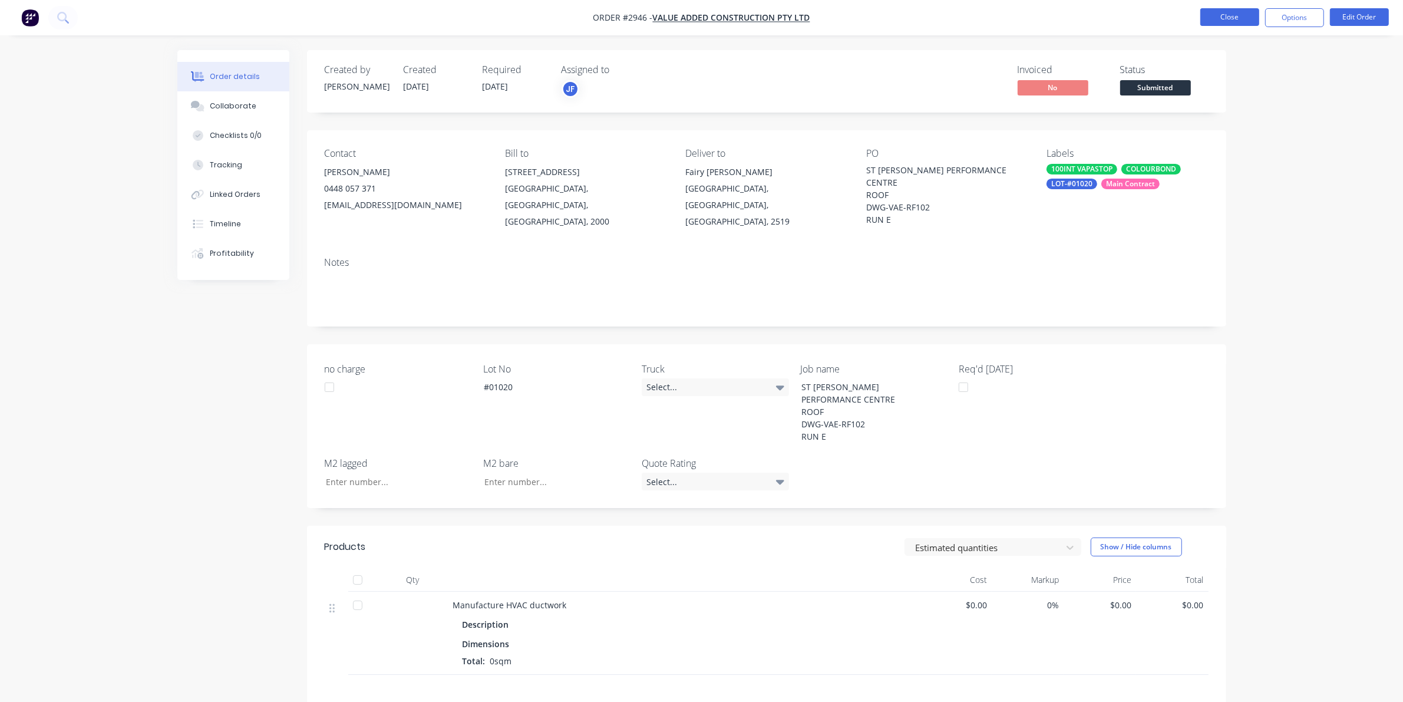
click at [1210, 18] on button "Close" at bounding box center [1230, 17] width 59 height 18
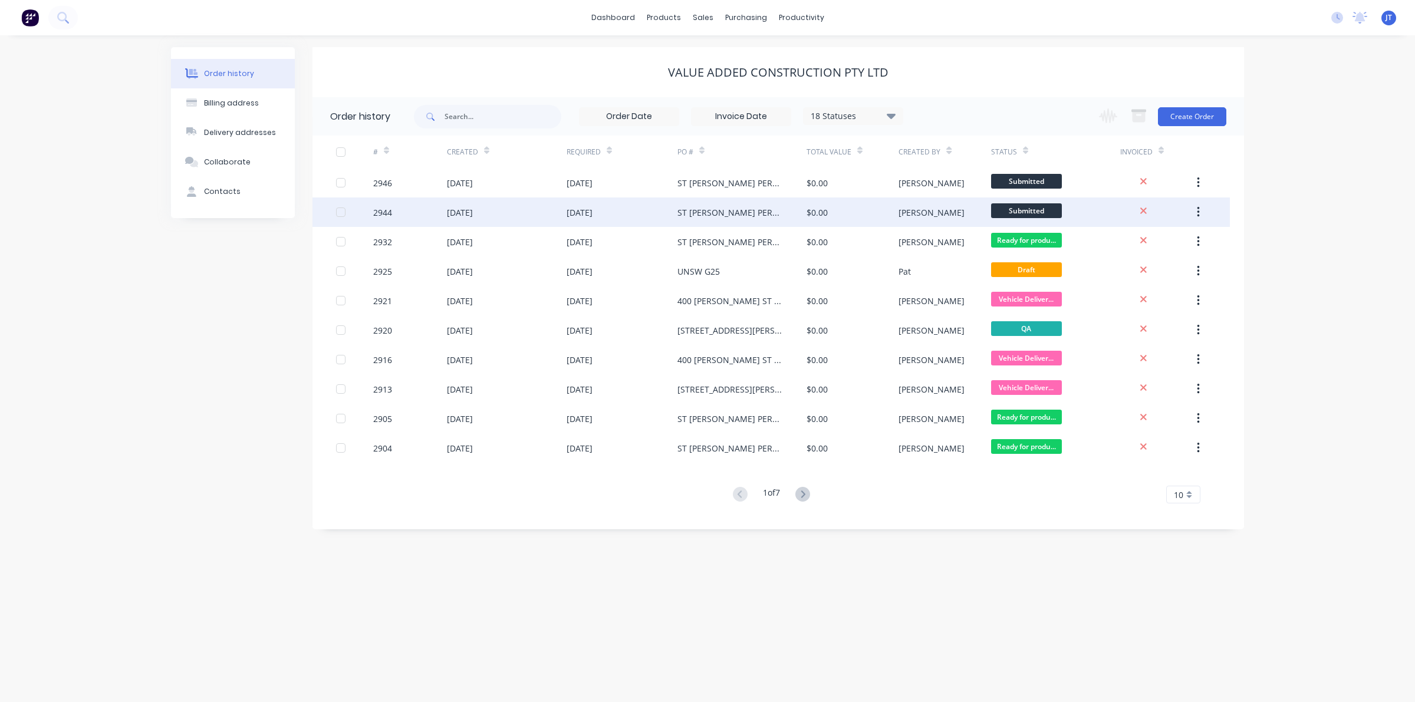
click at [771, 215] on div "ST [PERSON_NAME] PERFORMANCE CENTRE ROOF DWG-VAE-RF102 RUN i" at bounding box center [729, 212] width 105 height 12
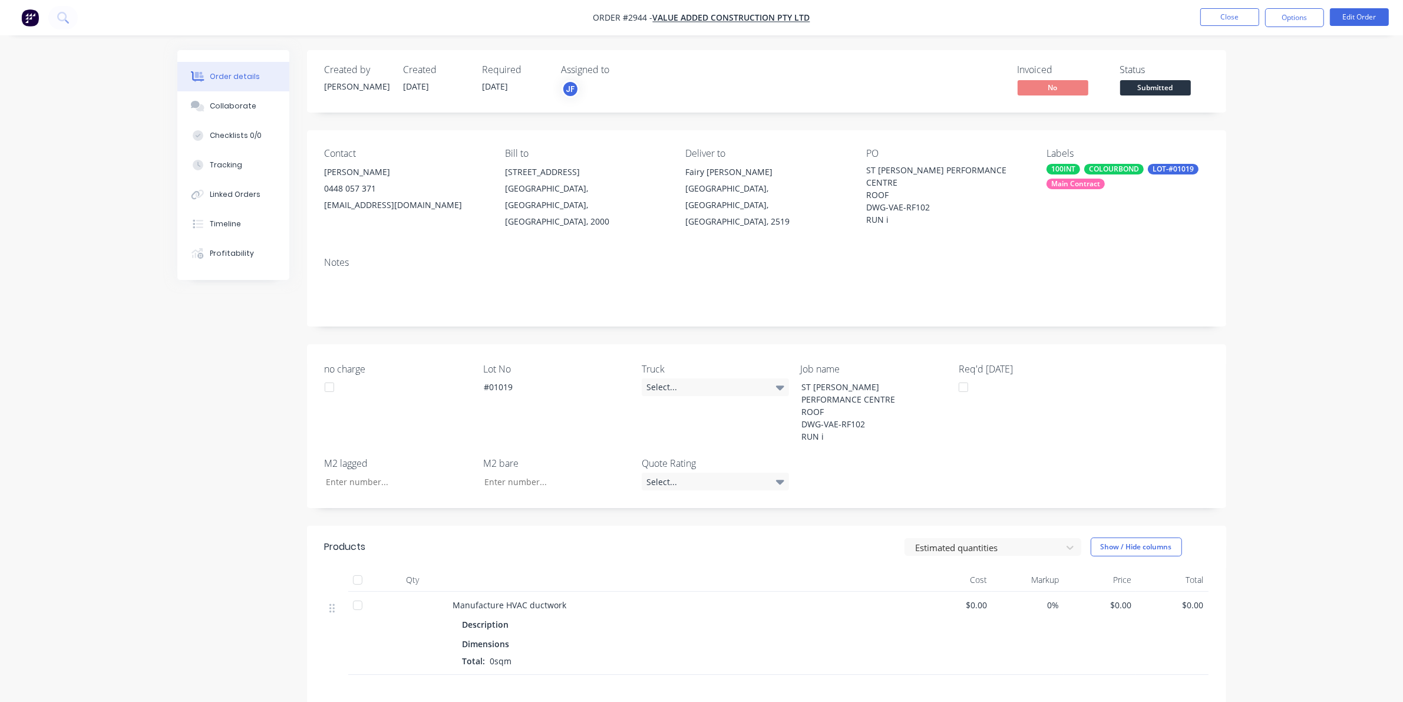
click at [1148, 91] on span "Submitted" at bounding box center [1155, 87] width 71 height 15
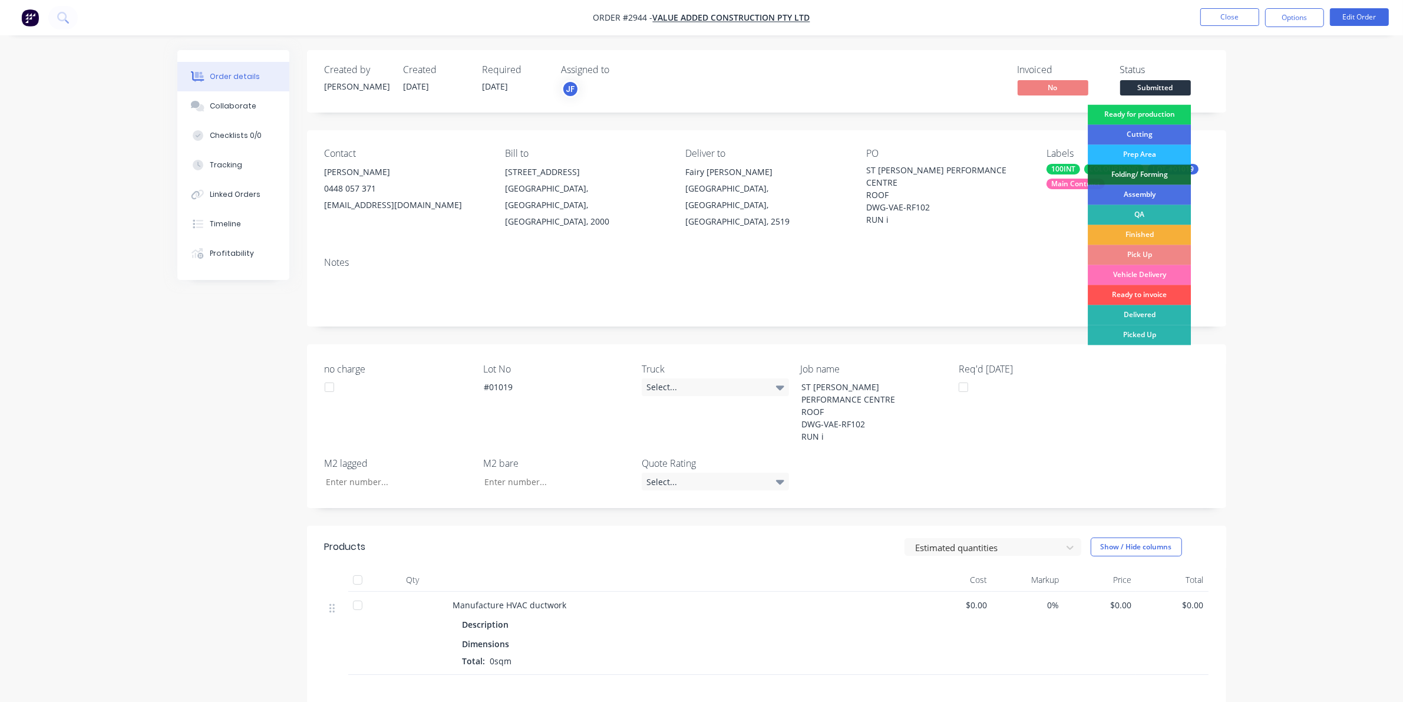
click at [1158, 109] on div "Ready for production" at bounding box center [1139, 115] width 103 height 20
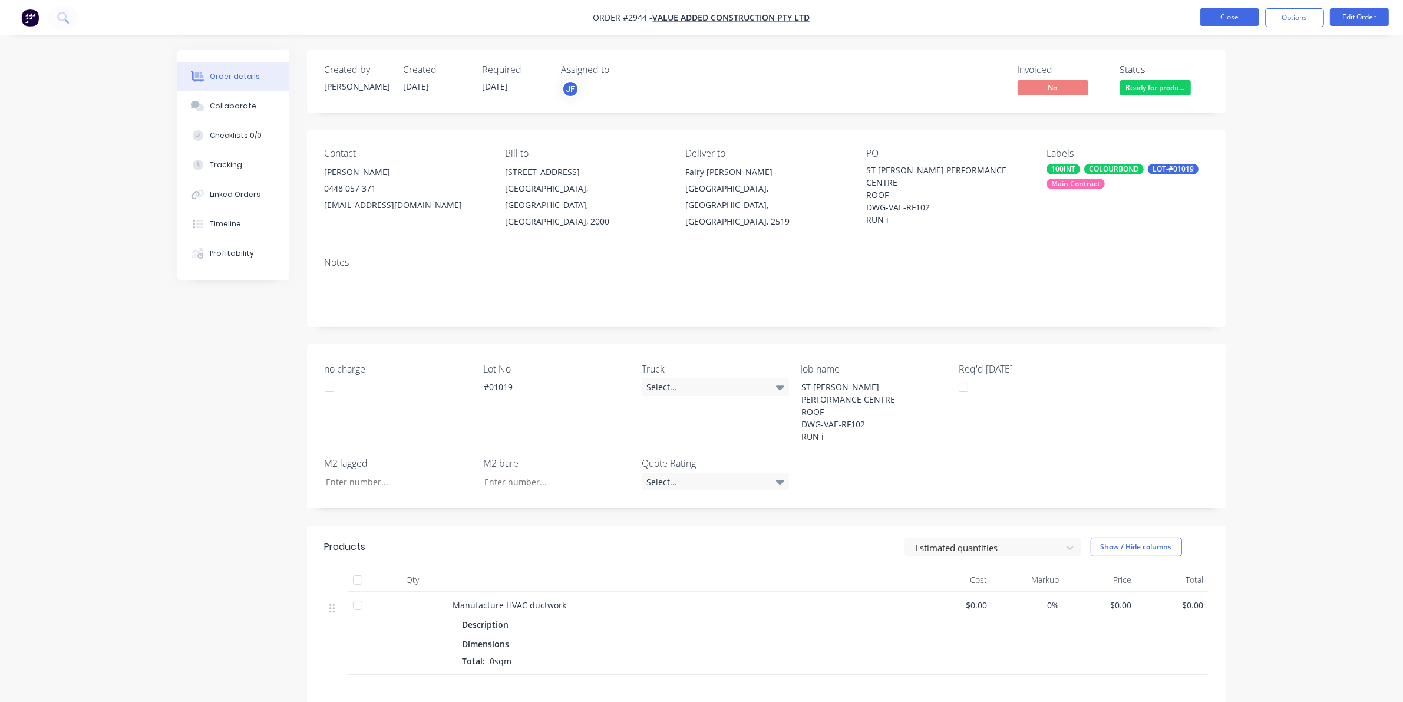
click at [1227, 18] on button "Close" at bounding box center [1230, 17] width 59 height 18
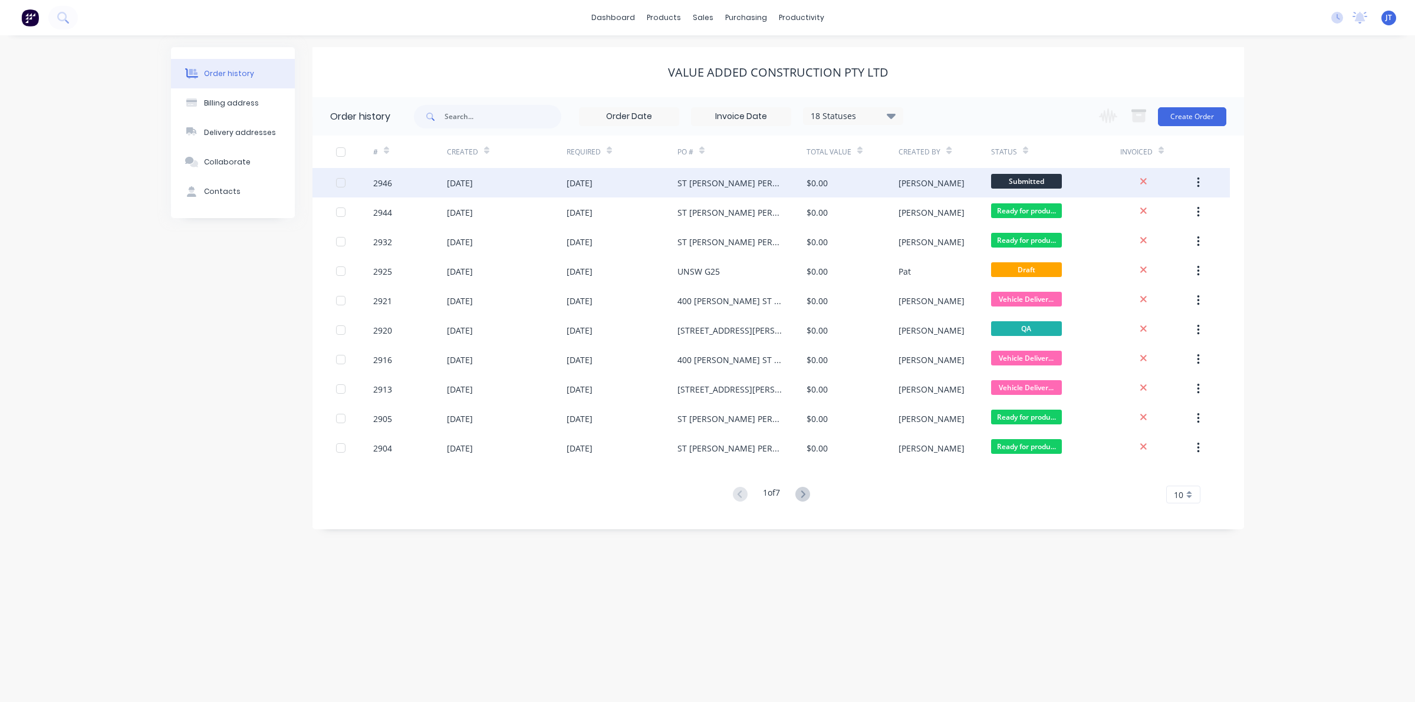
click at [840, 184] on div "$0.00" at bounding box center [852, 182] width 92 height 29
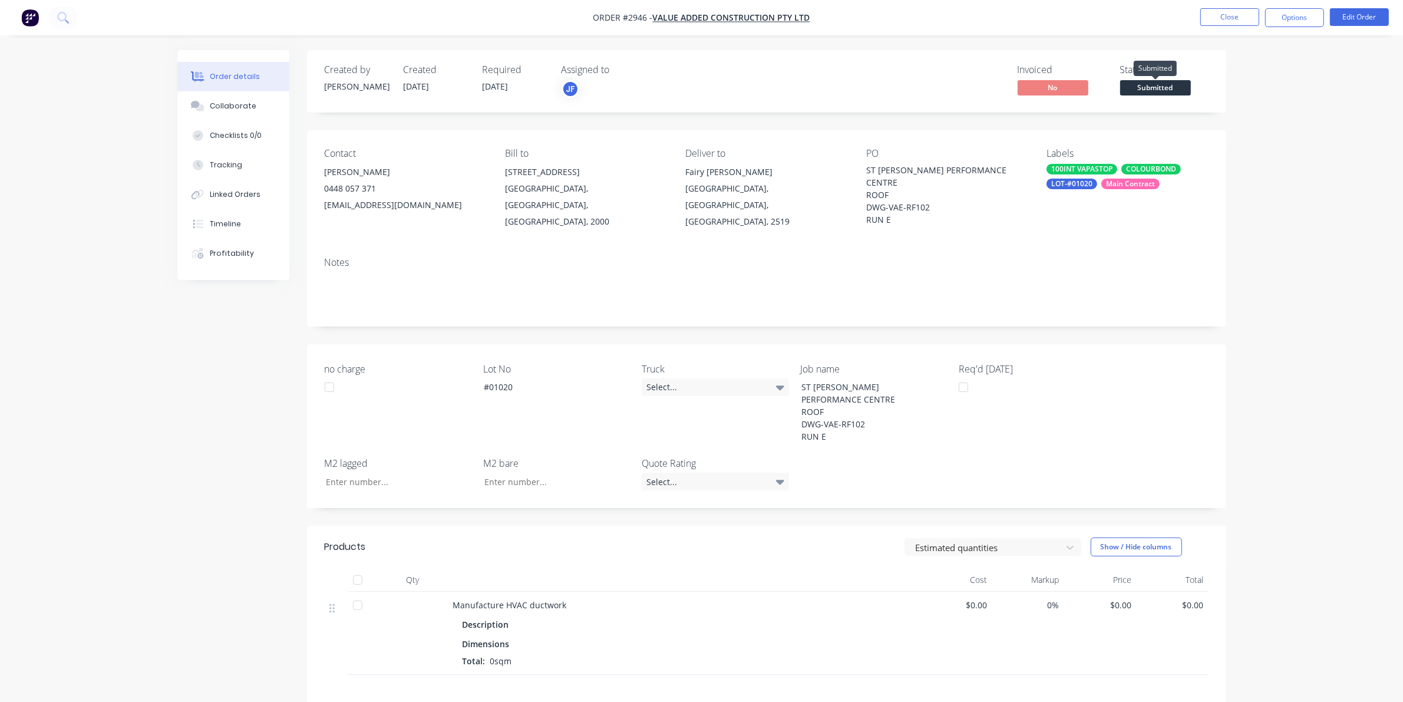
click at [1186, 85] on span "Submitted" at bounding box center [1155, 87] width 71 height 15
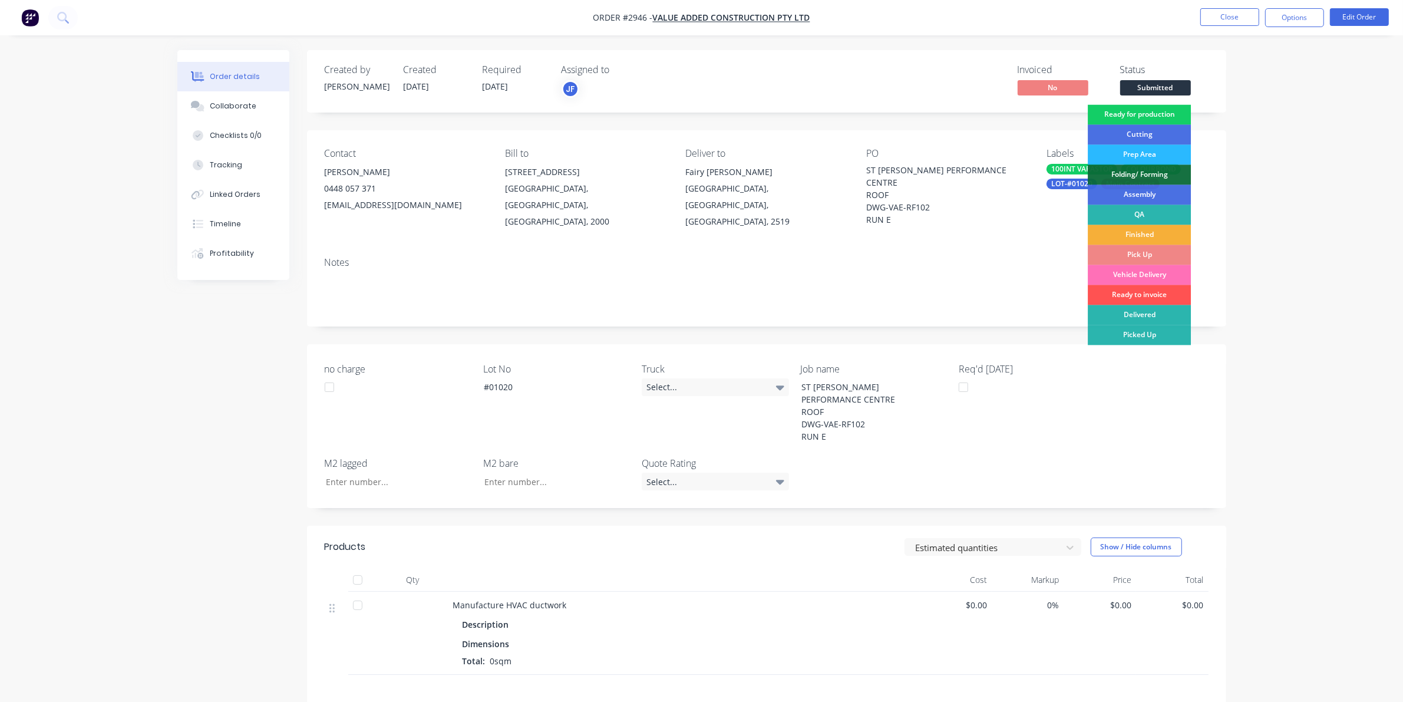
click at [1176, 112] on div "Ready for production" at bounding box center [1139, 115] width 103 height 20
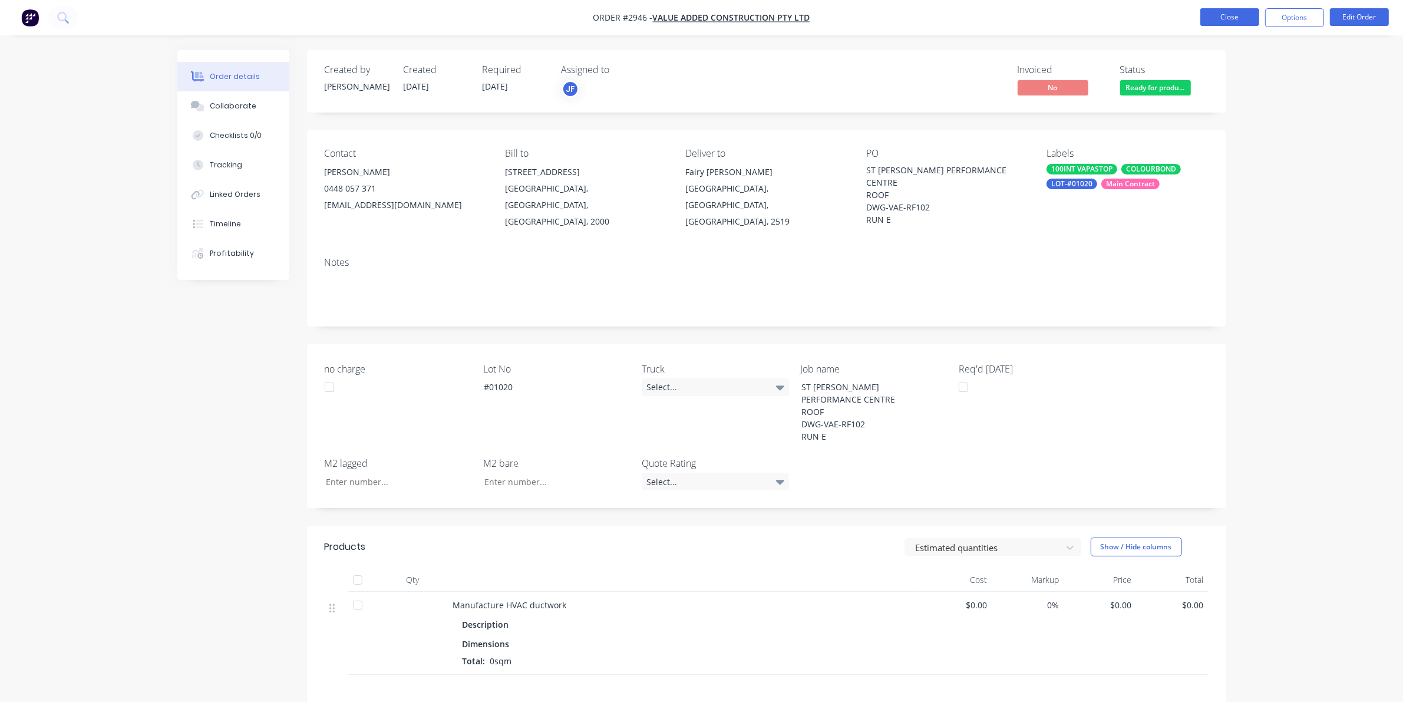
click at [1231, 15] on button "Close" at bounding box center [1230, 17] width 59 height 18
